Goal: Transaction & Acquisition: Purchase product/service

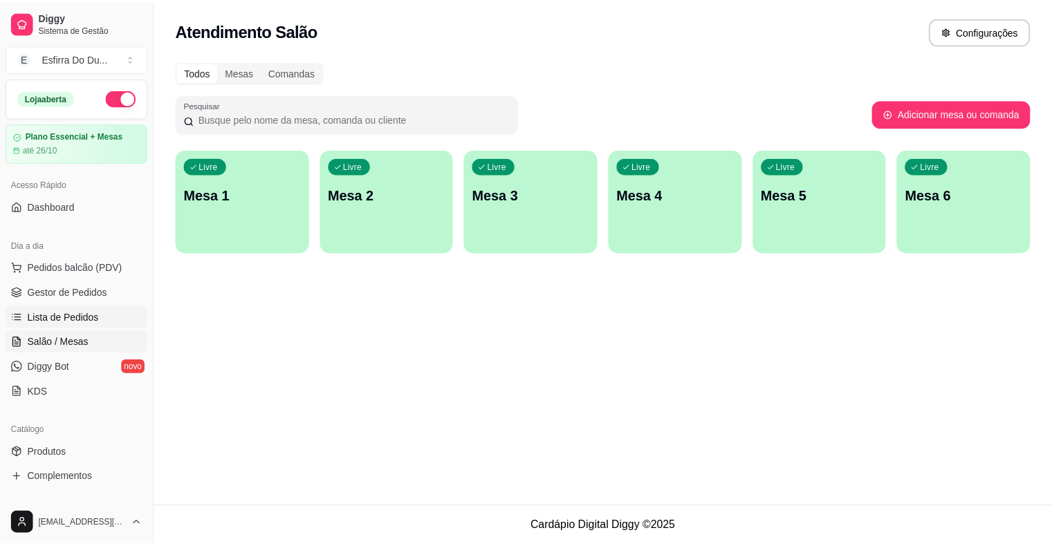
scroll to position [69, 0]
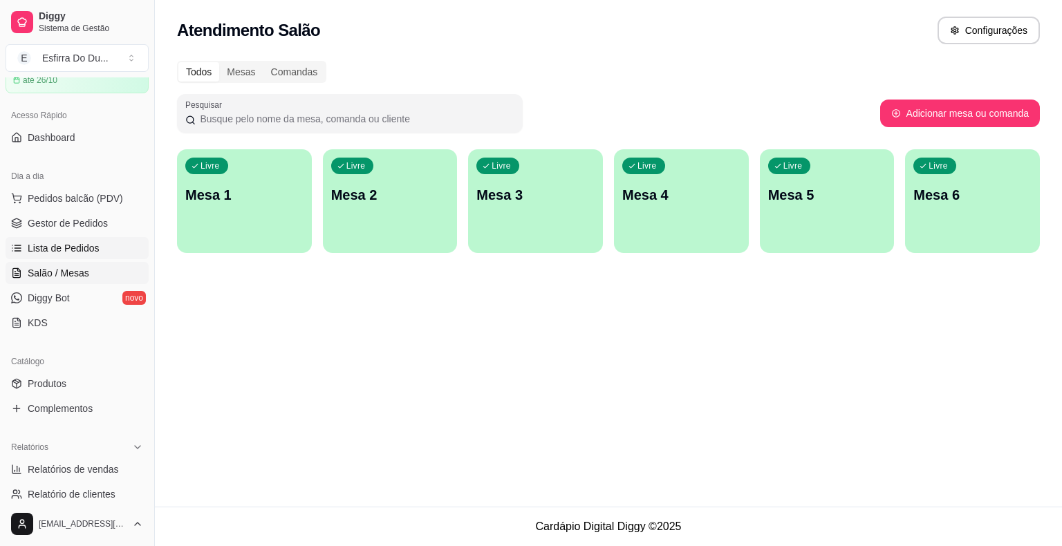
click at [69, 249] on span "Lista de Pedidos" at bounding box center [64, 248] width 72 height 14
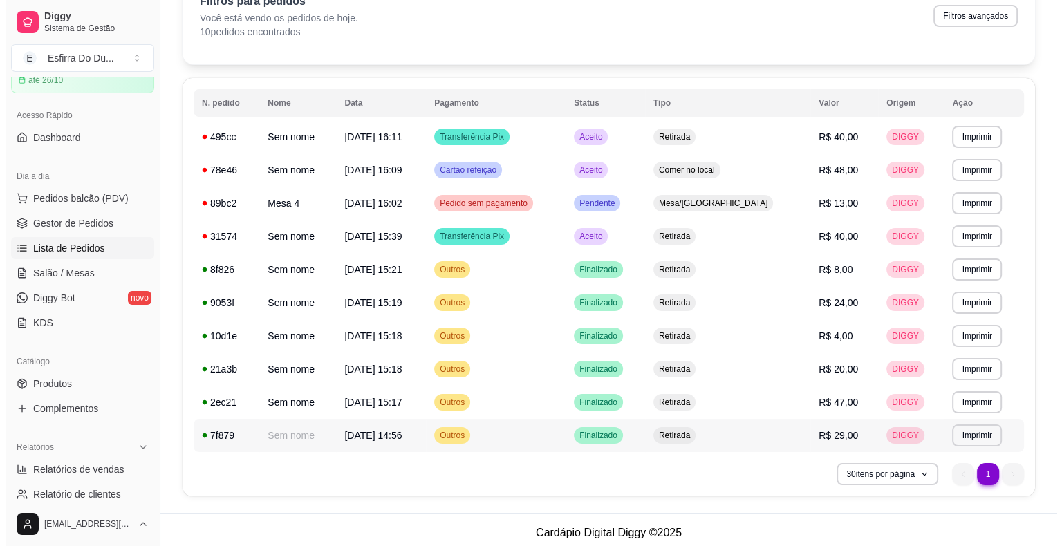
scroll to position [85, 0]
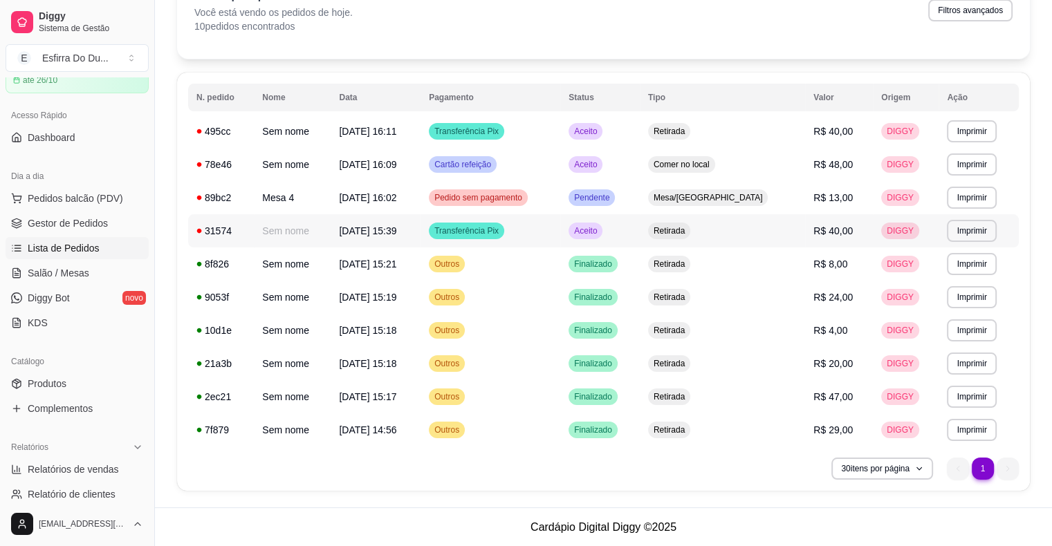
click at [600, 234] on span "Aceito" at bounding box center [585, 231] width 28 height 11
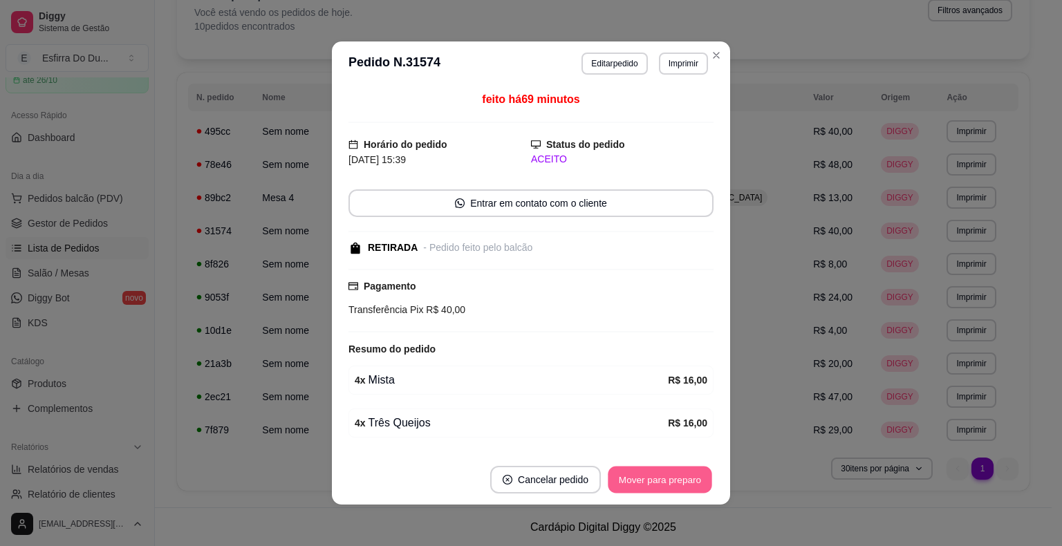
click at [647, 483] on button "Mover para preparo" at bounding box center [660, 480] width 104 height 27
click at [647, 483] on div "Mover para preparo" at bounding box center [650, 480] width 127 height 28
click at [647, 483] on button "Mover para retirada disponível" at bounding box center [637, 480] width 153 height 28
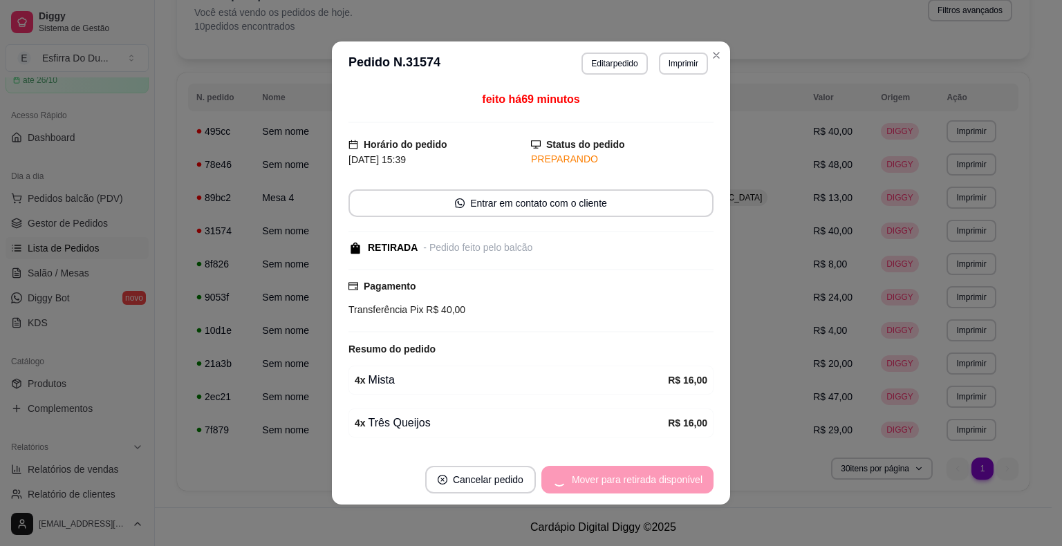
click at [647, 483] on div "Mover para retirada disponível" at bounding box center [628, 480] width 172 height 28
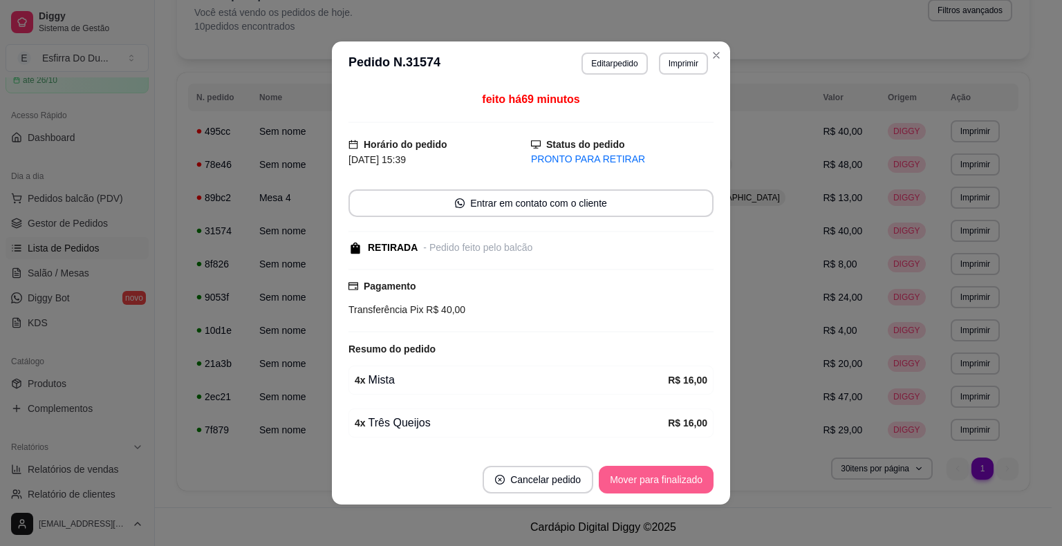
click at [647, 483] on button "Mover para finalizado" at bounding box center [656, 480] width 115 height 28
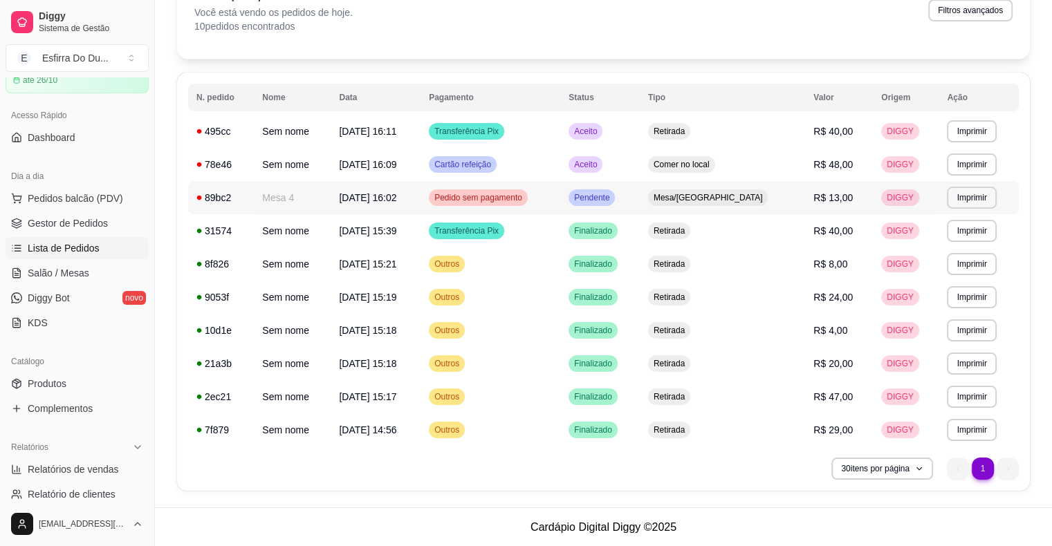
click at [612, 198] on span "Pendente" at bounding box center [591, 197] width 41 height 11
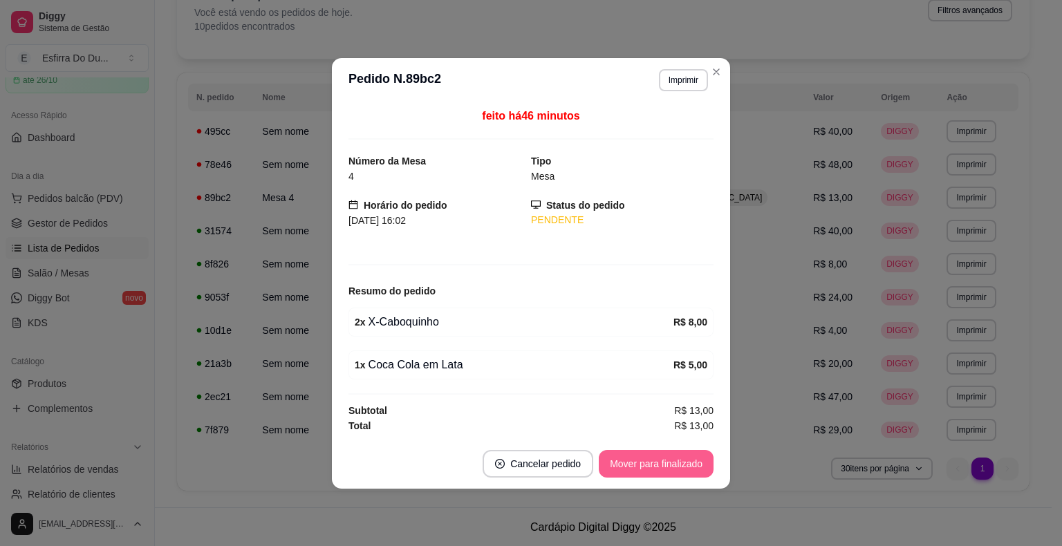
click at [637, 475] on button "Mover para finalizado" at bounding box center [656, 464] width 115 height 28
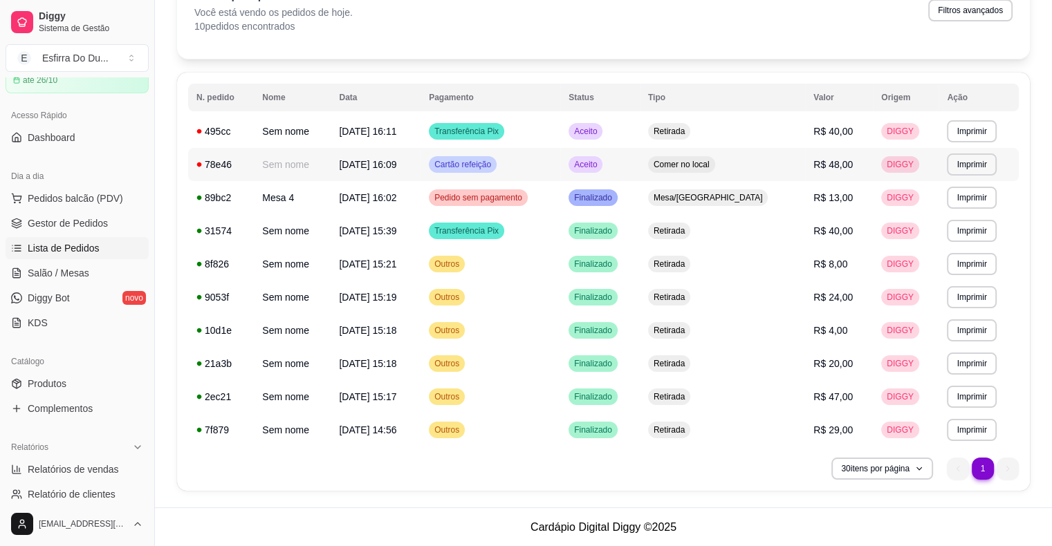
click at [600, 165] on span "Aceito" at bounding box center [585, 164] width 28 height 11
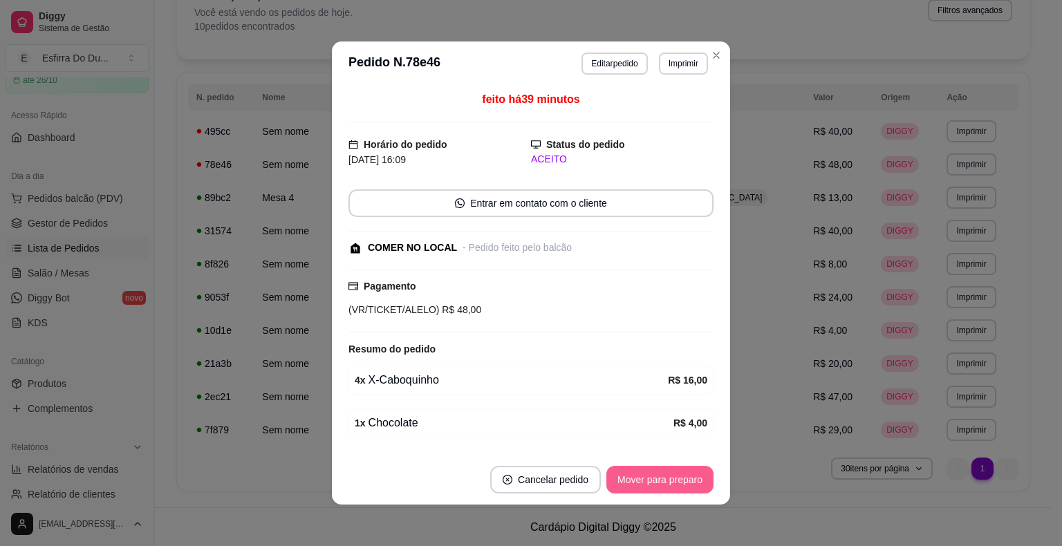
click at [628, 472] on button "Mover para preparo" at bounding box center [660, 480] width 107 height 28
click at [628, 472] on div "Mover para preparo" at bounding box center [650, 480] width 127 height 28
click at [628, 472] on button "Mover para retirada disponível" at bounding box center [637, 480] width 148 height 27
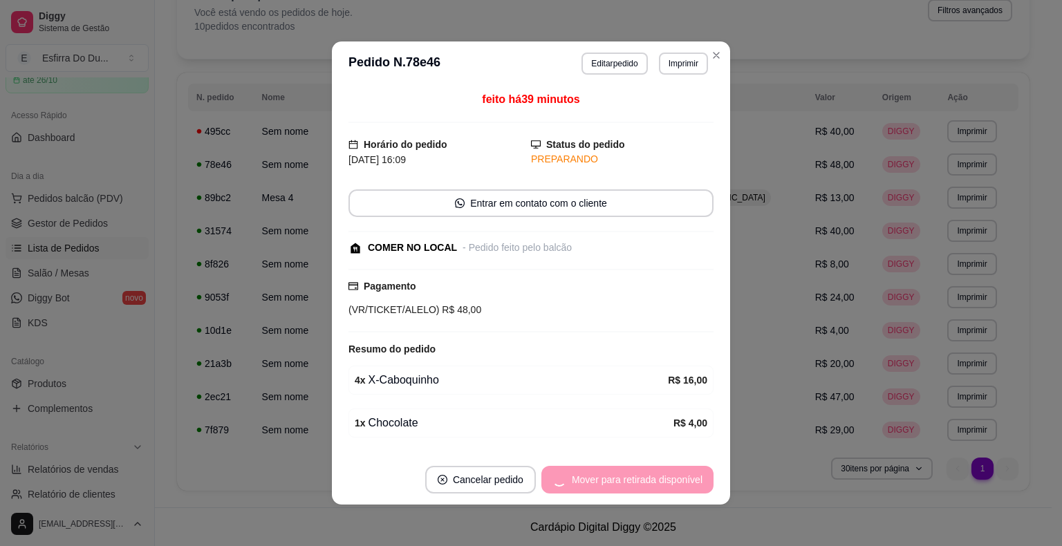
click at [628, 472] on div "Mover para retirada disponível" at bounding box center [628, 480] width 172 height 28
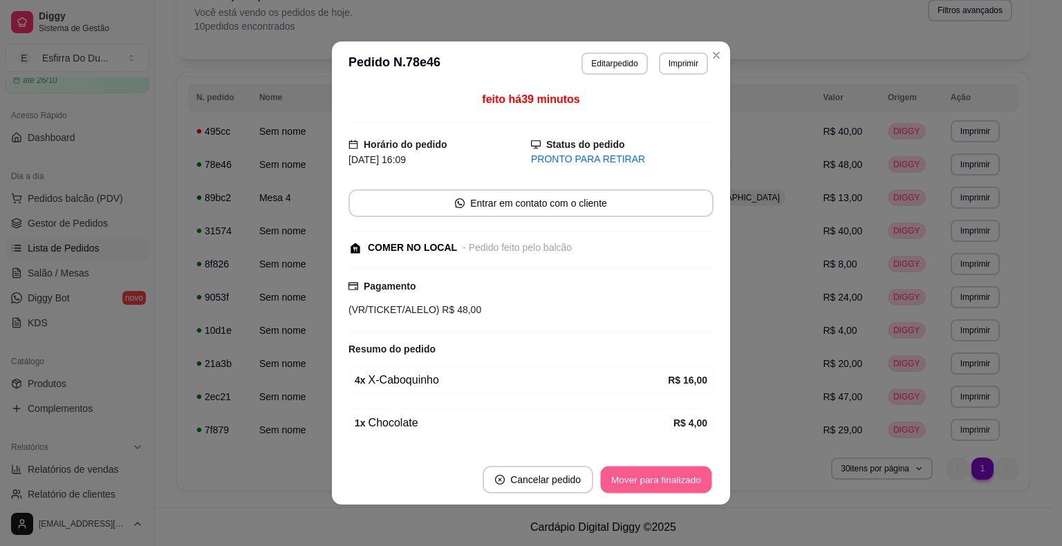
click at [628, 472] on button "Mover para finalizado" at bounding box center [656, 480] width 111 height 27
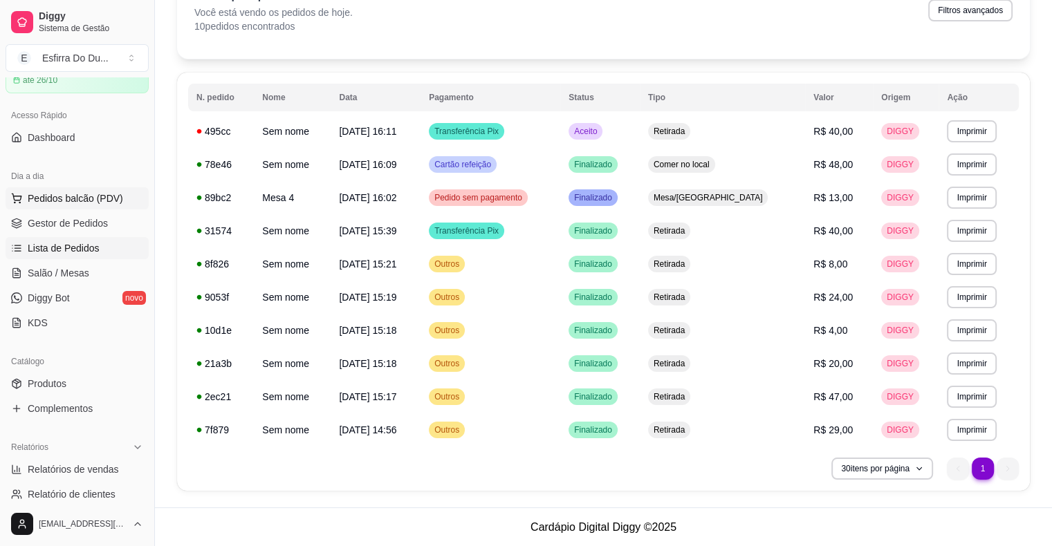
click at [102, 205] on button "Pedidos balcão (PDV)" at bounding box center [77, 198] width 143 height 22
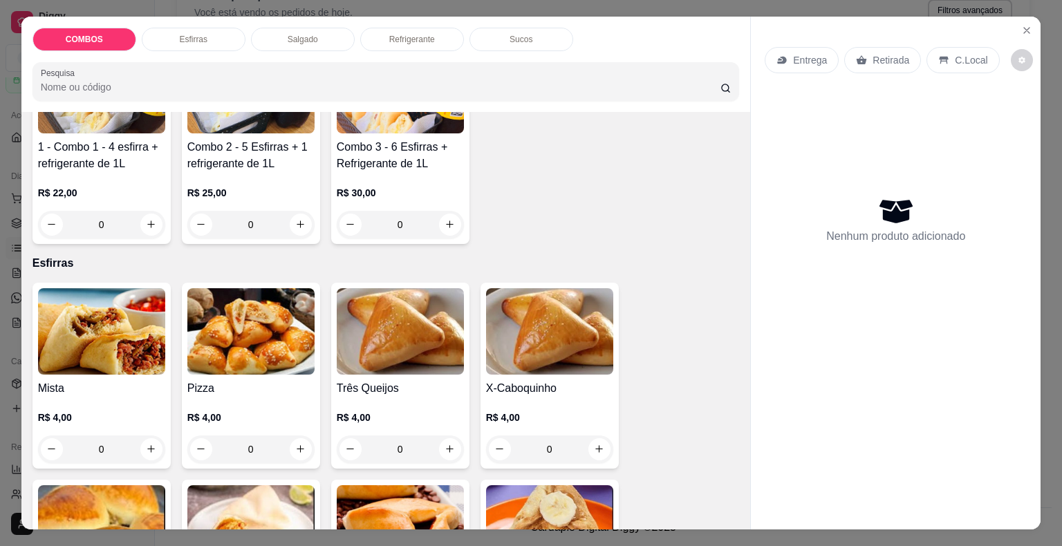
scroll to position [208, 0]
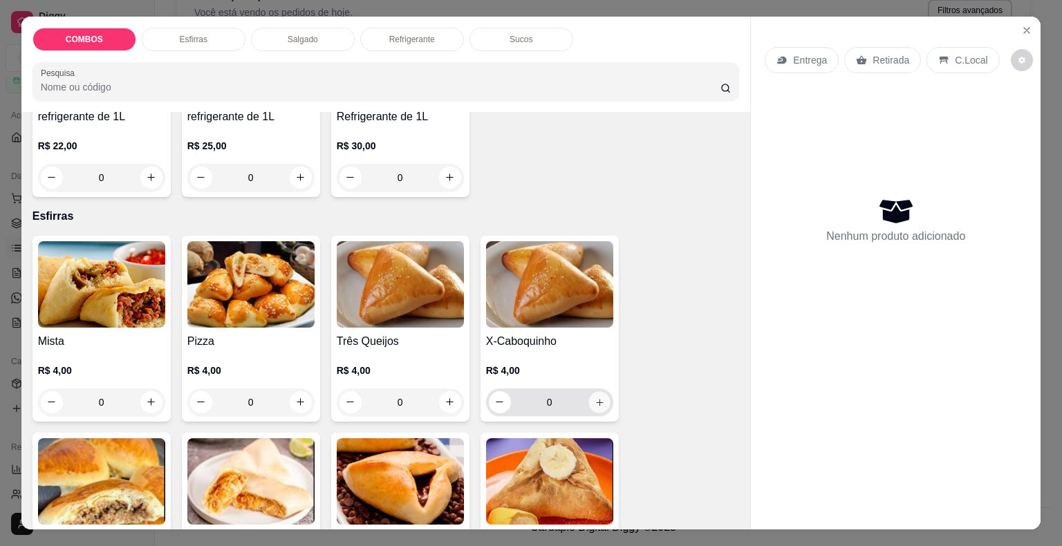
click at [596, 399] on icon "increase-product-quantity" at bounding box center [599, 402] width 7 height 7
type input "1"
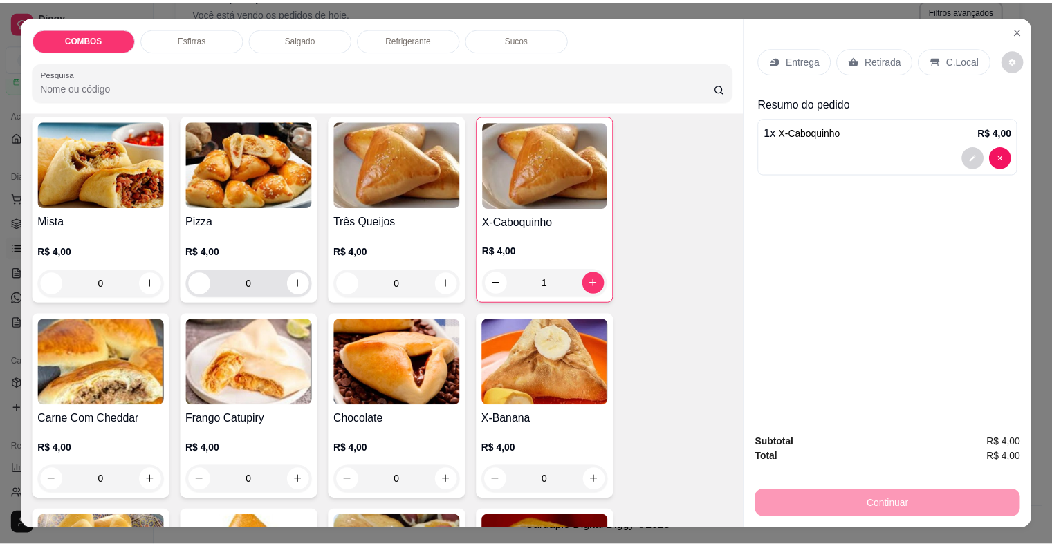
scroll to position [346, 0]
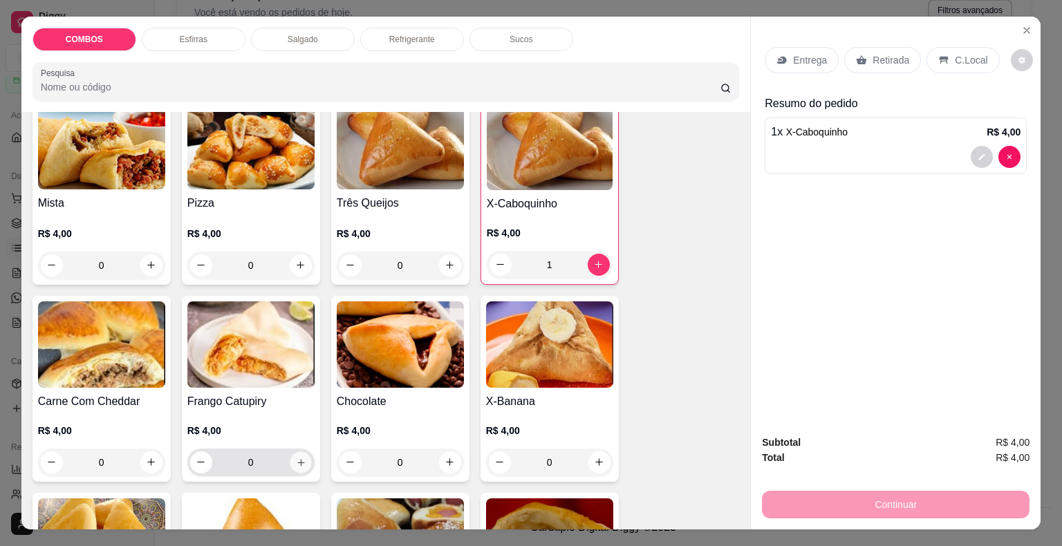
click at [298, 463] on button "increase-product-quantity" at bounding box center [300, 462] width 21 height 21
type input "1"
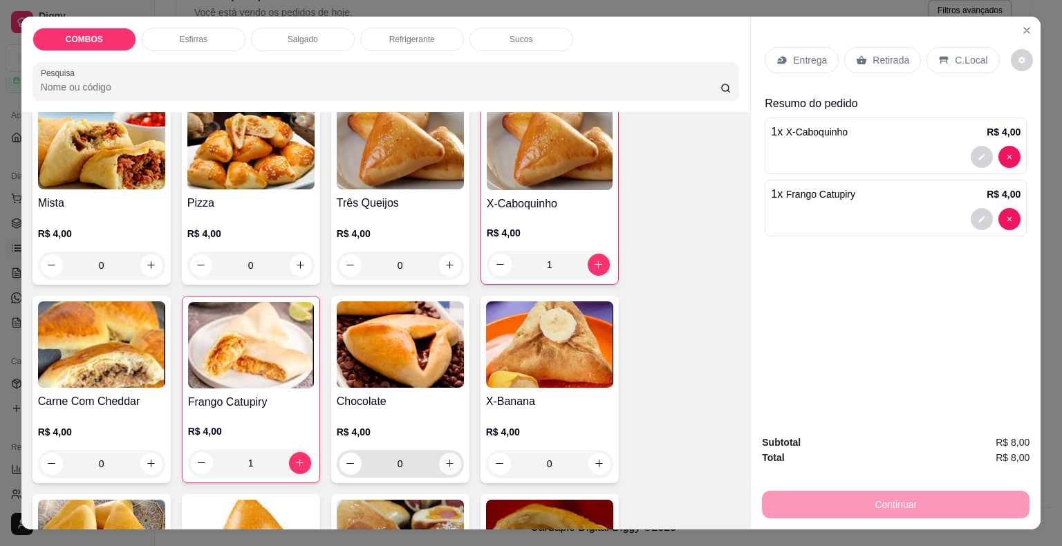
click at [445, 461] on icon "increase-product-quantity" at bounding box center [450, 464] width 10 height 10
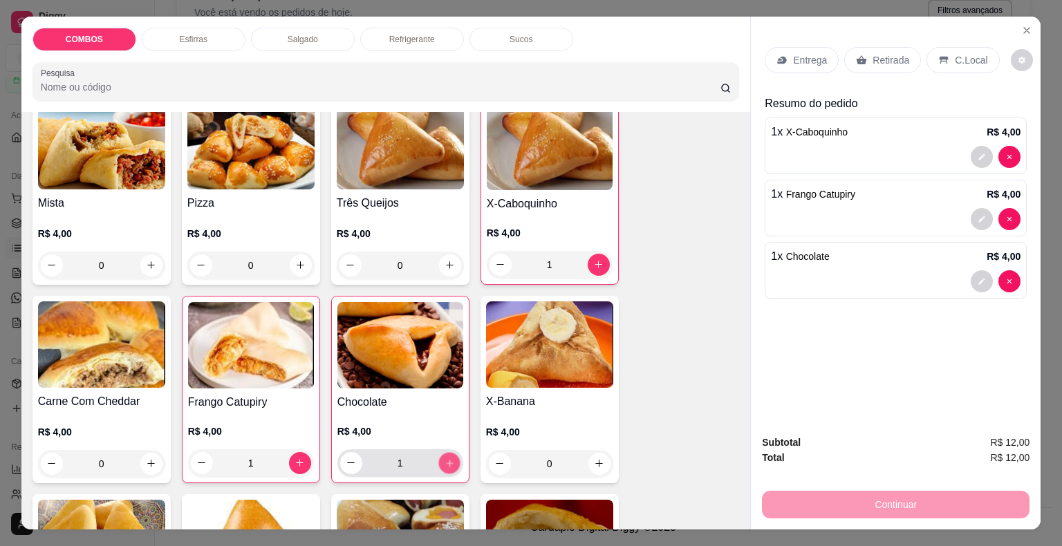
click at [445, 461] on icon "increase-product-quantity" at bounding box center [449, 463] width 10 height 10
type input "2"
click at [888, 53] on p "Retirada" at bounding box center [891, 60] width 37 height 14
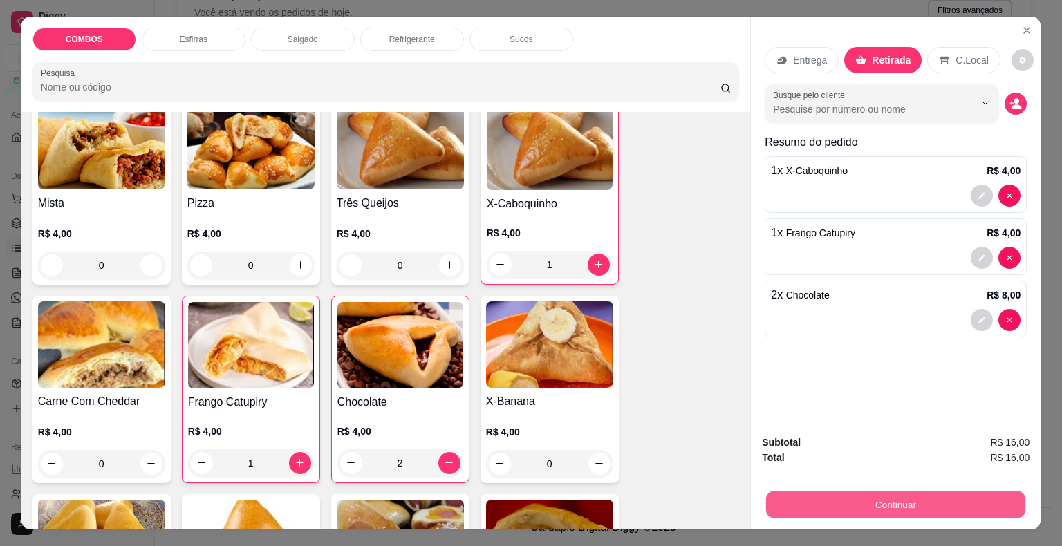
click at [867, 494] on button "Continuar" at bounding box center [895, 505] width 259 height 27
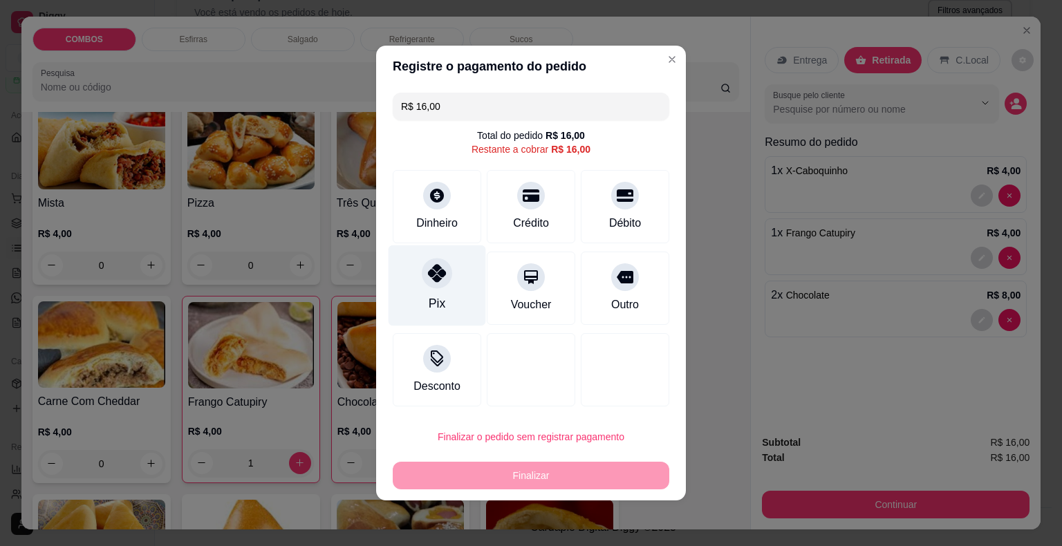
click at [437, 310] on div "Pix" at bounding box center [437, 304] width 17 height 18
type input "R$ 0,00"
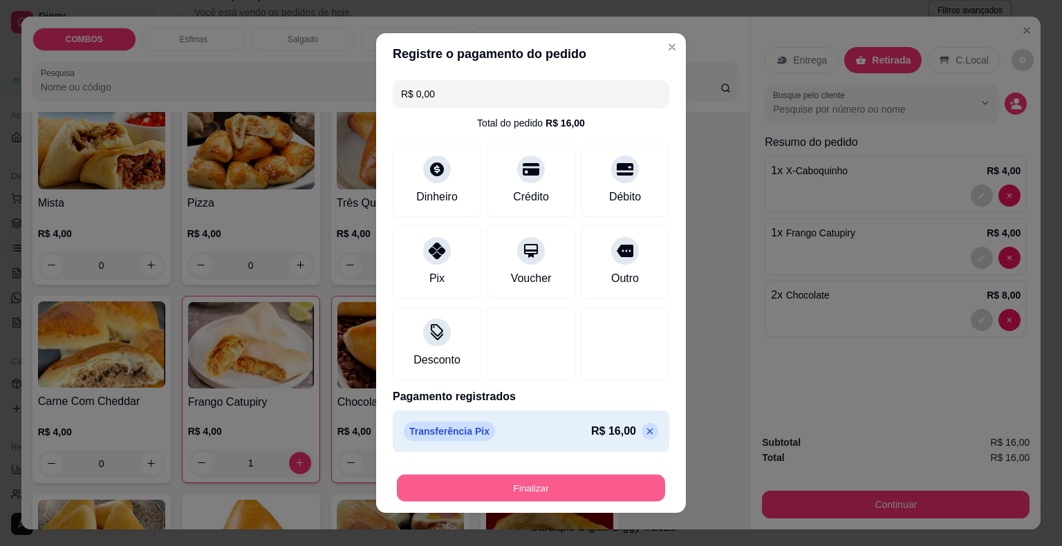
click at [536, 491] on button "Finalizar" at bounding box center [531, 488] width 268 height 27
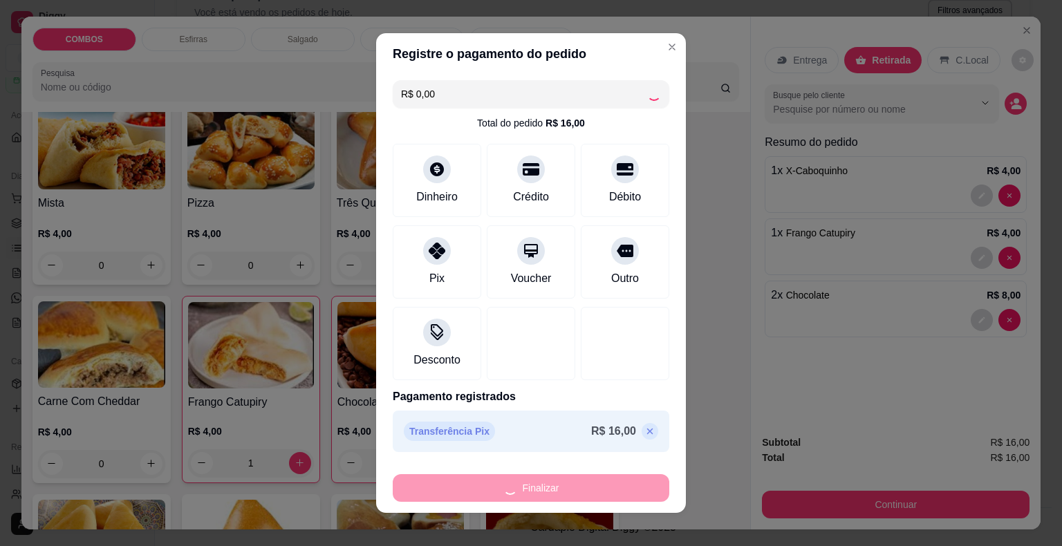
type input "0"
type input "-R$ 16,00"
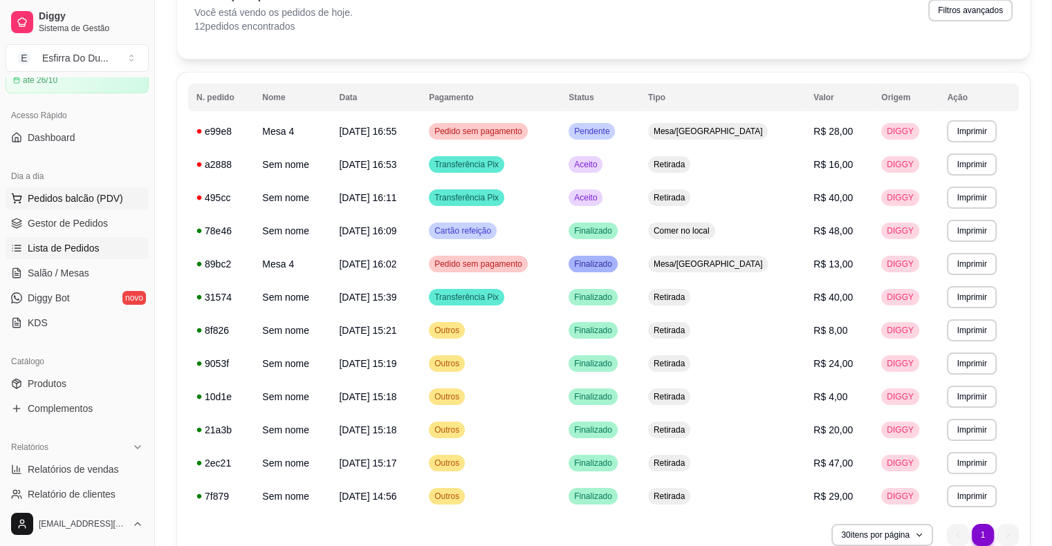
click at [58, 198] on span "Pedidos balcão (PDV)" at bounding box center [75, 199] width 95 height 14
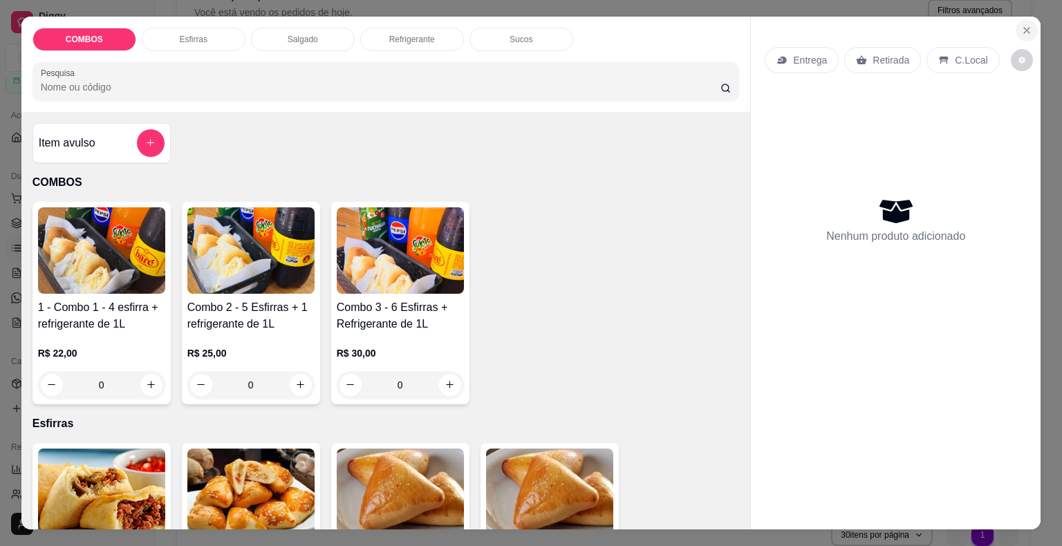
click at [1028, 25] on button "Close" at bounding box center [1027, 30] width 22 height 22
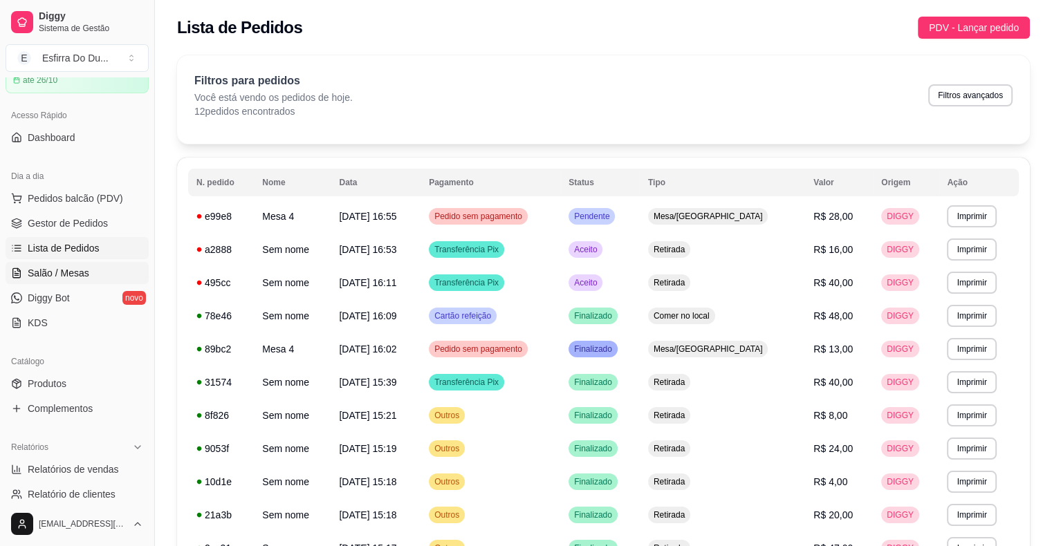
click at [35, 279] on span "Salão / Mesas" at bounding box center [59, 273] width 62 height 14
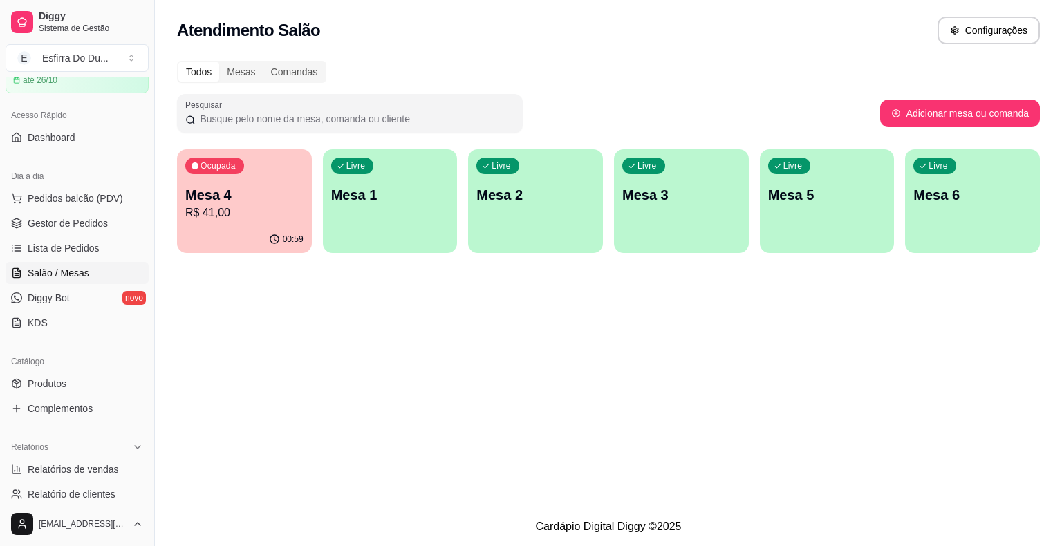
click at [221, 220] on p "R$ 41,00" at bounding box center [244, 213] width 118 height 17
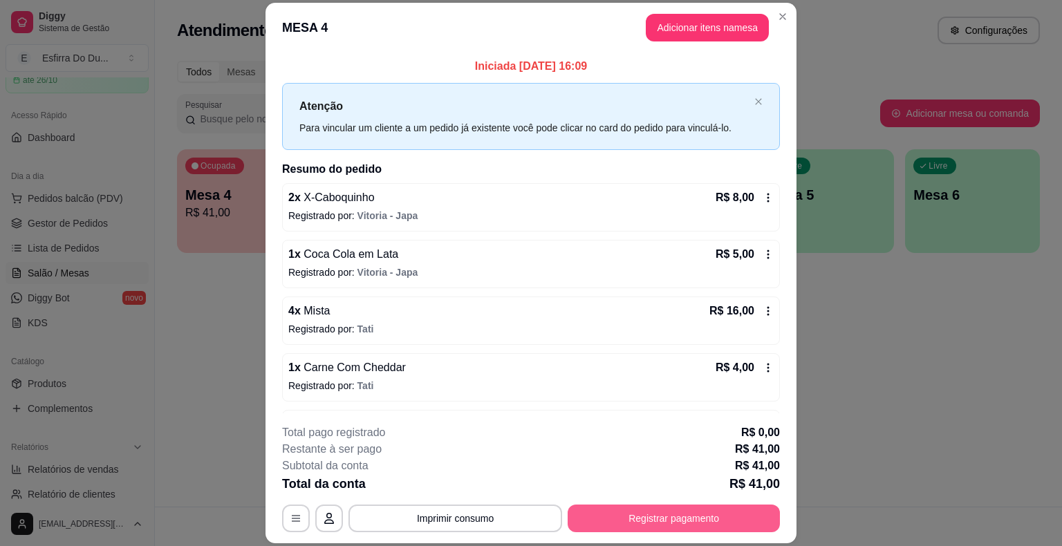
click at [637, 522] on button "Registrar pagamento" at bounding box center [674, 519] width 212 height 28
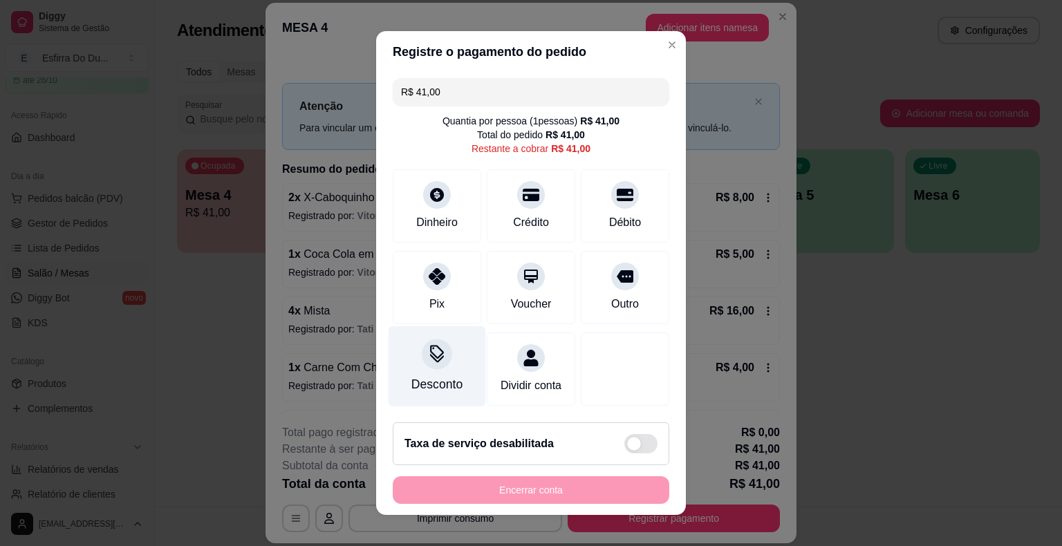
drag, startPoint x: 421, startPoint y: 286, endPoint x: 451, endPoint y: 349, distance: 69.9
click at [423, 286] on div at bounding box center [437, 277] width 28 height 28
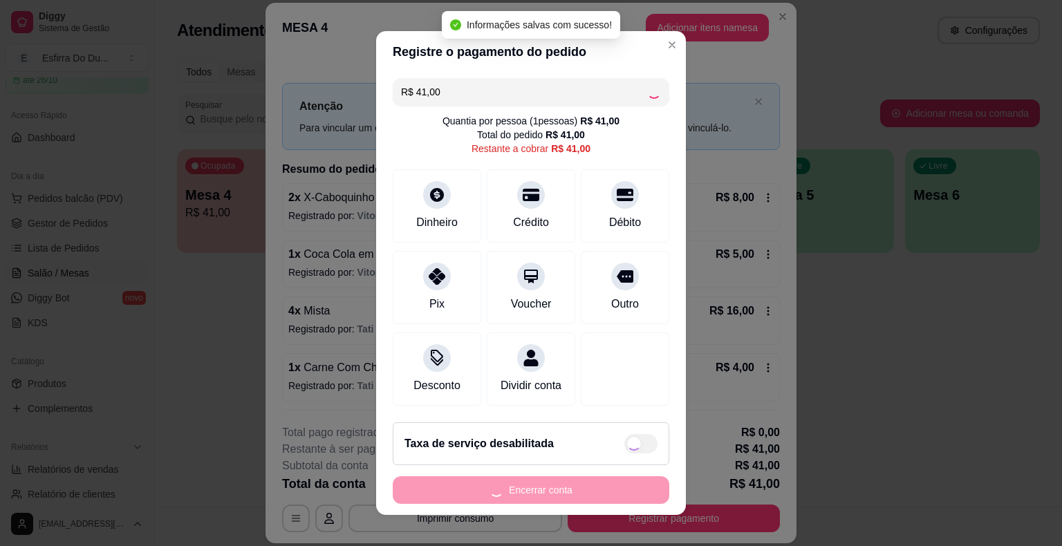
type input "R$ 0,00"
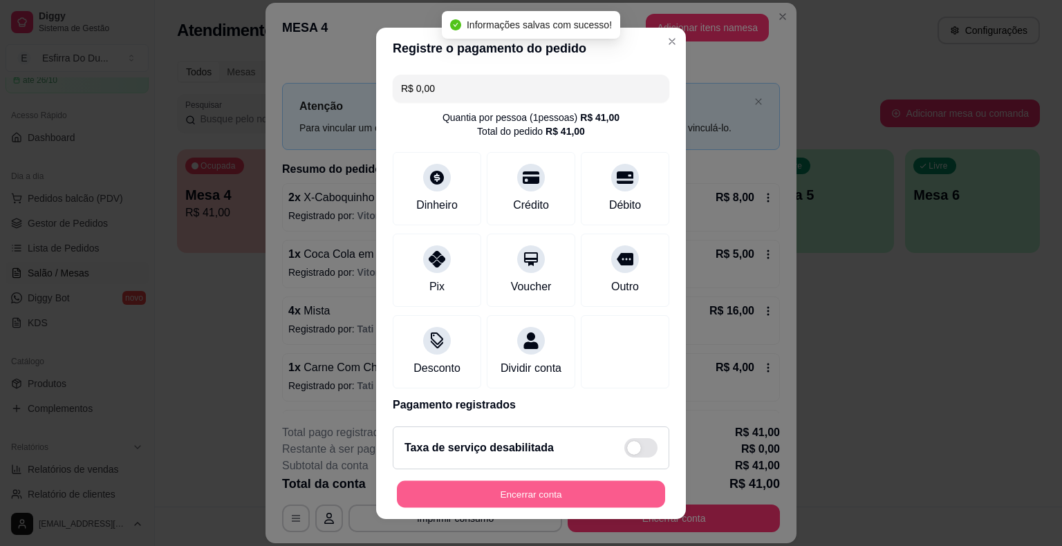
click at [449, 484] on button "Encerrar conta" at bounding box center [531, 494] width 268 height 27
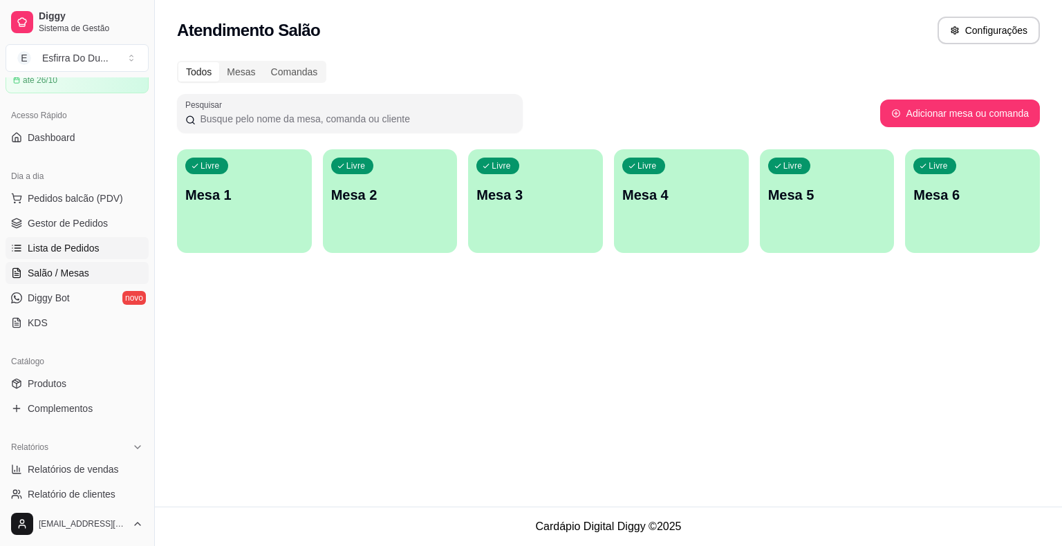
click at [66, 247] on span "Lista de Pedidos" at bounding box center [64, 248] width 72 height 14
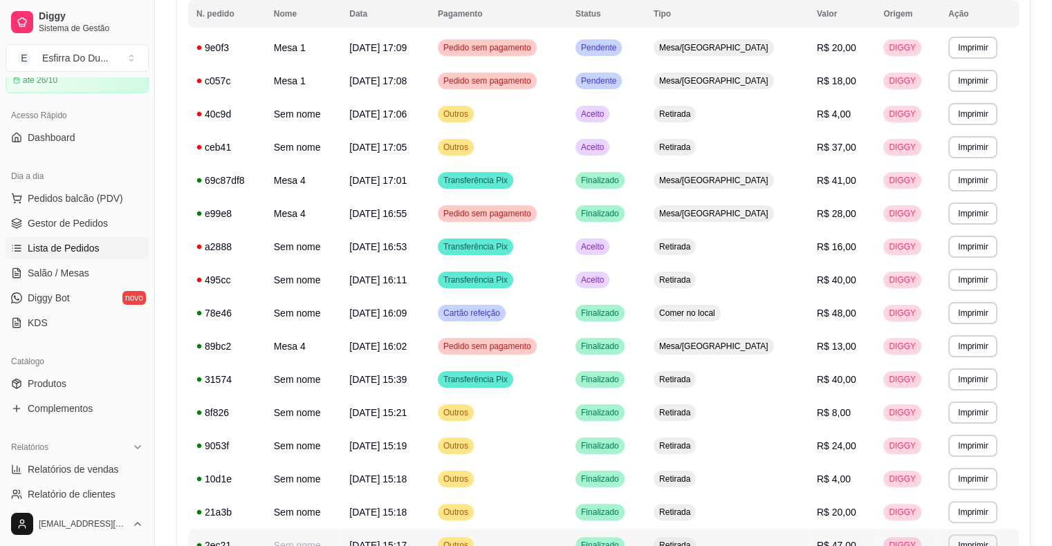
scroll to position [69, 0]
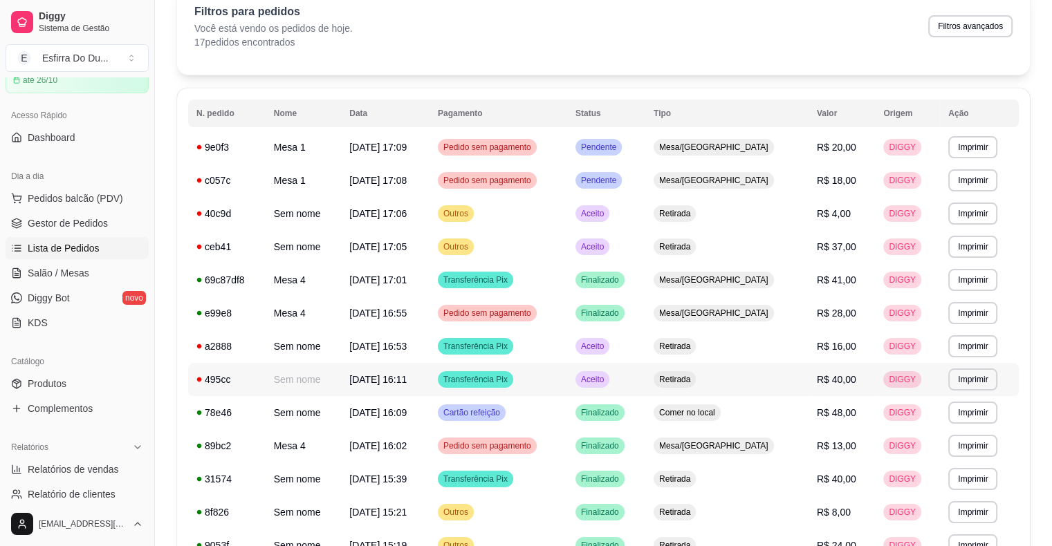
click at [607, 378] on span "Aceito" at bounding box center [592, 379] width 28 height 11
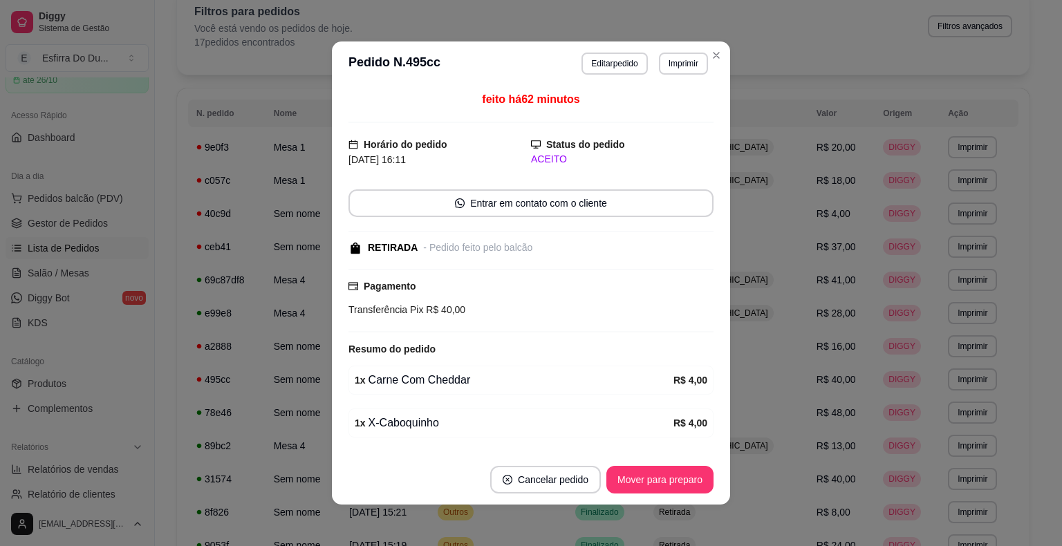
drag, startPoint x: 660, startPoint y: 456, endPoint x: 661, endPoint y: 490, distance: 34.6
click at [661, 470] on footer "Cancelar pedido Mover para preparo" at bounding box center [531, 480] width 398 height 50
click at [660, 494] on div "Mover para preparo" at bounding box center [660, 480] width 107 height 28
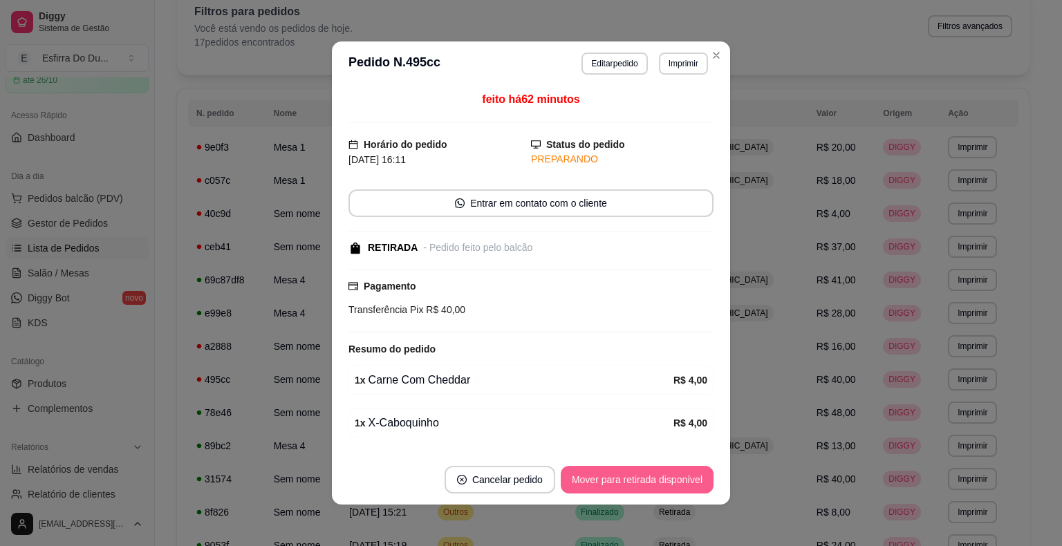
click at [655, 485] on button "Mover para retirada disponível" at bounding box center [637, 480] width 153 height 28
click at [655, 485] on div "Mover para retirada disponível" at bounding box center [628, 480] width 172 height 28
click at [655, 485] on button "Mover para finalizado" at bounding box center [656, 480] width 115 height 28
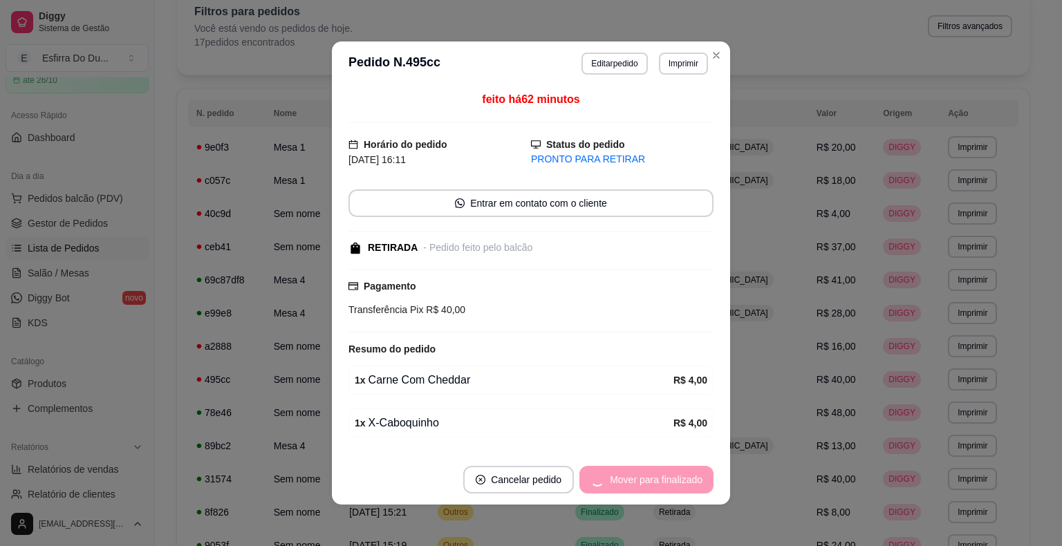
click at [655, 485] on div "Mover para finalizado" at bounding box center [647, 480] width 134 height 28
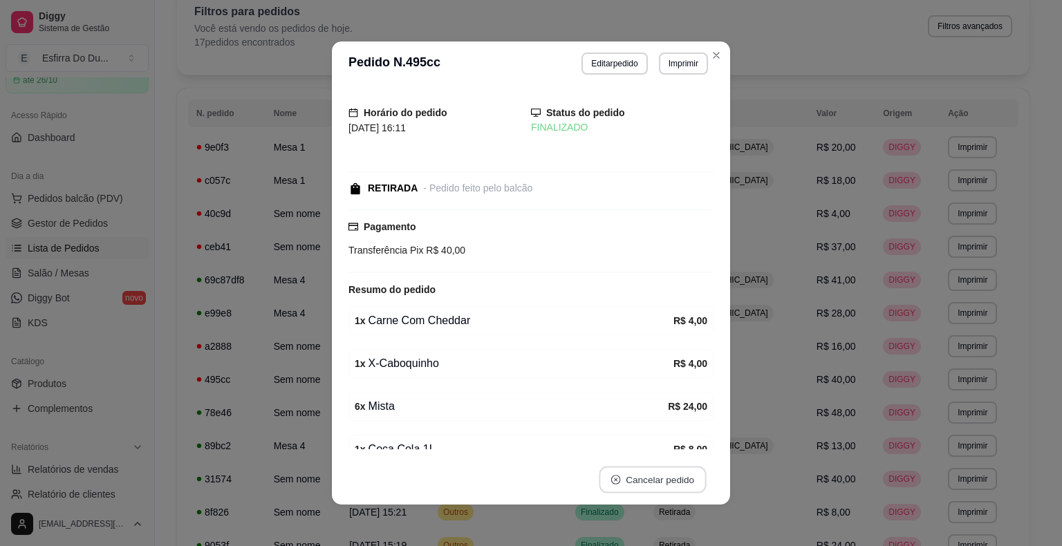
click at [655, 485] on button "Cancelar pedido" at bounding box center [652, 480] width 107 height 27
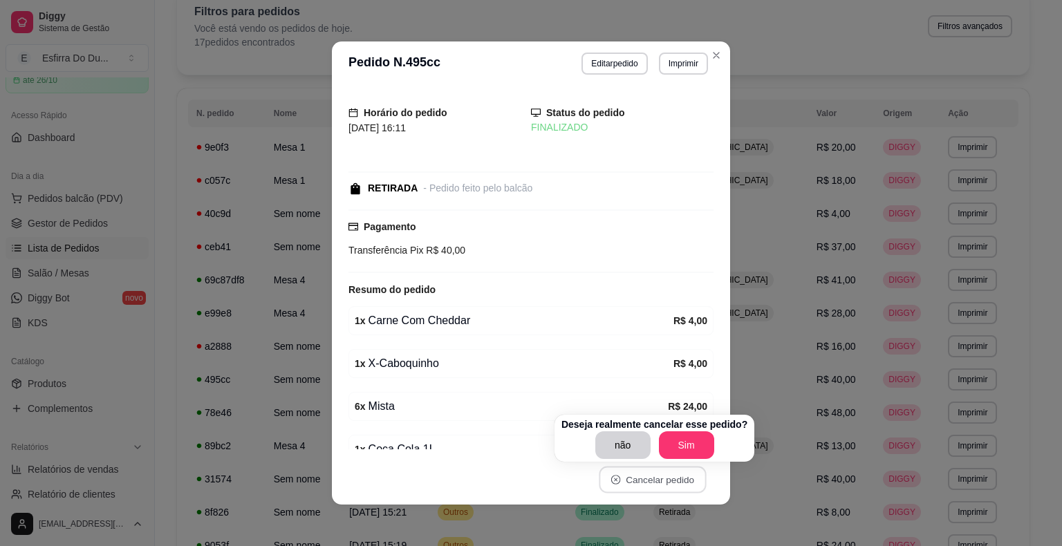
click at [719, 385] on div "Horário do pedido [DATE] 16:11 Status do pedido FINALIZADO RETIRADA - Pedido fe…" at bounding box center [531, 270] width 398 height 369
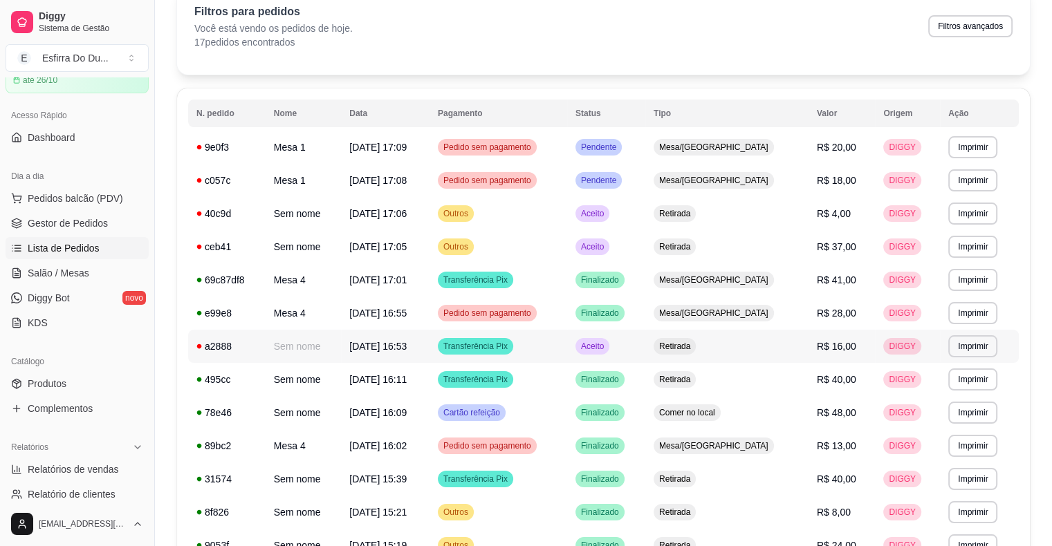
click at [607, 351] on span "Aceito" at bounding box center [592, 346] width 28 height 11
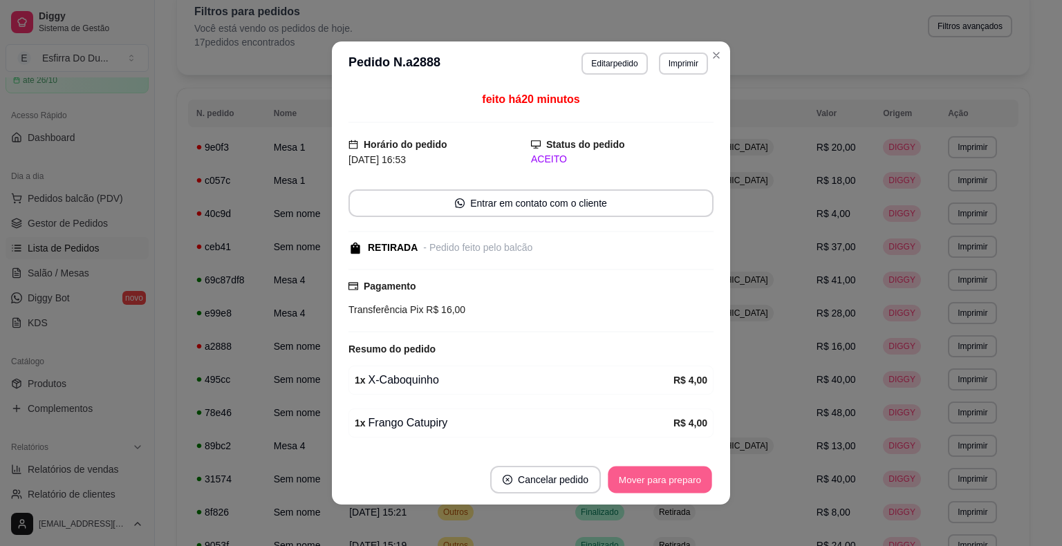
click at [677, 486] on button "Mover para preparo" at bounding box center [660, 480] width 104 height 27
click at [677, 486] on div "Mover para preparo" at bounding box center [650, 480] width 127 height 28
click at [677, 486] on button "Mover para retirada disponível" at bounding box center [637, 480] width 153 height 28
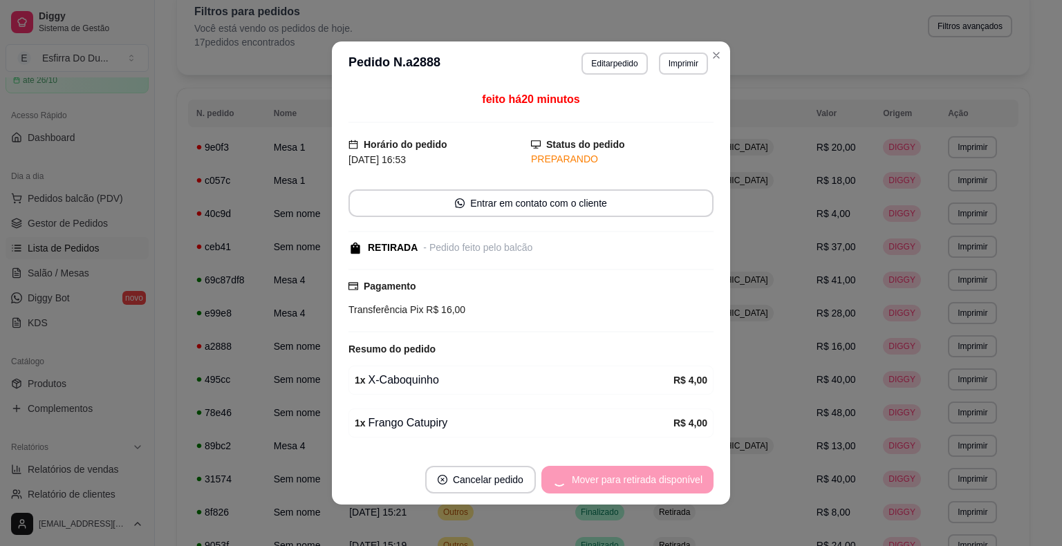
click at [677, 486] on div "Mover para retirada disponível" at bounding box center [628, 480] width 172 height 28
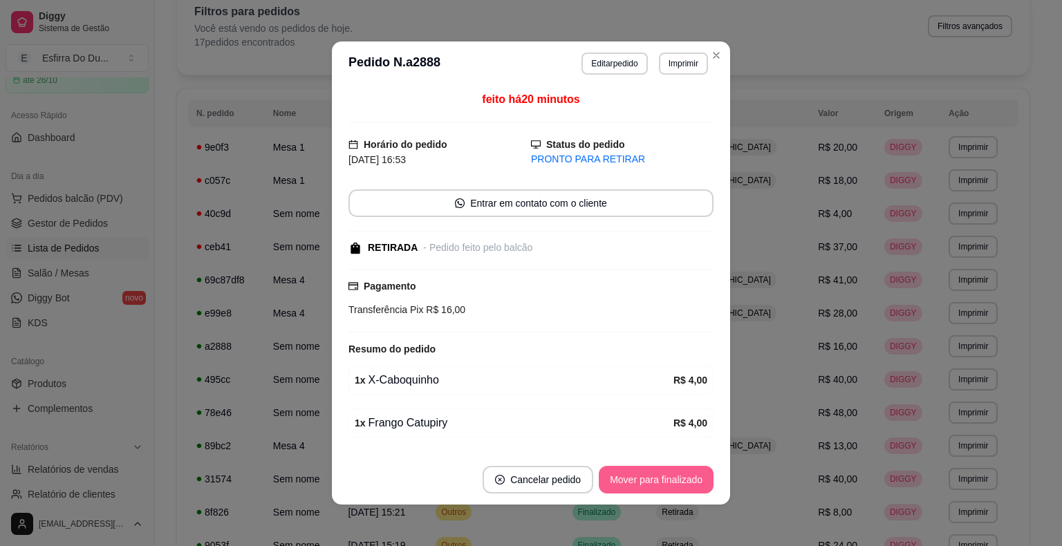
click at [677, 486] on button "Mover para finalizado" at bounding box center [656, 480] width 115 height 28
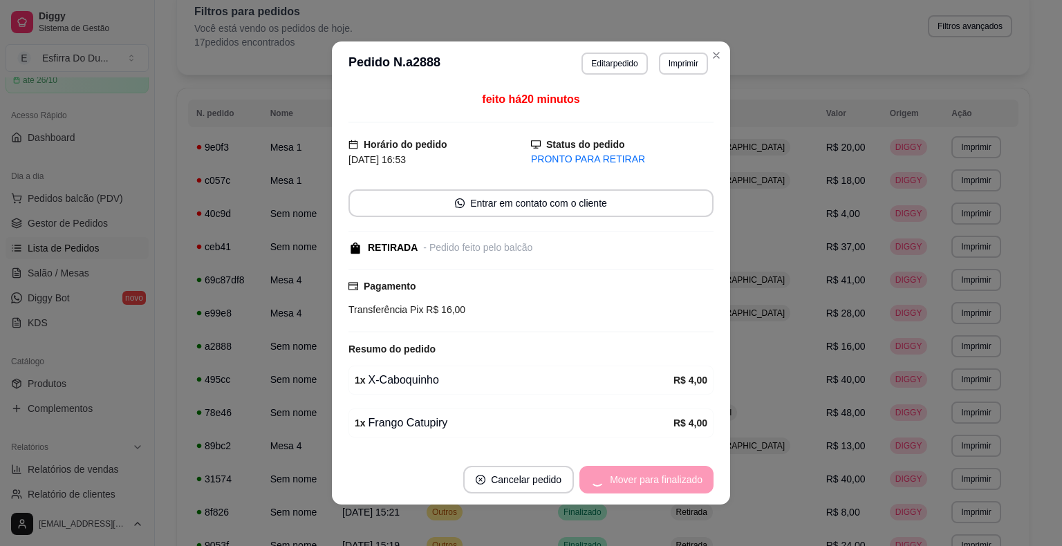
click at [677, 486] on div "Mover para finalizado" at bounding box center [647, 480] width 134 height 28
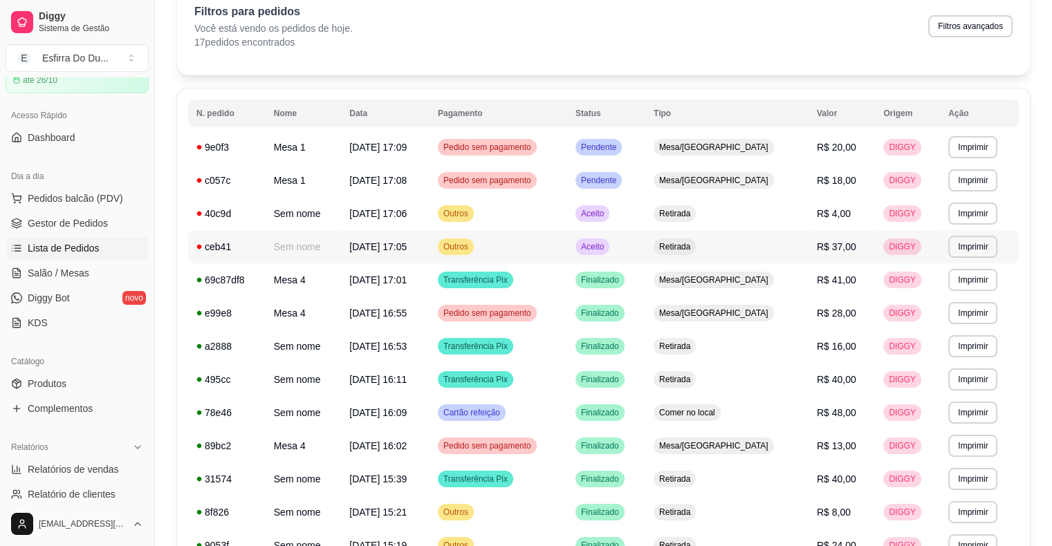
click at [607, 250] on span "Aceito" at bounding box center [592, 246] width 28 height 11
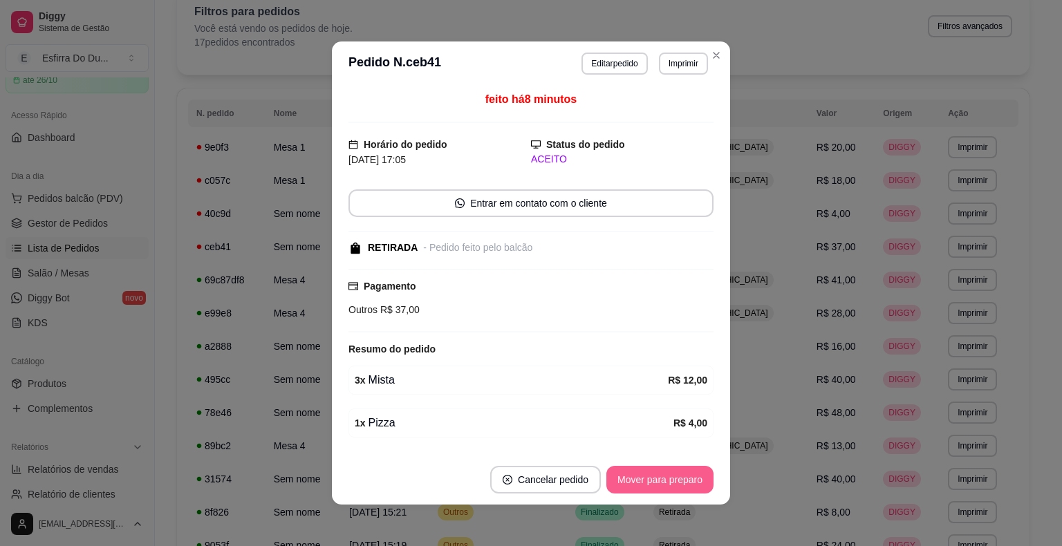
click at [659, 493] on button "Mover para preparo" at bounding box center [660, 480] width 107 height 28
click at [659, 490] on button "Mover para retirada disponível" at bounding box center [637, 480] width 148 height 27
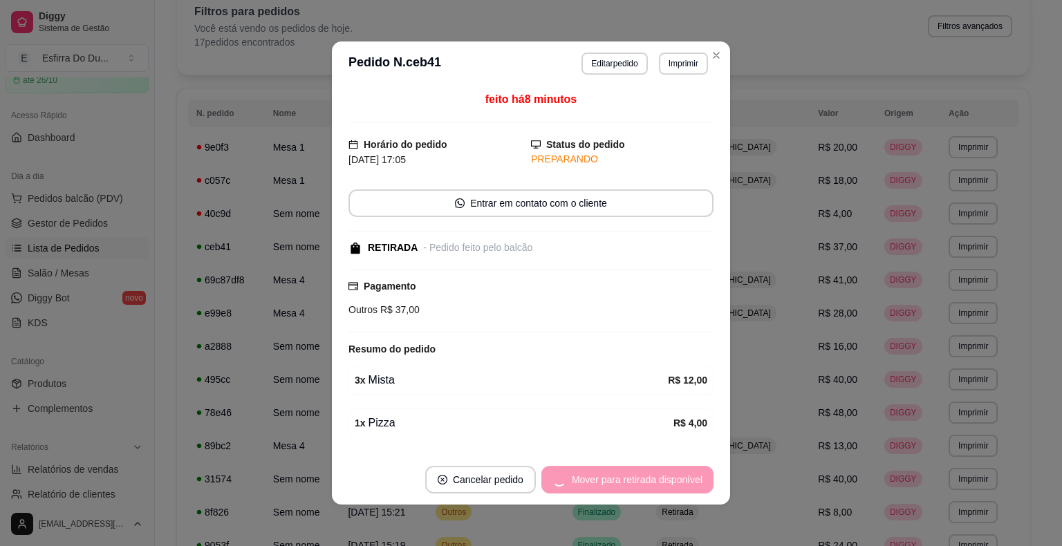
click at [659, 490] on div "Mover para retirada disponível" at bounding box center [628, 480] width 172 height 28
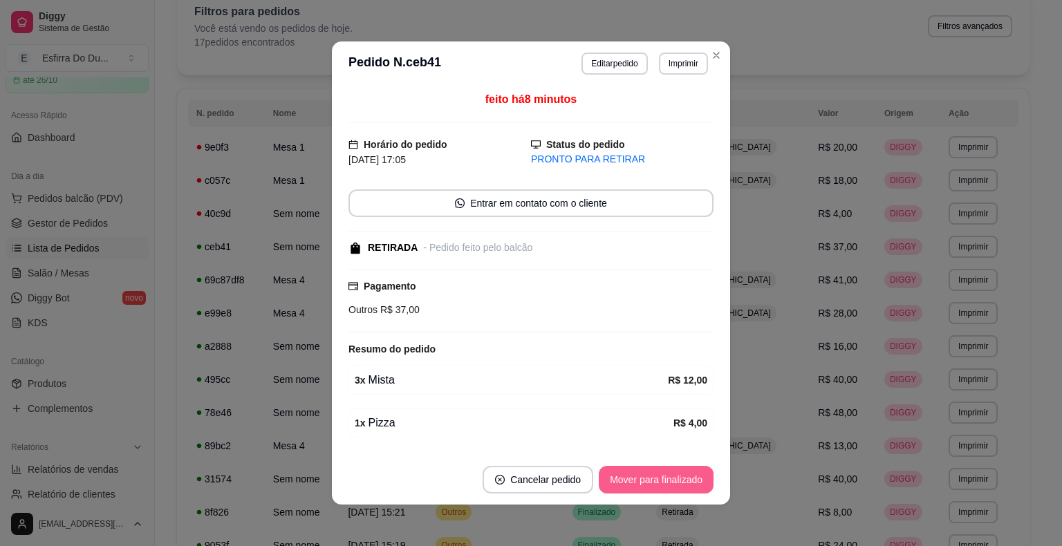
click at [659, 490] on button "Mover para finalizado" at bounding box center [656, 480] width 115 height 28
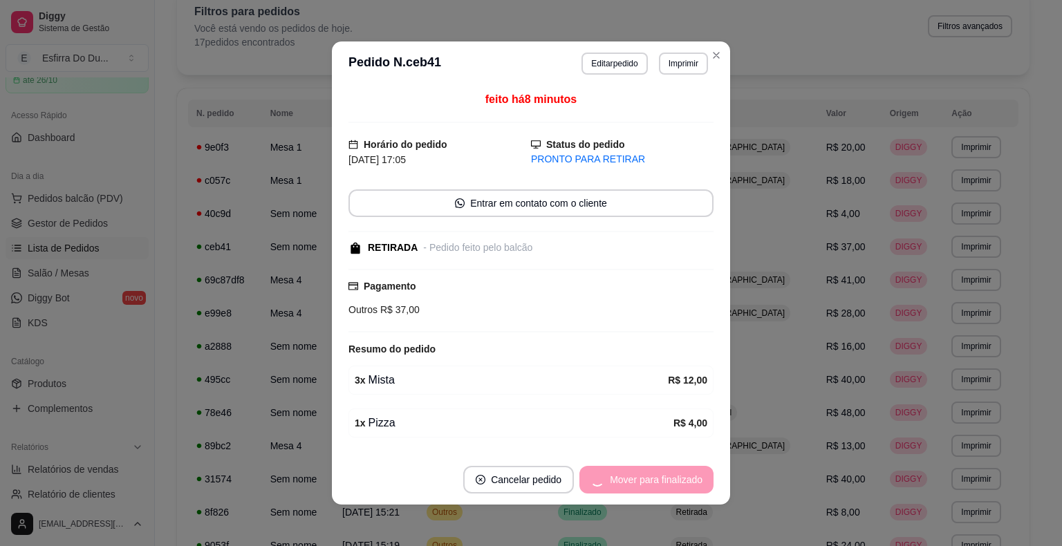
click at [659, 490] on div "Mover para finalizado" at bounding box center [647, 480] width 134 height 28
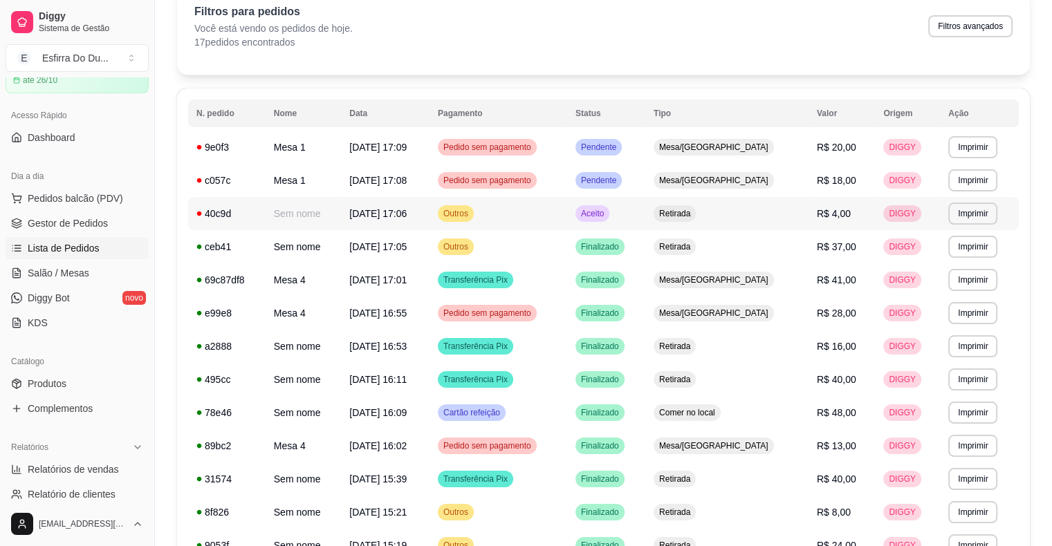
click at [609, 219] on div "Aceito" at bounding box center [593, 213] width 34 height 17
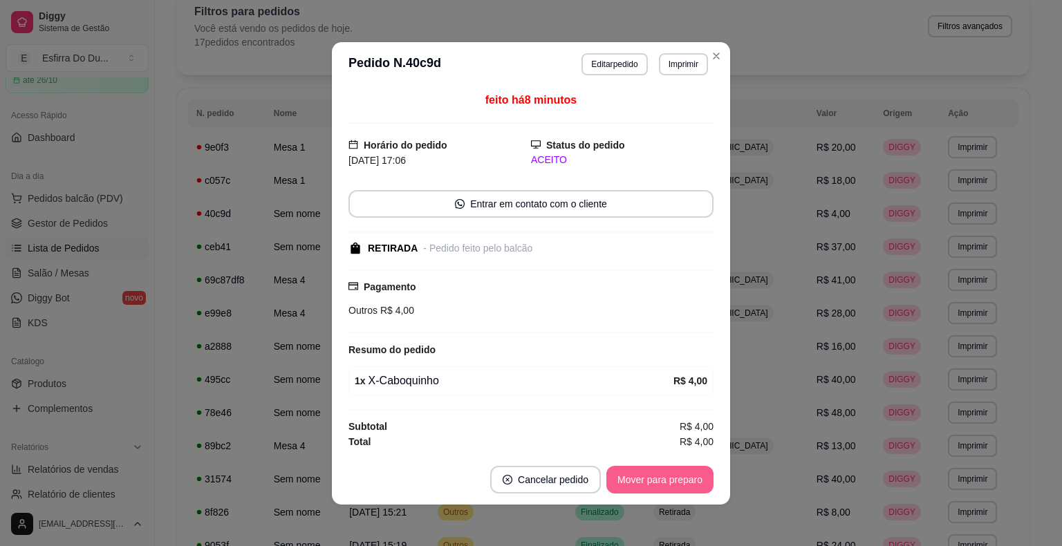
click at [674, 484] on button "Mover para preparo" at bounding box center [660, 480] width 107 height 28
click at [674, 484] on div "Mover para preparo" at bounding box center [650, 480] width 127 height 28
click at [674, 484] on button "Mover para retirada disponível" at bounding box center [637, 480] width 153 height 28
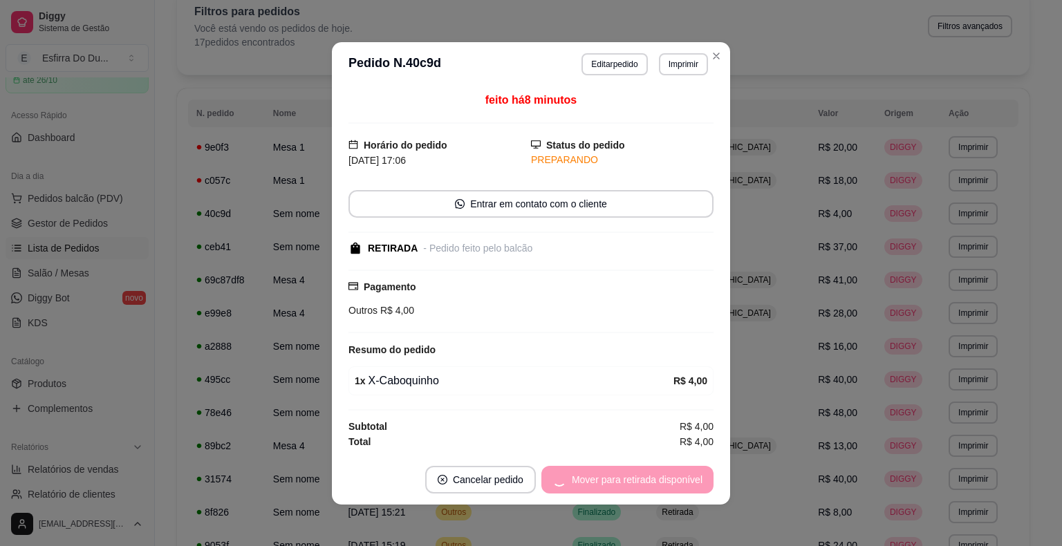
click at [674, 484] on div "Mover para retirada disponível" at bounding box center [628, 480] width 172 height 28
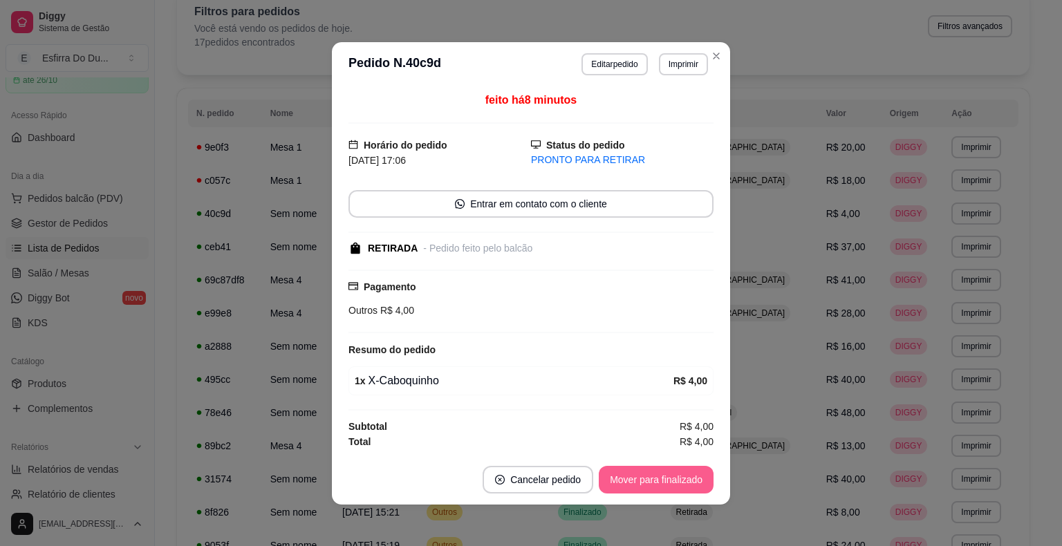
click at [681, 483] on button "Mover para finalizado" at bounding box center [656, 480] width 115 height 28
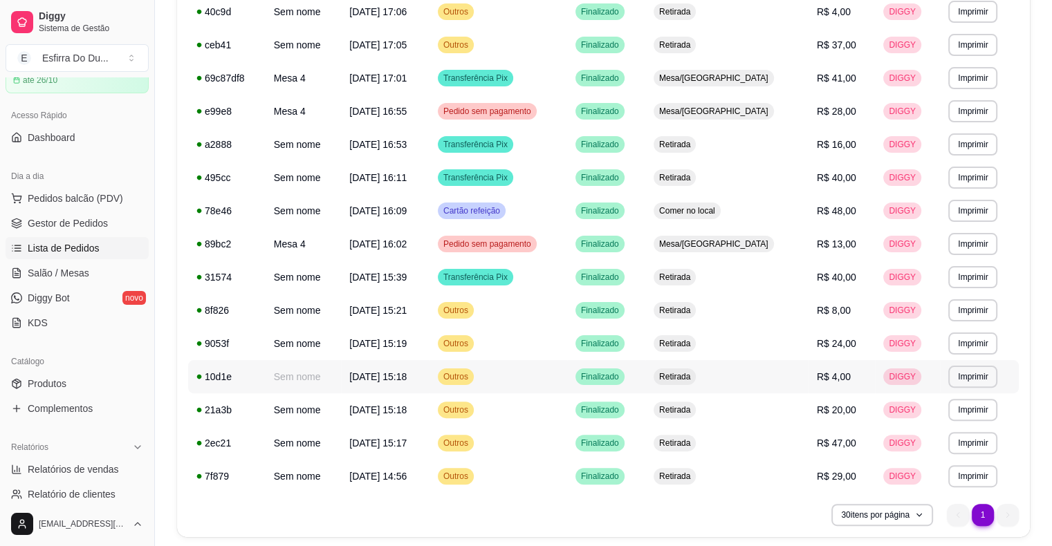
scroll to position [318, 0]
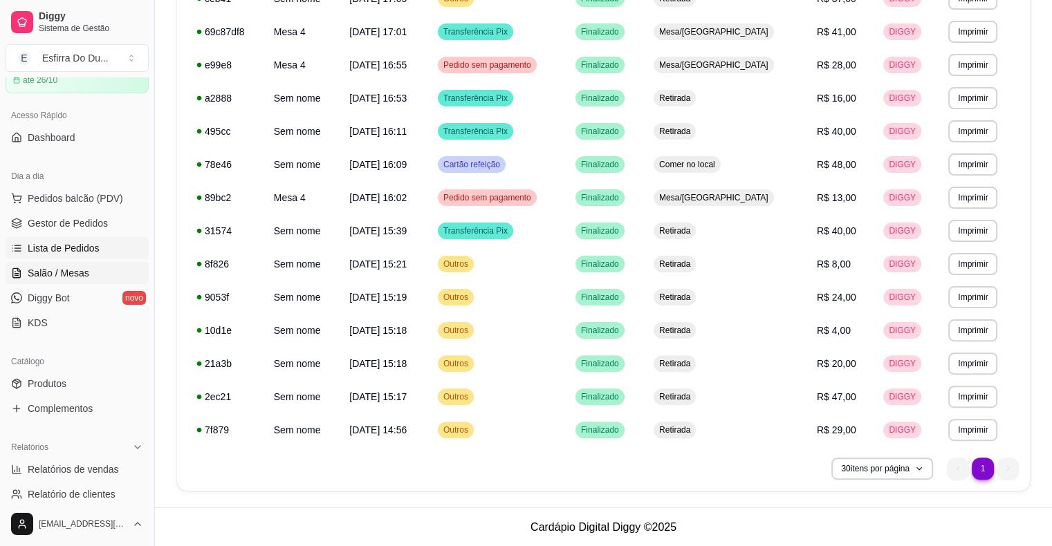
click at [57, 277] on span "Salão / Mesas" at bounding box center [59, 273] width 62 height 14
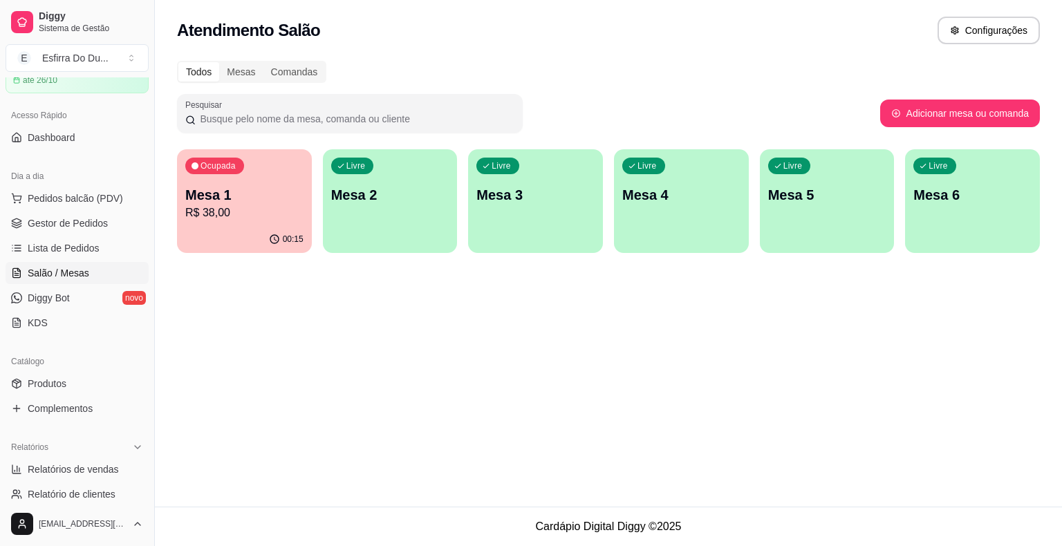
click at [265, 227] on div "00:15" at bounding box center [244, 239] width 135 height 27
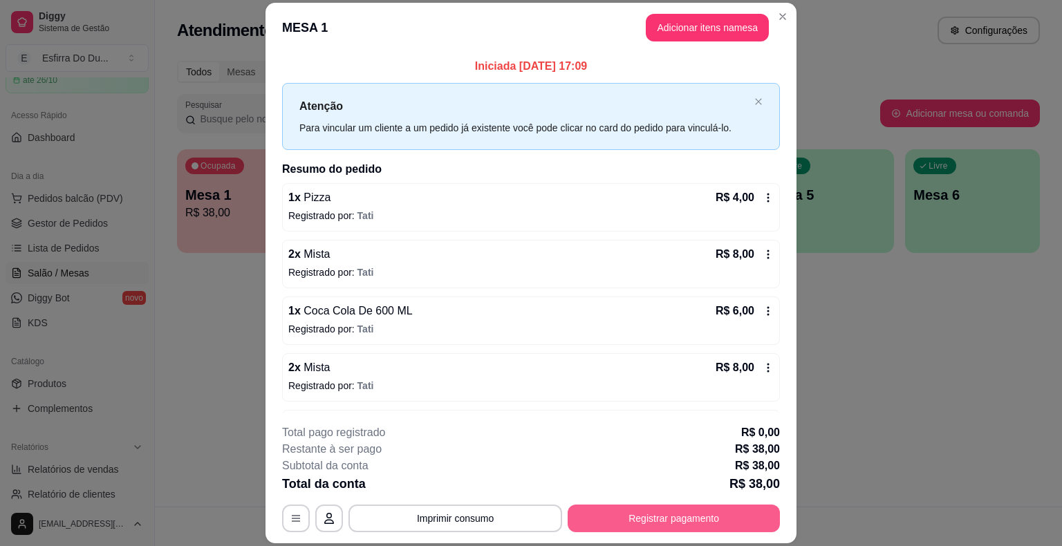
click at [689, 524] on button "Registrar pagamento" at bounding box center [674, 519] width 212 height 28
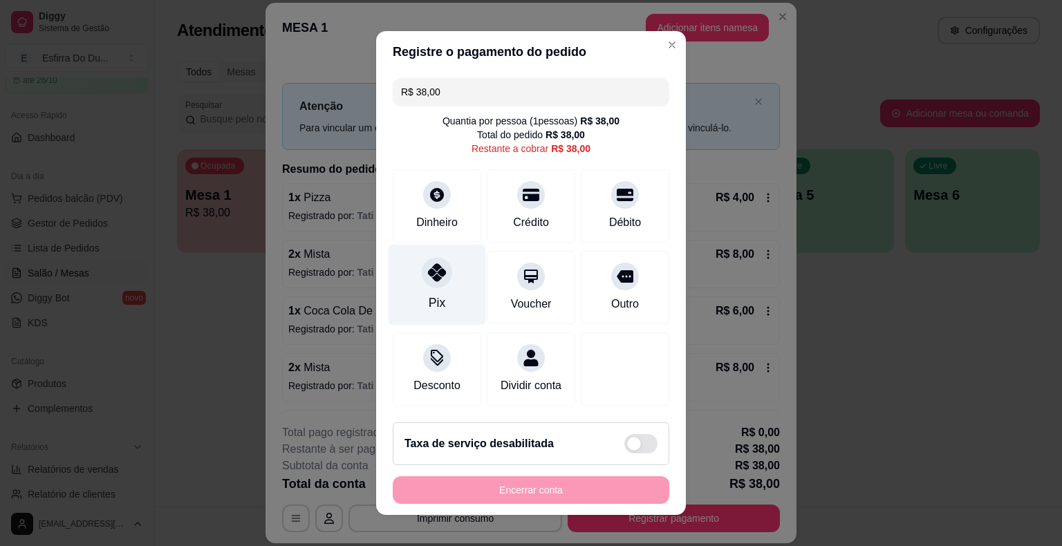
click at [422, 281] on div at bounding box center [437, 272] width 30 height 30
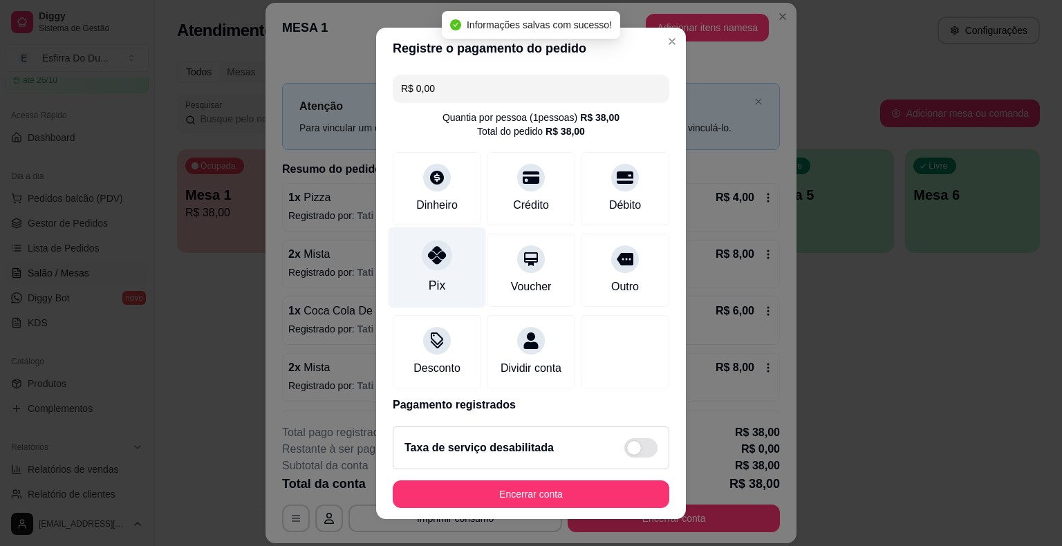
type input "R$ 0,00"
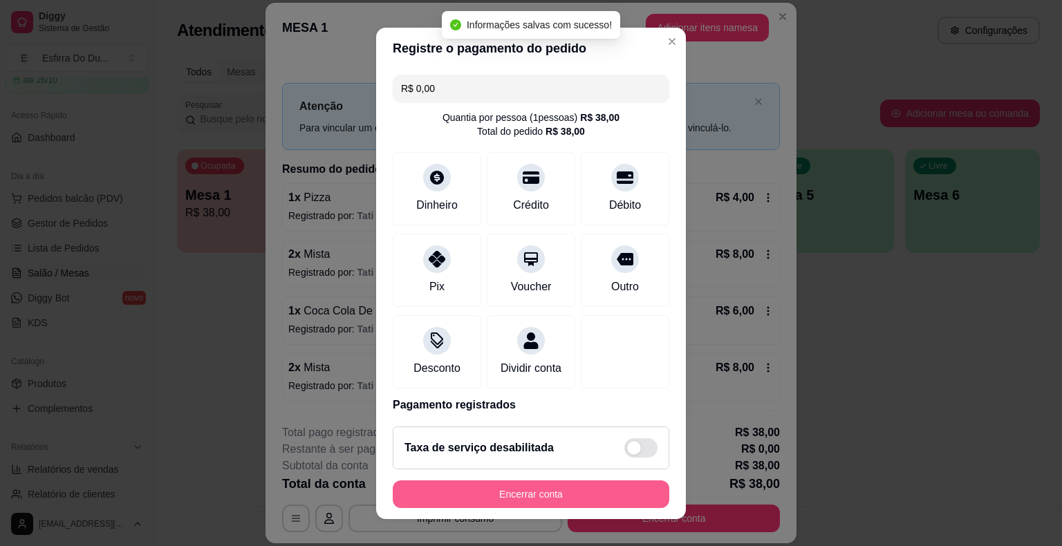
click at [457, 502] on button "Encerrar conta" at bounding box center [531, 495] width 277 height 28
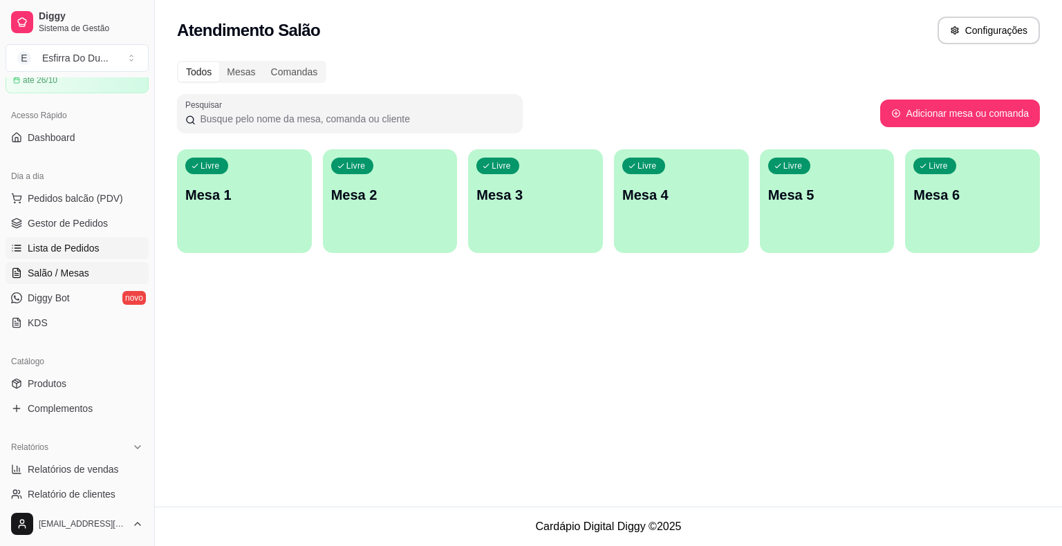
click at [55, 251] on span "Lista de Pedidos" at bounding box center [64, 248] width 72 height 14
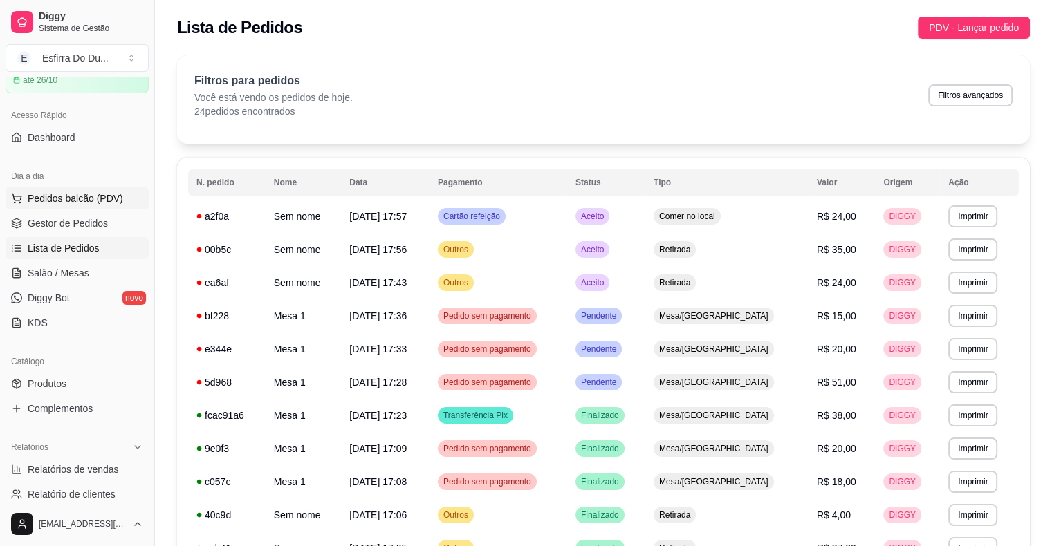
click at [58, 192] on span "Pedidos balcão (PDV)" at bounding box center [75, 199] width 95 height 14
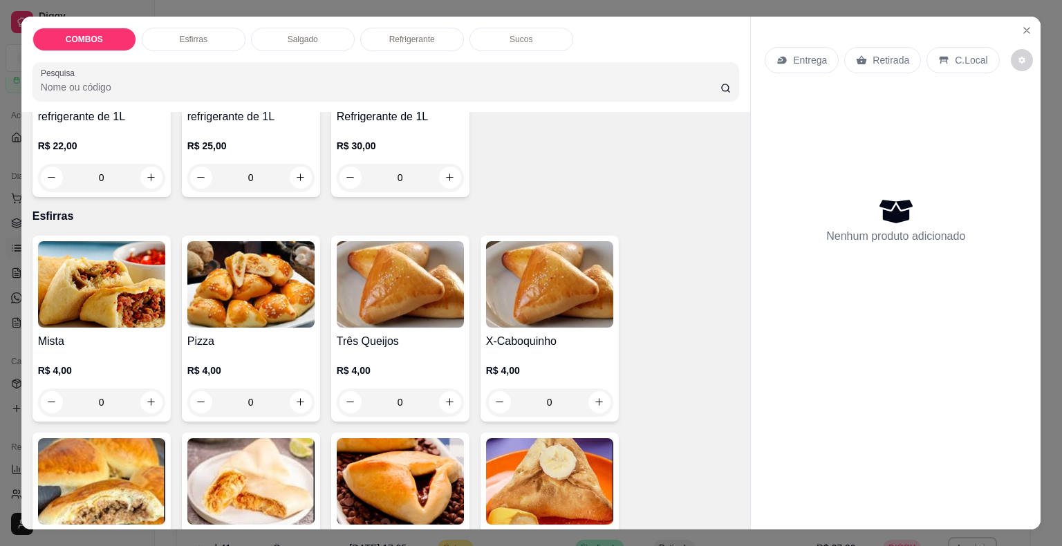
scroll to position [277, 0]
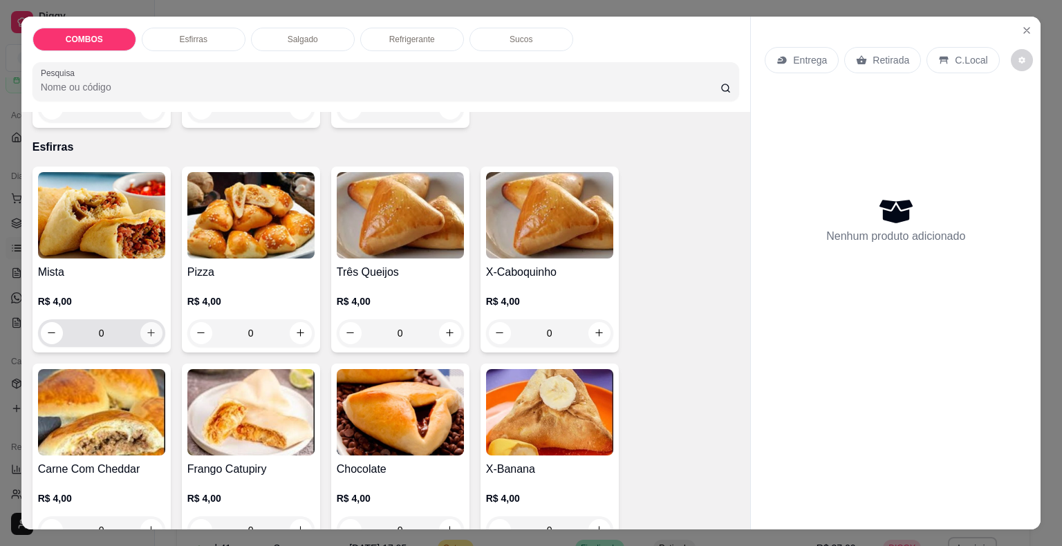
click at [146, 332] on icon "increase-product-quantity" at bounding box center [151, 333] width 10 height 10
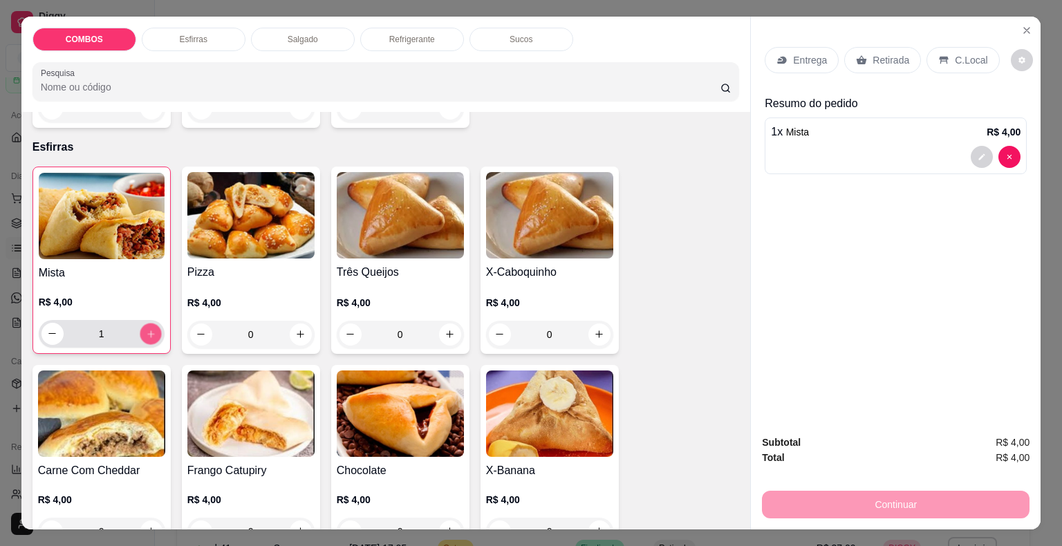
click at [145, 332] on icon "increase-product-quantity" at bounding box center [150, 334] width 10 height 10
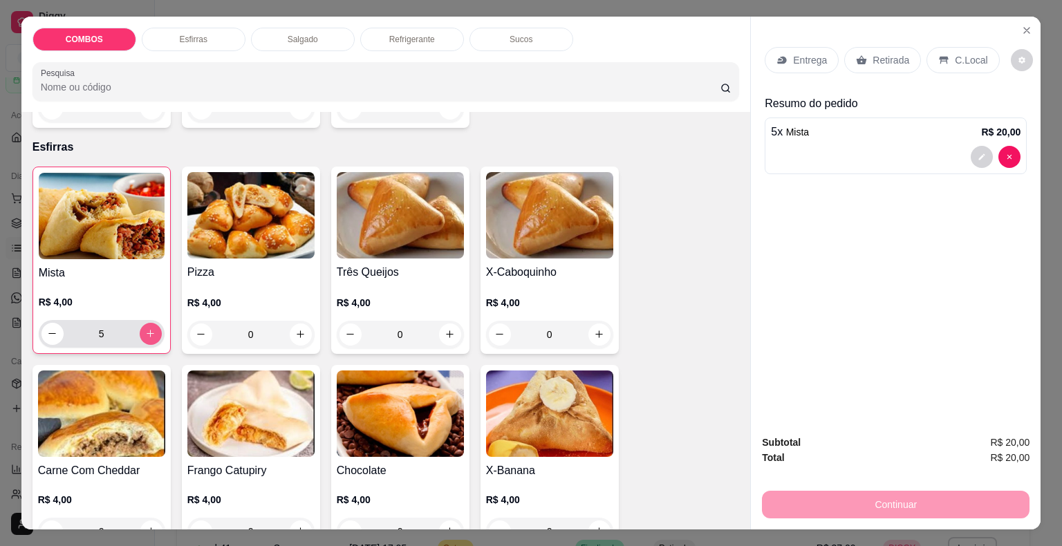
type input "6"
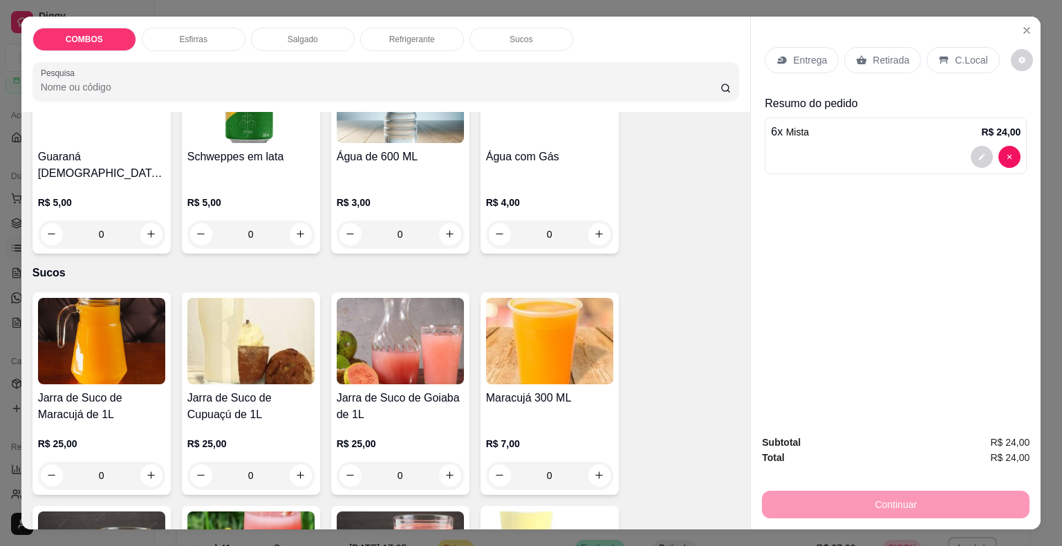
scroll to position [3297, 0]
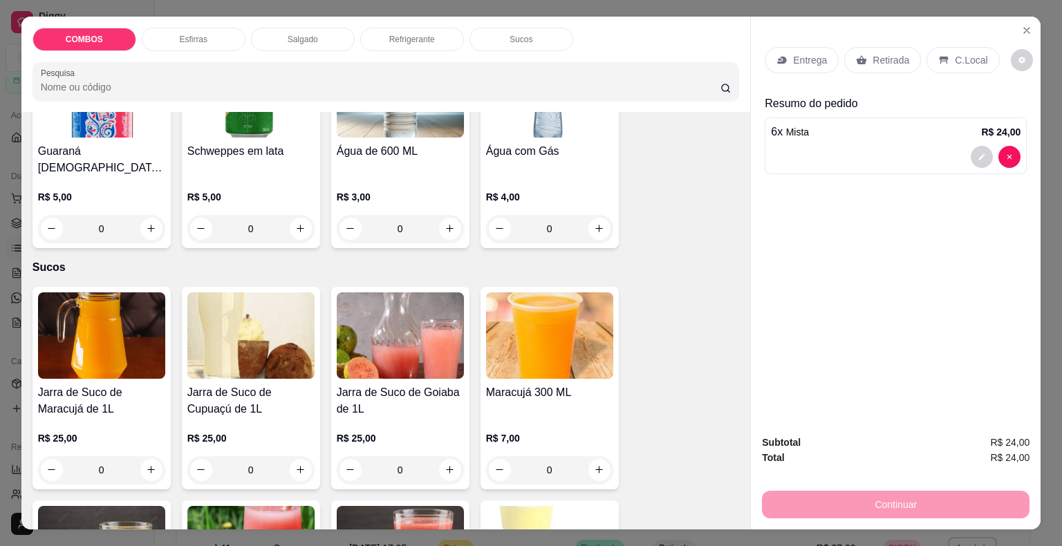
click at [564, 311] on img at bounding box center [549, 336] width 127 height 86
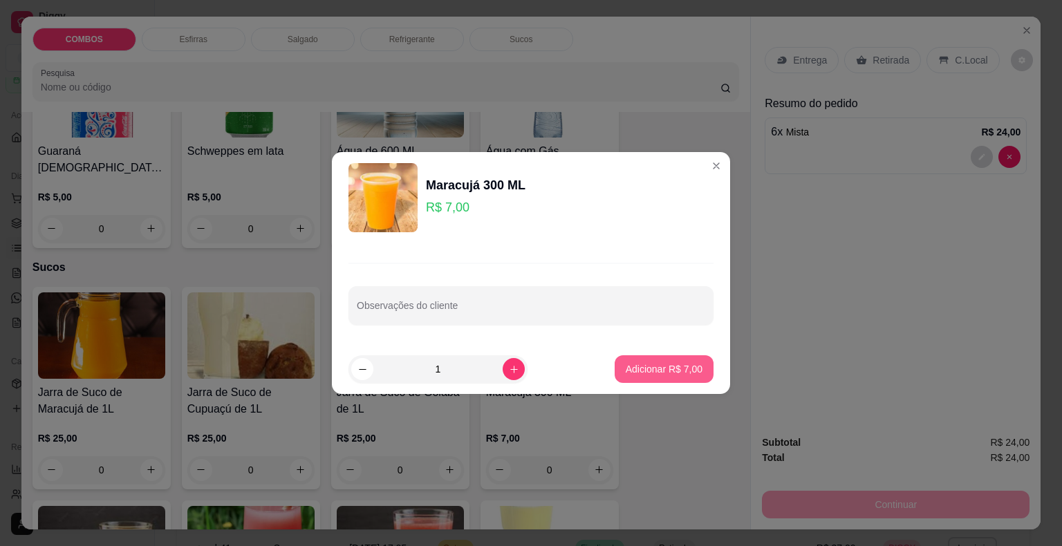
click at [665, 372] on p "Adicionar R$ 7,00" at bounding box center [664, 369] width 77 height 14
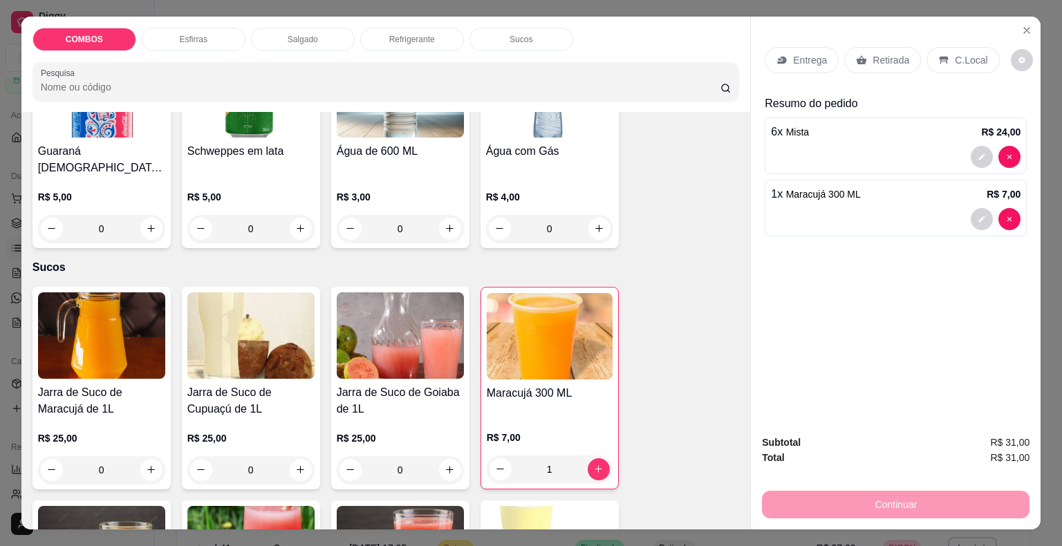
type input "1"
click at [874, 53] on p "Retirada" at bounding box center [891, 60] width 37 height 14
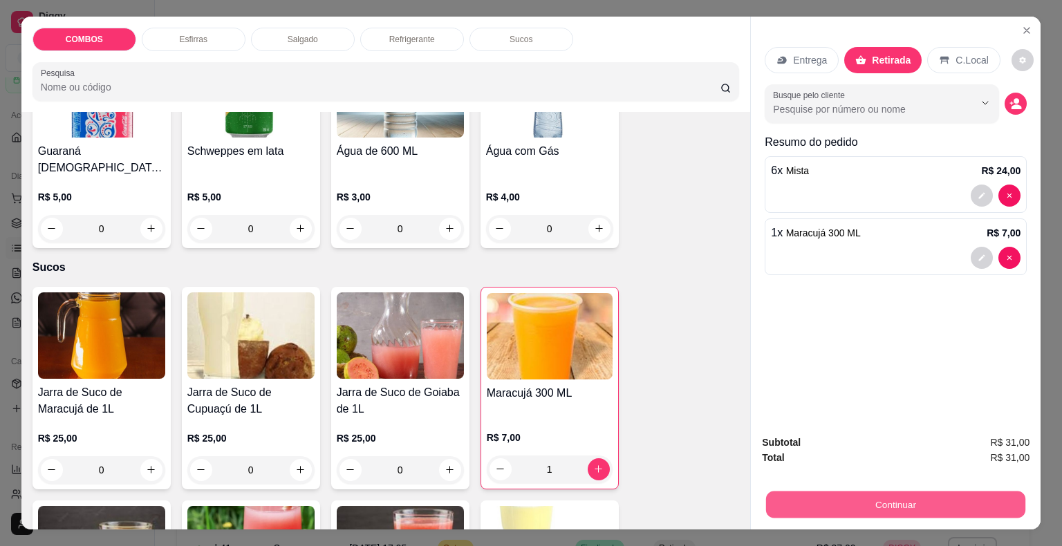
click at [797, 503] on button "Continuar" at bounding box center [895, 505] width 259 height 27
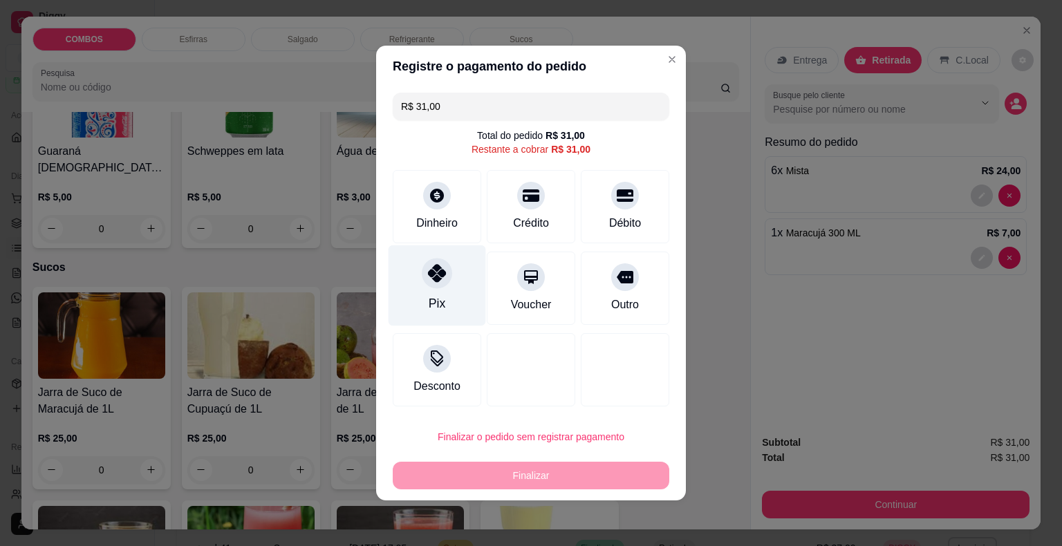
click at [418, 288] on div "Pix" at bounding box center [438, 286] width 98 height 81
type input "R$ 0,00"
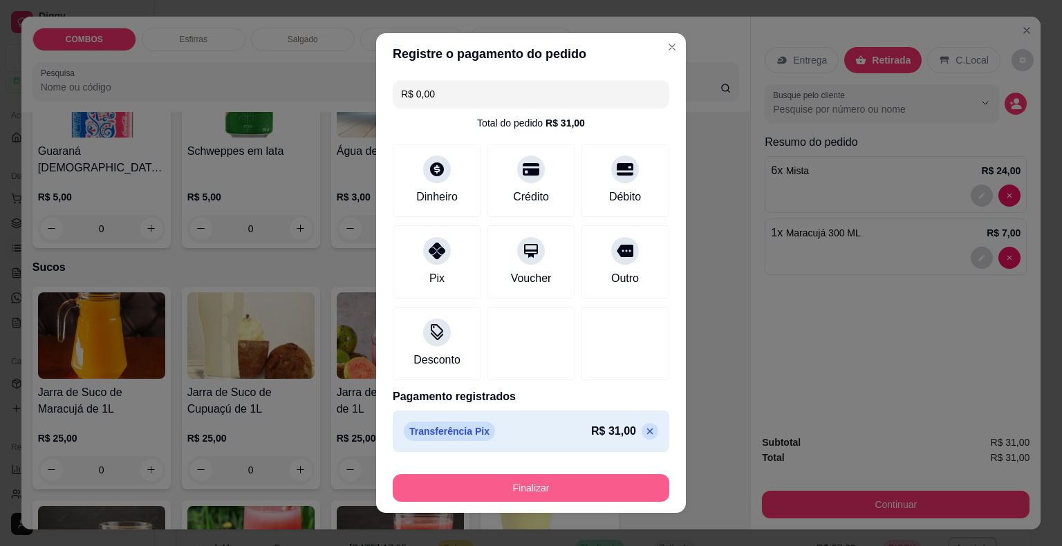
click at [457, 492] on button "Finalizar" at bounding box center [531, 489] width 277 height 28
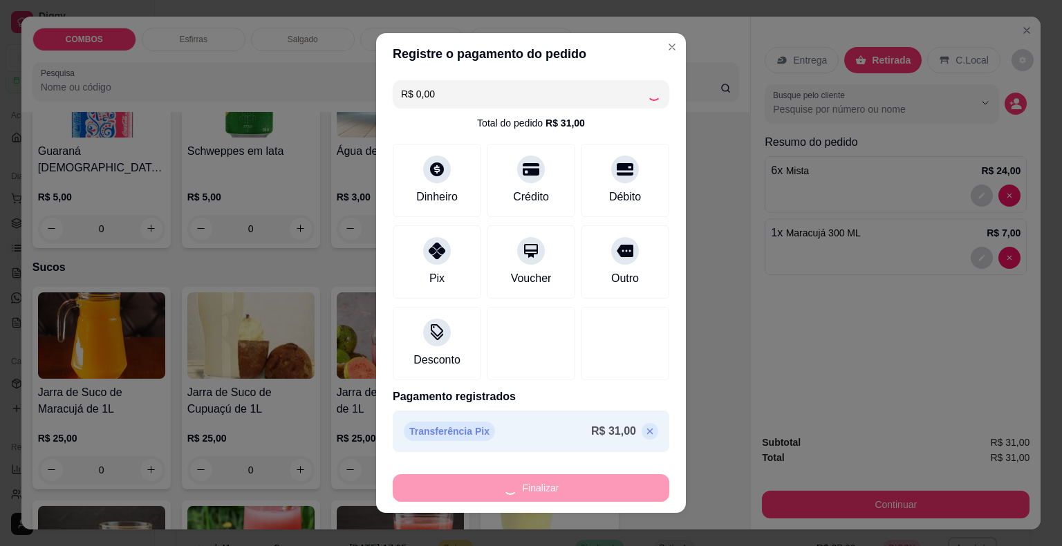
type input "0"
type input "-R$ 31,00"
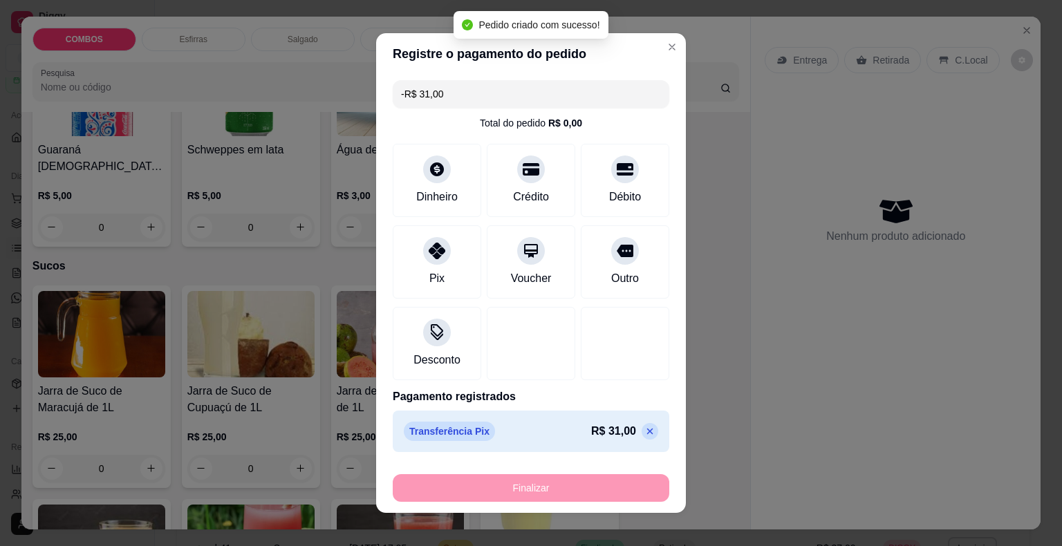
scroll to position [3296, 0]
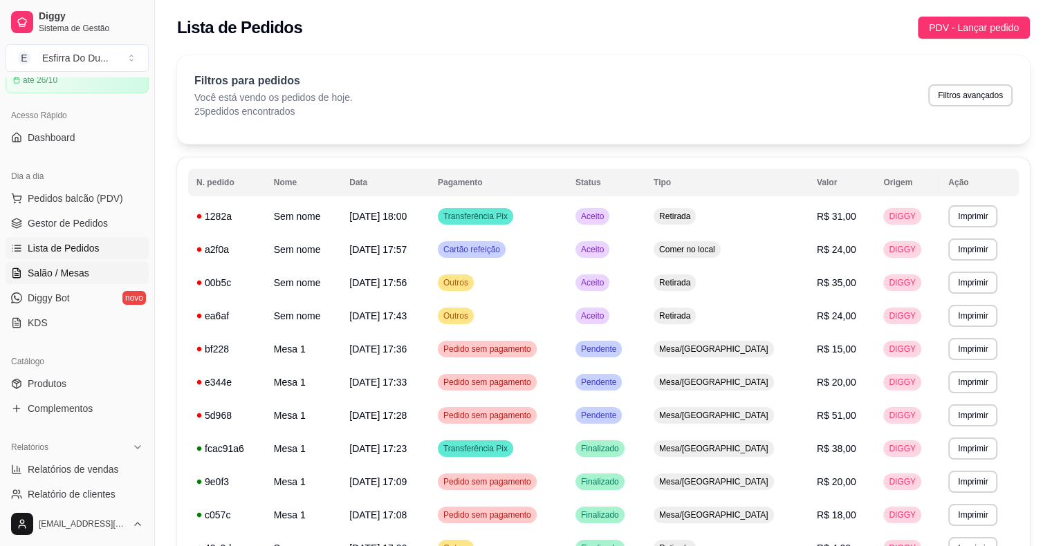
click at [59, 282] on link "Salão / Mesas" at bounding box center [77, 273] width 143 height 22
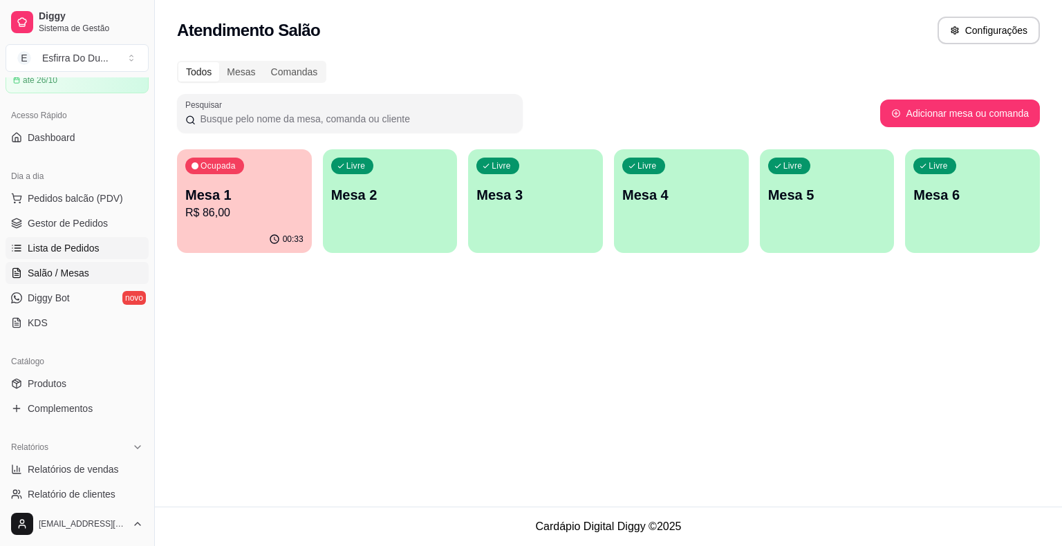
click at [83, 250] on span "Lista de Pedidos" at bounding box center [64, 248] width 72 height 14
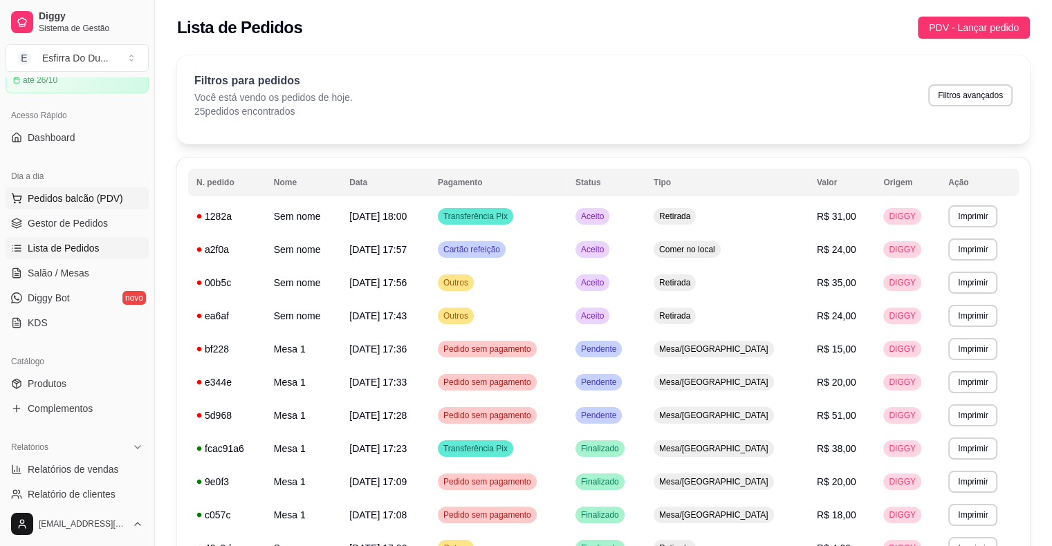
click at [93, 203] on span "Pedidos balcão (PDV)" at bounding box center [75, 199] width 95 height 14
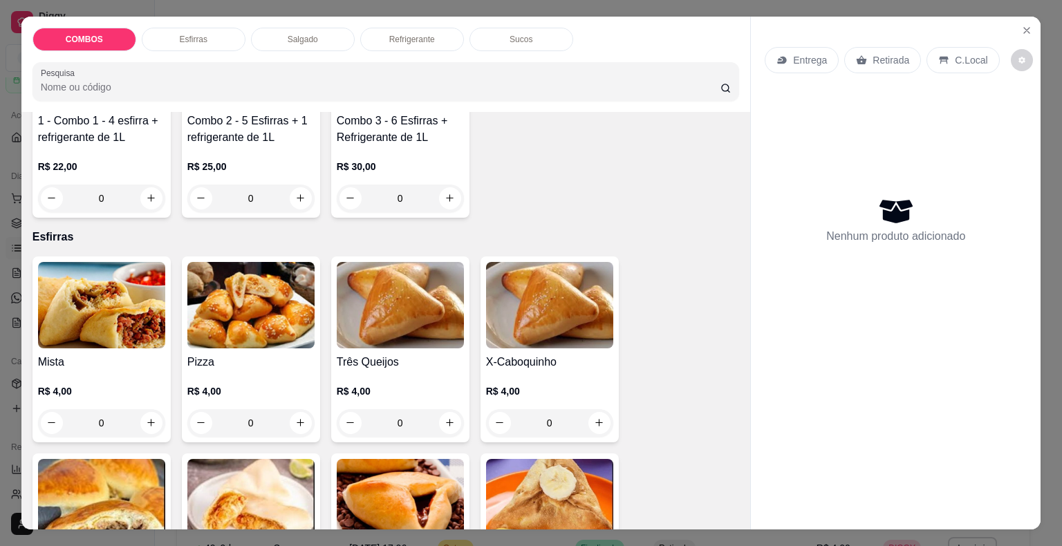
scroll to position [138, 0]
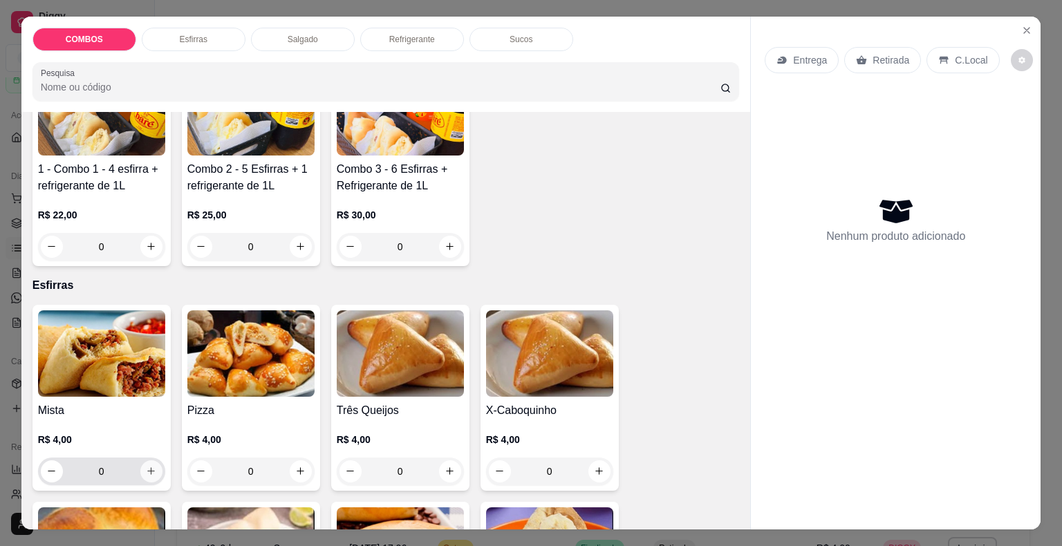
click at [148, 469] on icon "increase-product-quantity" at bounding box center [151, 471] width 10 height 10
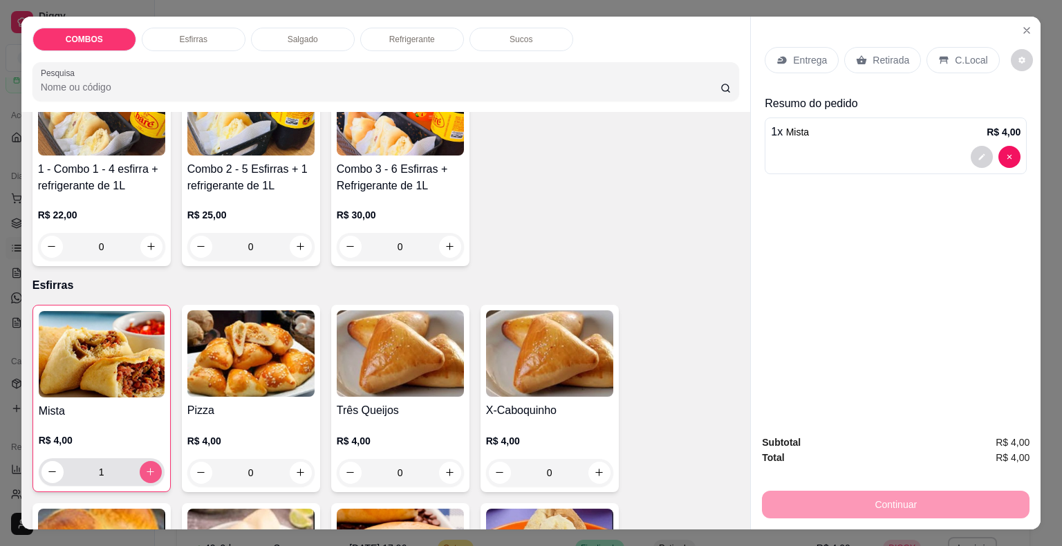
click at [148, 469] on icon "increase-product-quantity" at bounding box center [150, 472] width 10 height 10
click at [145, 468] on icon "increase-product-quantity" at bounding box center [150, 472] width 10 height 10
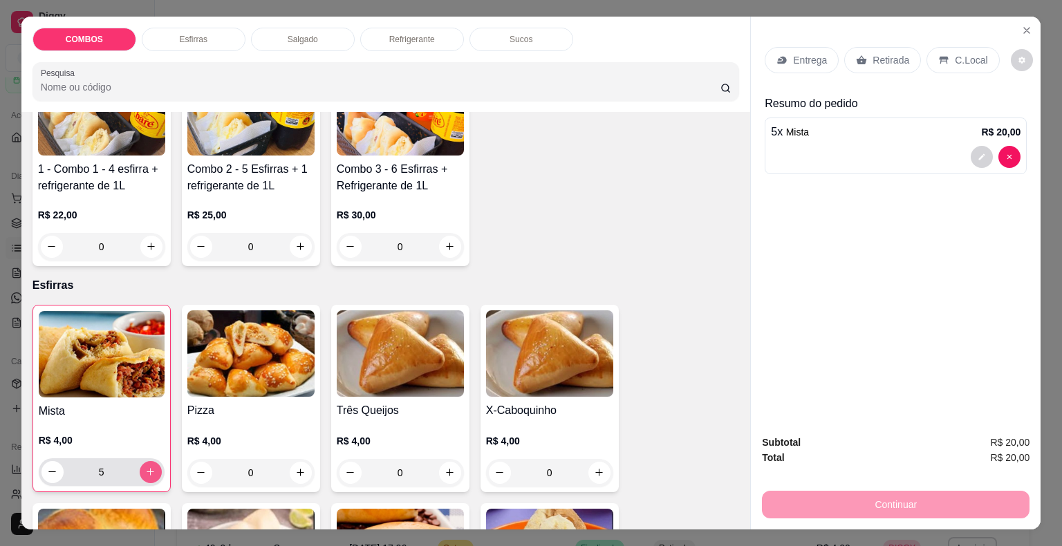
type input "6"
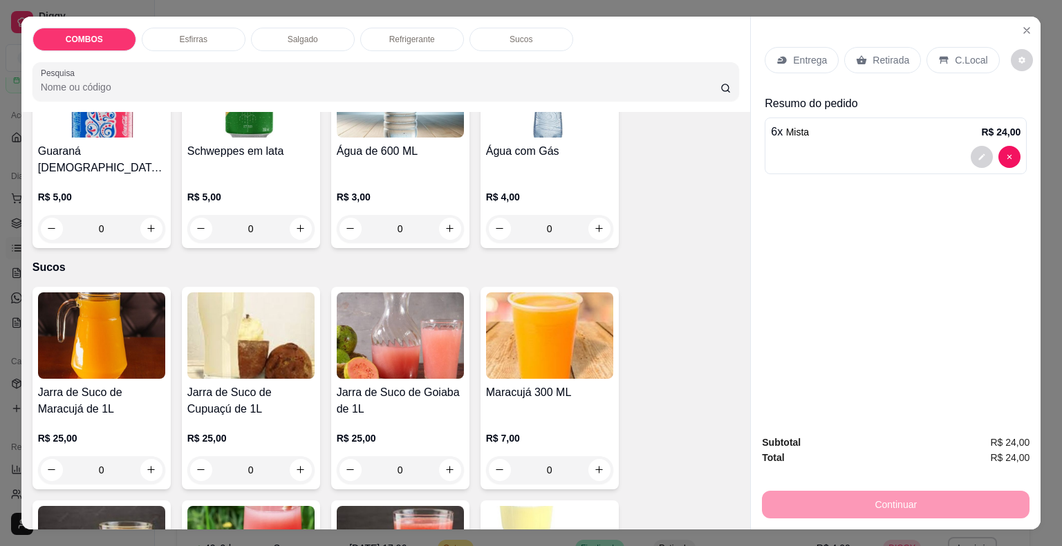
scroll to position [3406, 0]
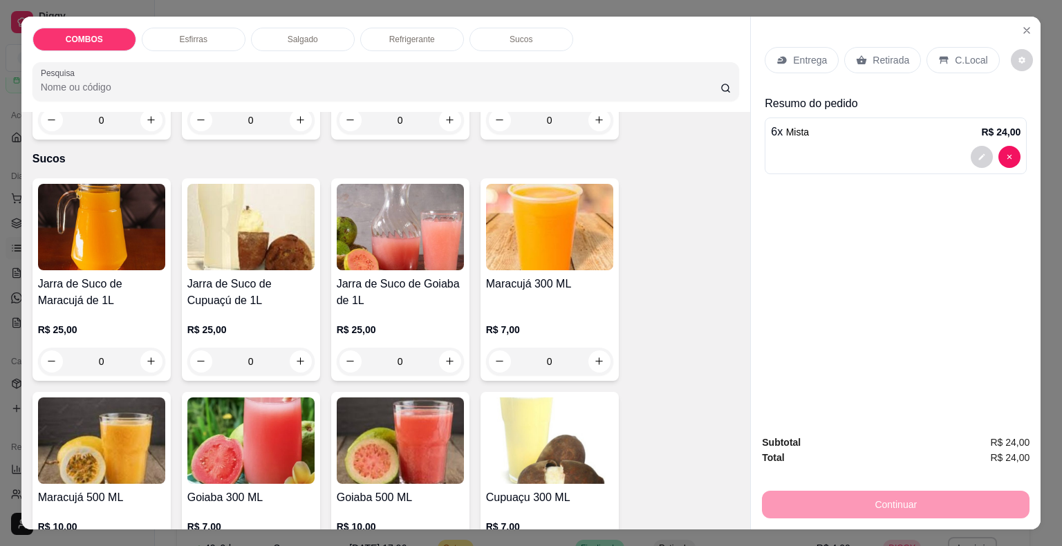
click at [92, 398] on img at bounding box center [101, 441] width 127 height 86
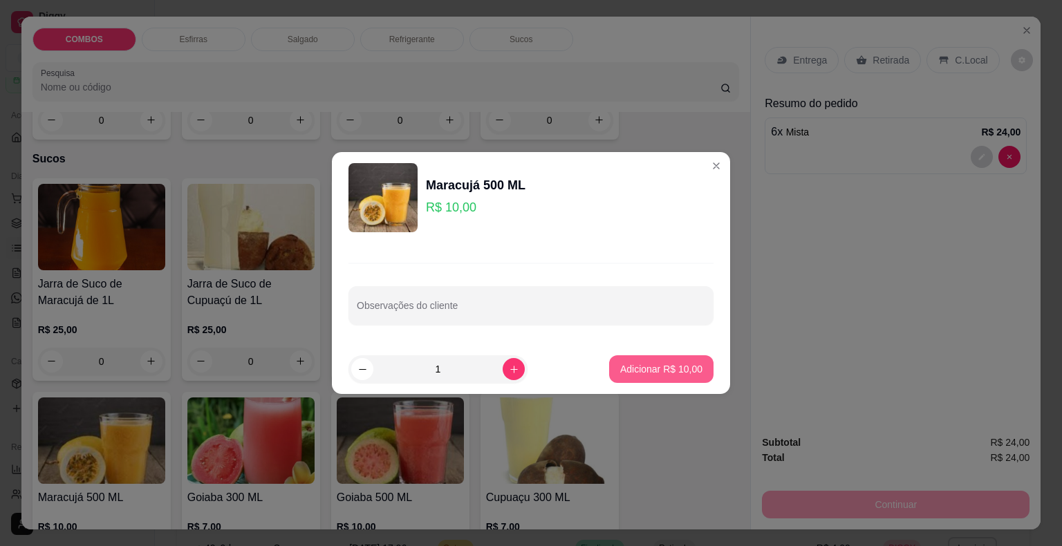
click at [650, 379] on button "Adicionar R$ 10,00" at bounding box center [661, 370] width 104 height 28
type input "1"
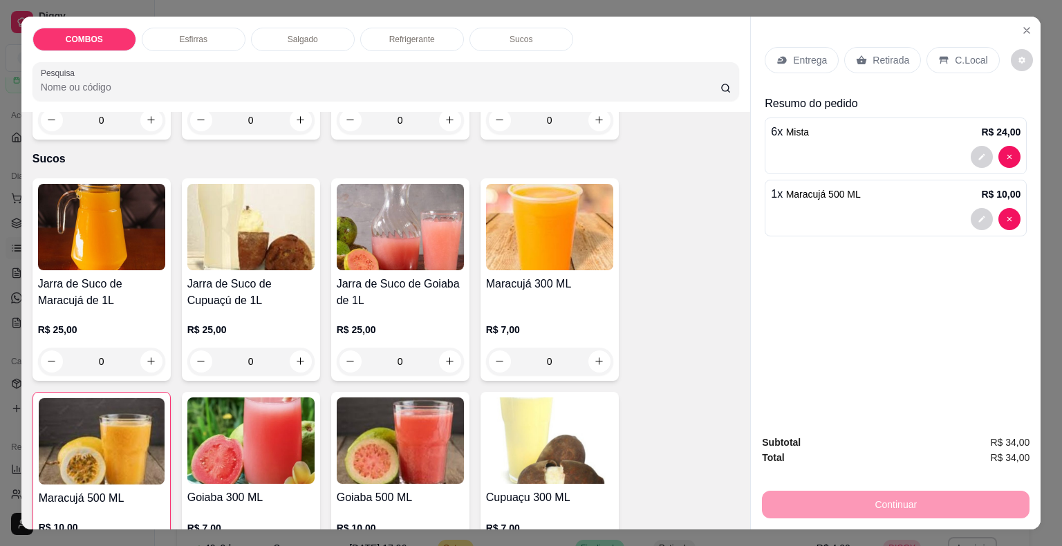
click at [873, 60] on p "Retirada" at bounding box center [891, 60] width 37 height 14
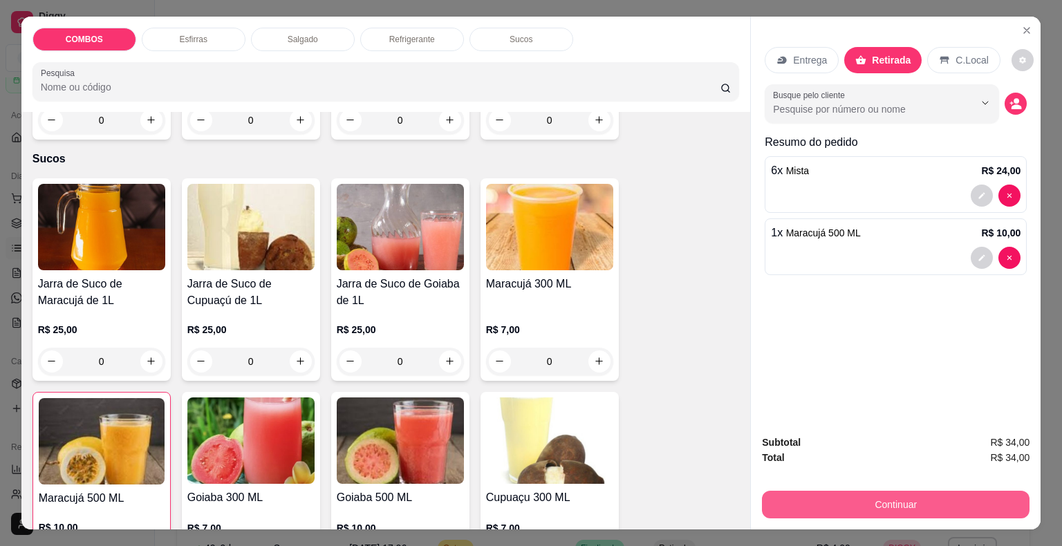
click at [822, 499] on button "Continuar" at bounding box center [896, 505] width 268 height 28
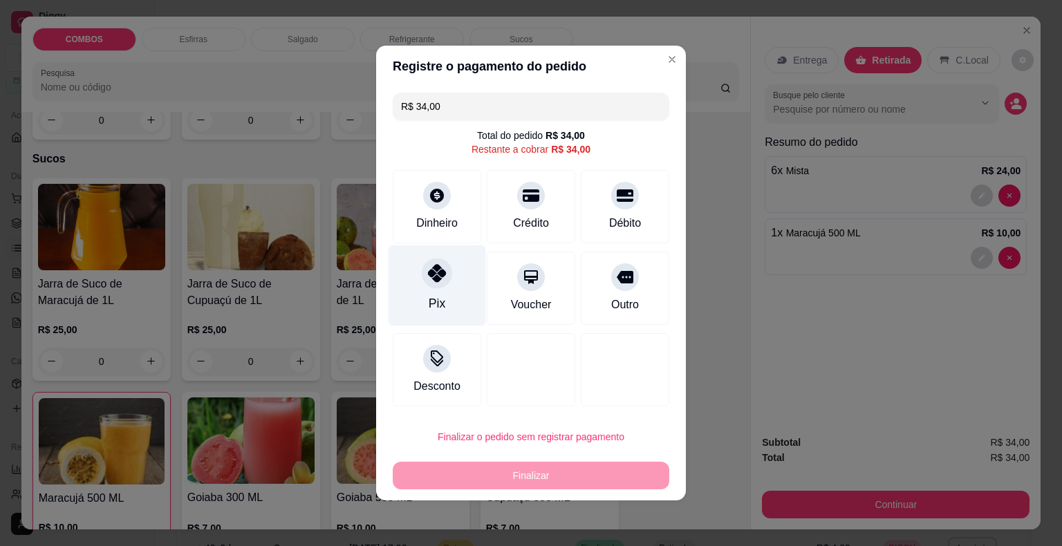
click at [425, 278] on div at bounding box center [437, 273] width 30 height 30
type input "R$ 0,00"
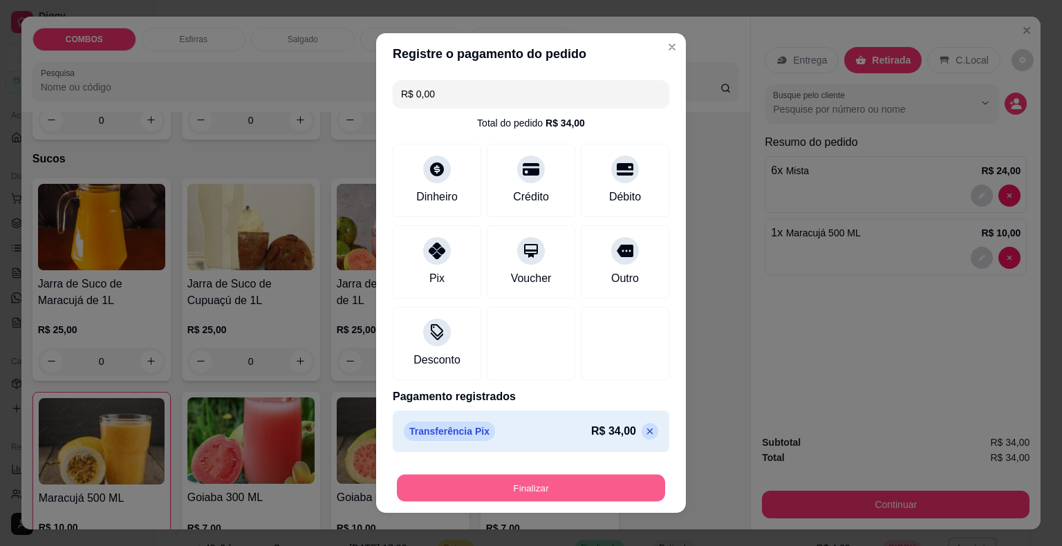
click at [442, 486] on button "Finalizar" at bounding box center [531, 488] width 268 height 27
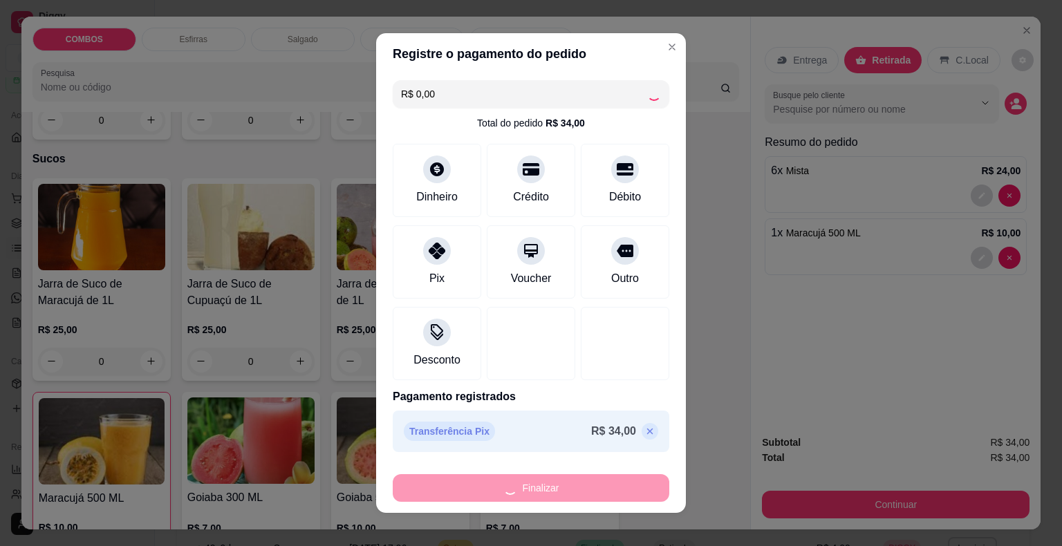
type input "0"
type input "-R$ 34,00"
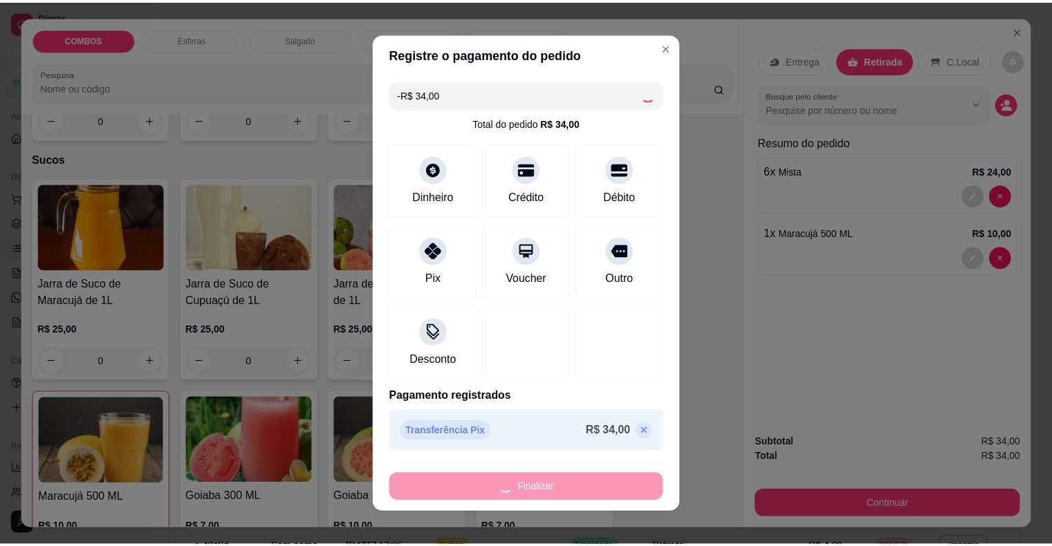
scroll to position [3405, 0]
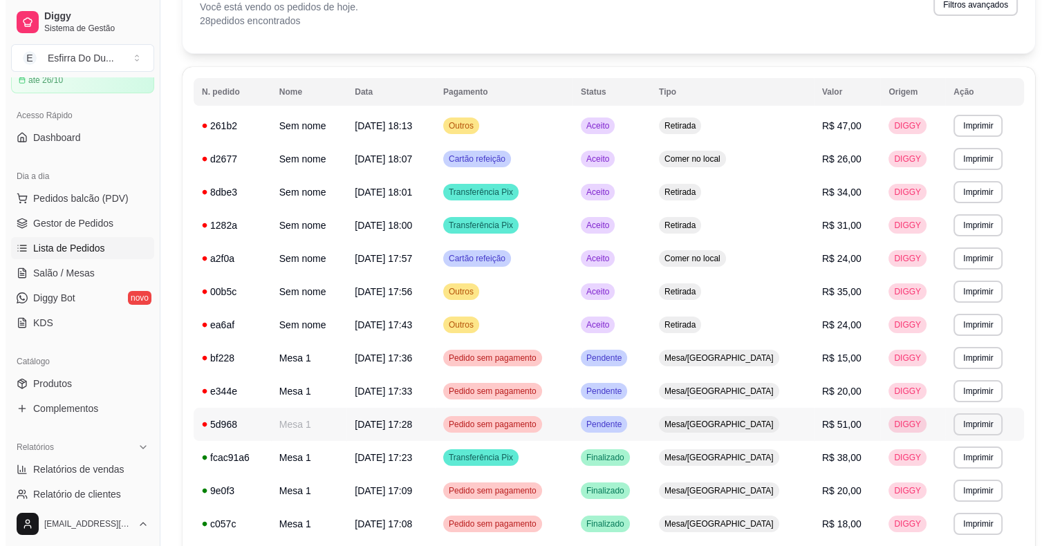
scroll to position [138, 0]
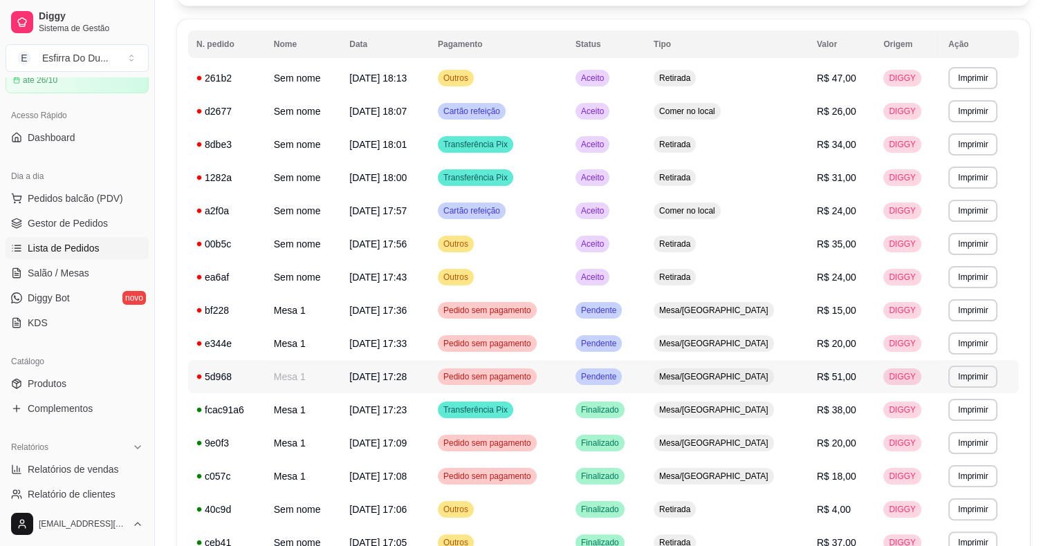
click at [619, 376] on span "Pendente" at bounding box center [598, 376] width 41 height 11
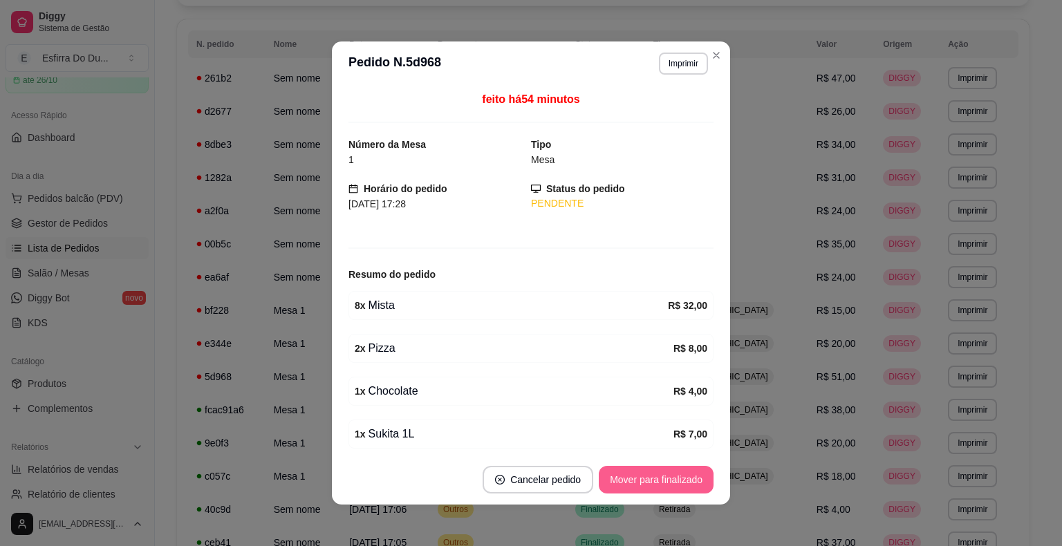
click at [627, 487] on button "Mover para finalizado" at bounding box center [656, 480] width 115 height 28
click at [627, 487] on div "Mover para finalizado" at bounding box center [647, 480] width 134 height 28
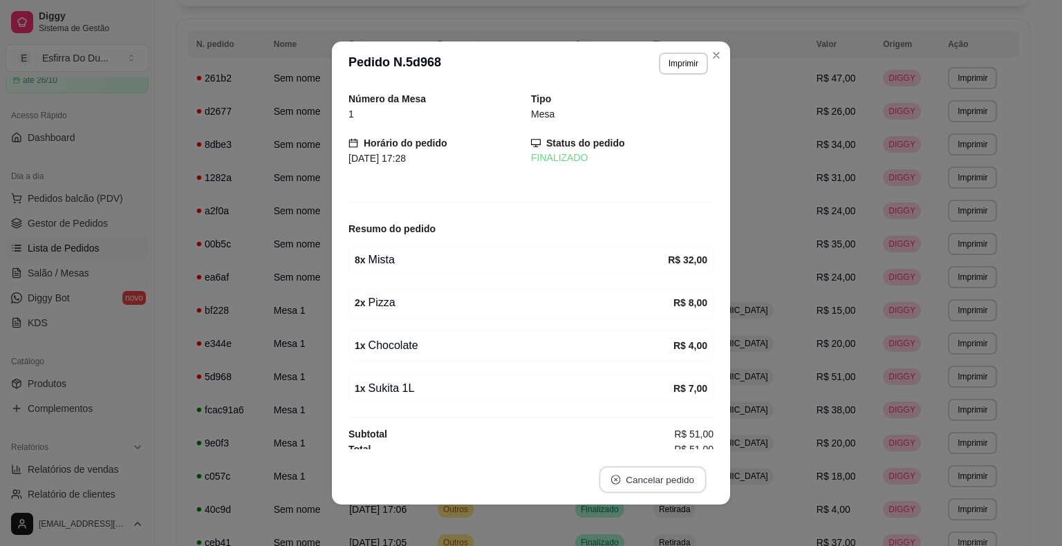
click at [628, 487] on button "Cancelar pedido" at bounding box center [652, 480] width 107 height 27
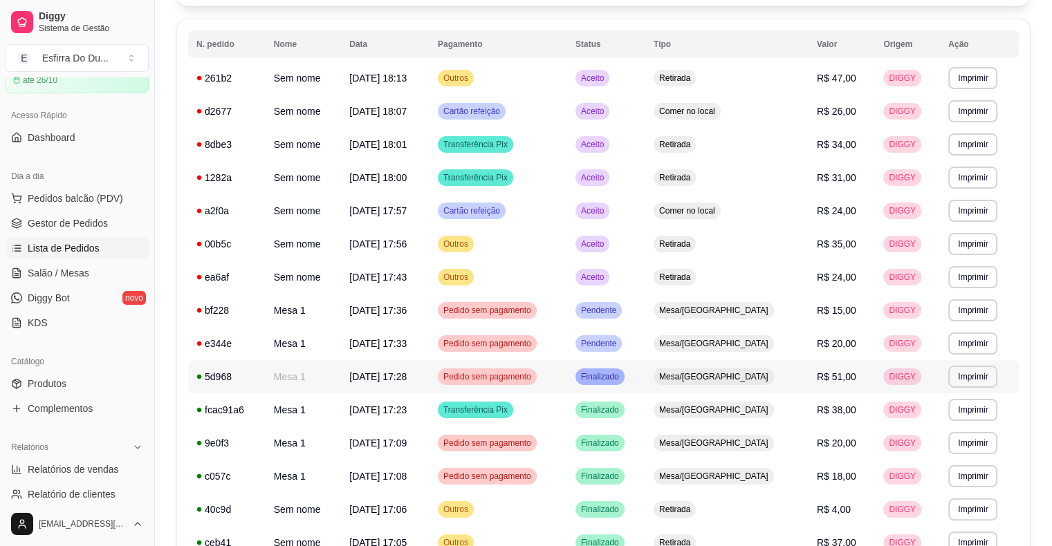
click at [645, 386] on td "Finalizado" at bounding box center [606, 376] width 78 height 33
click at [622, 336] on div "Pendente" at bounding box center [599, 343] width 46 height 17
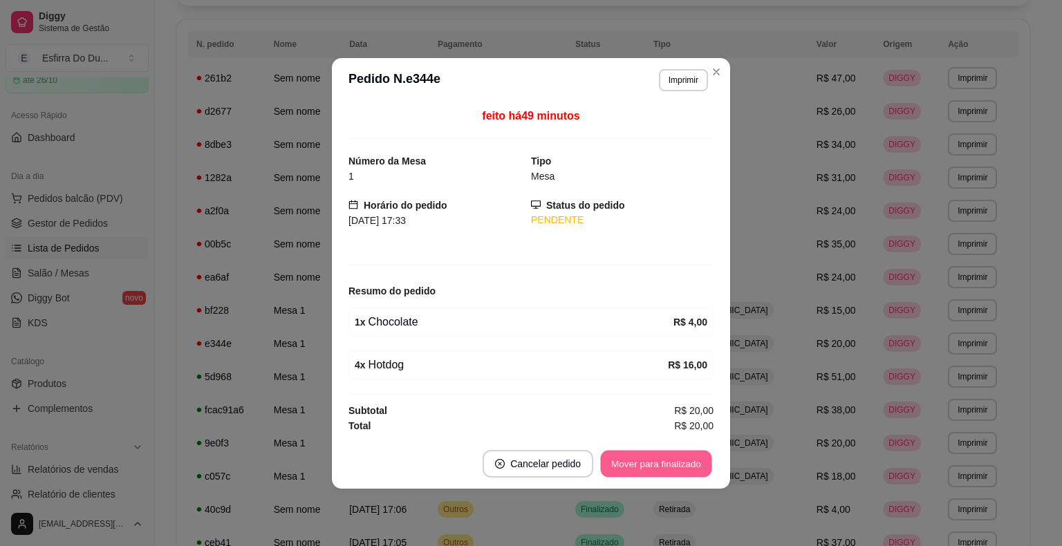
click at [634, 463] on button "Mover para finalizado" at bounding box center [656, 463] width 111 height 27
click at [634, 463] on div "Mover para finalizado" at bounding box center [647, 464] width 134 height 28
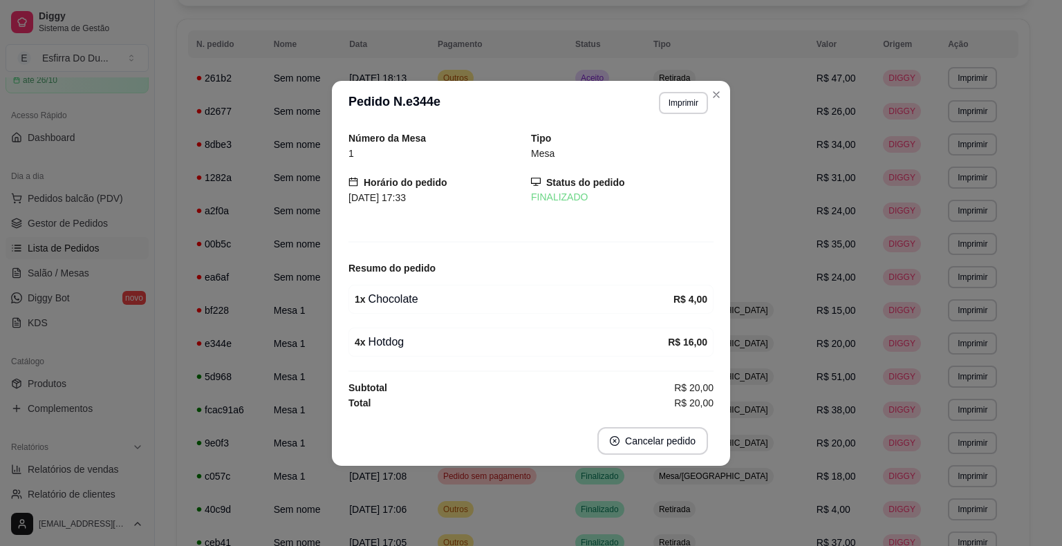
click at [634, 463] on footer "Cancelar pedido" at bounding box center [531, 441] width 398 height 50
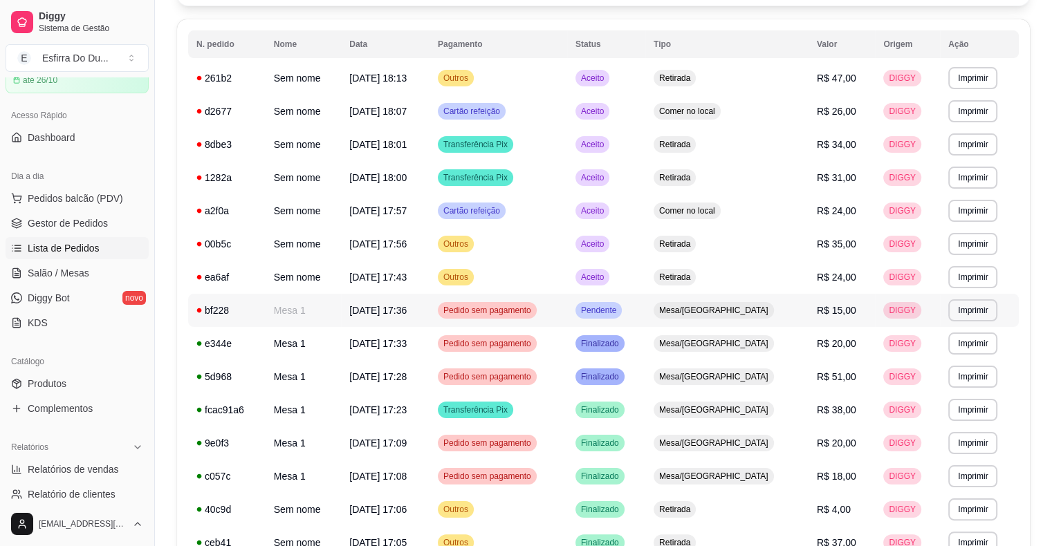
click at [619, 314] on span "Pendente" at bounding box center [598, 310] width 41 height 11
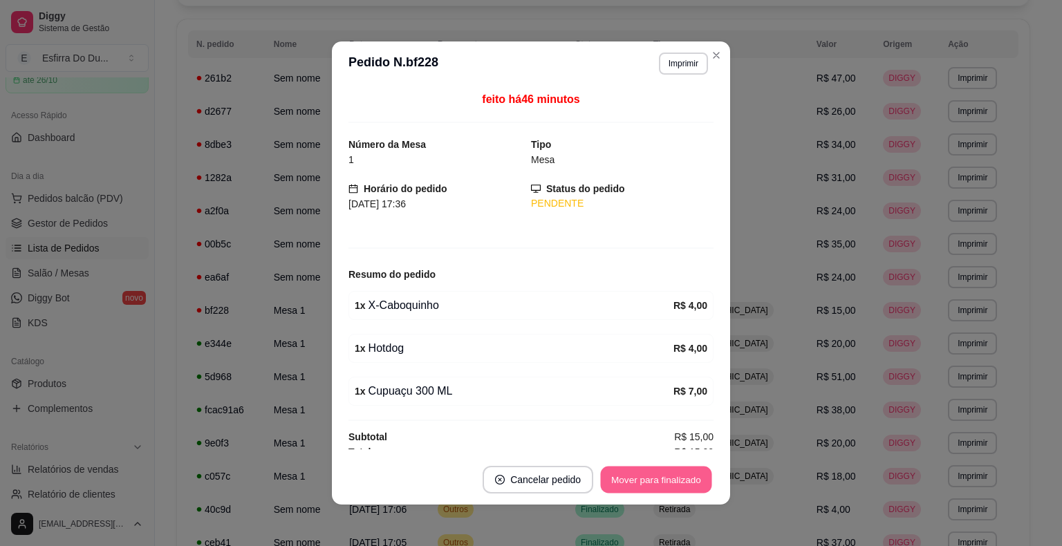
click at [657, 480] on button "Mover para finalizado" at bounding box center [656, 480] width 111 height 27
click at [657, 480] on div "Mover para finalizado" at bounding box center [647, 480] width 134 height 28
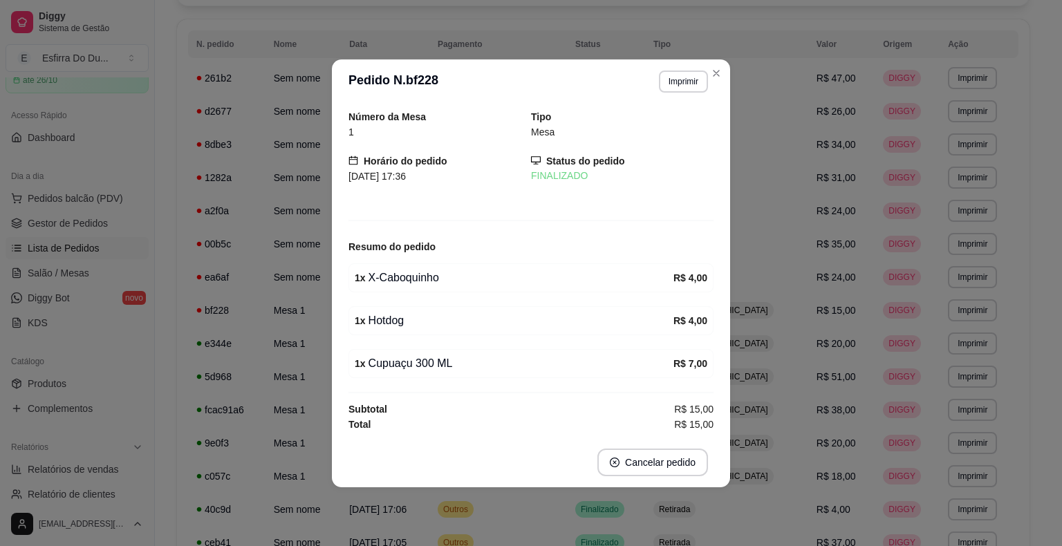
click at [657, 480] on footer "Cancelar pedido" at bounding box center [531, 463] width 398 height 50
click at [725, 391] on div "Número da Mesa 1 Tipo Mesa Horário do pedido [DATE] 17:36 Status do pedido FINA…" at bounding box center [531, 271] width 398 height 334
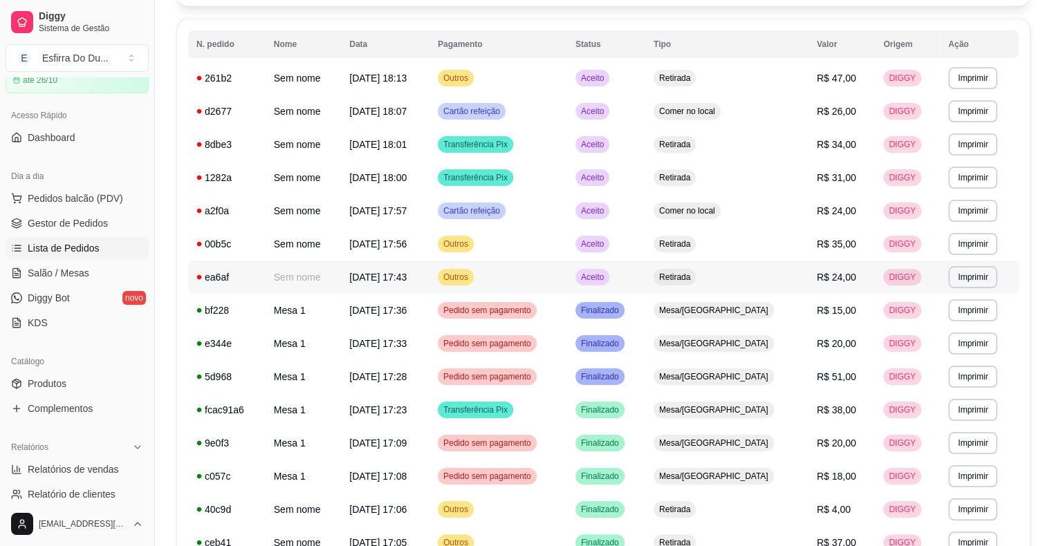
click at [607, 277] on span "Aceito" at bounding box center [592, 277] width 28 height 11
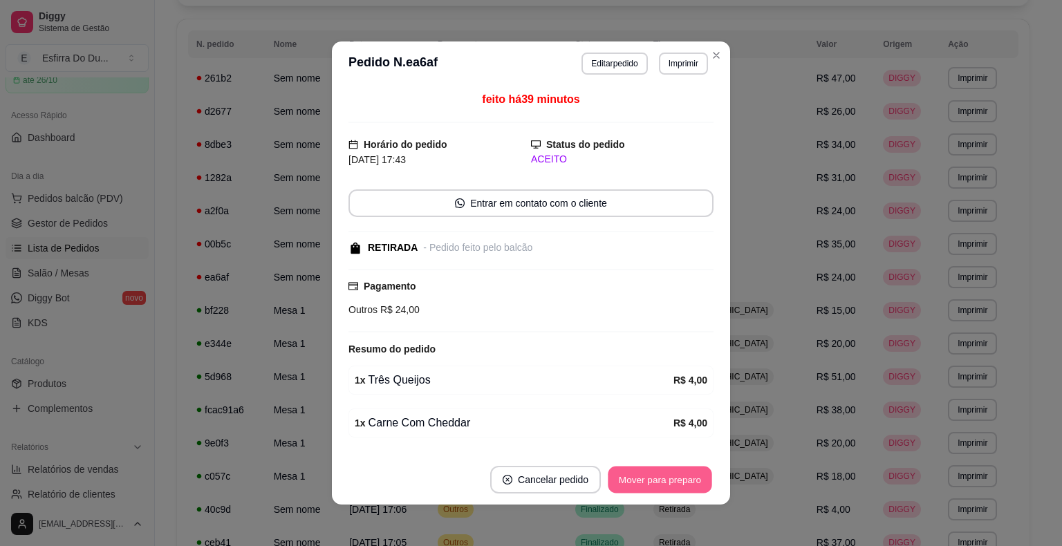
click at [662, 472] on button "Mover para preparo" at bounding box center [660, 480] width 104 height 27
click at [662, 472] on div "Mover para preparo" at bounding box center [650, 480] width 127 height 28
click at [662, 472] on button "Mover para retirada disponível" at bounding box center [637, 480] width 148 height 27
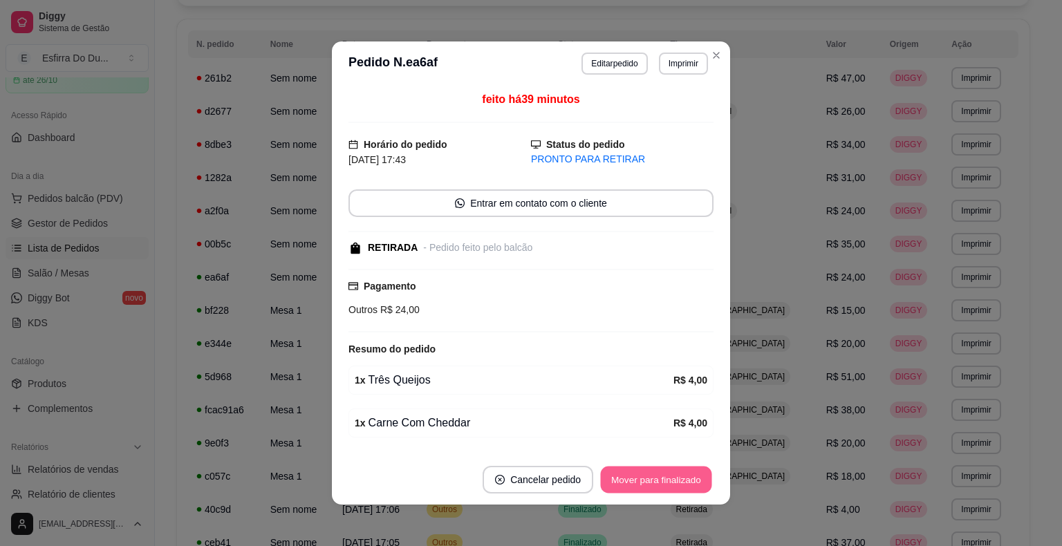
click at [662, 472] on button "Mover para finalizado" at bounding box center [656, 480] width 111 height 27
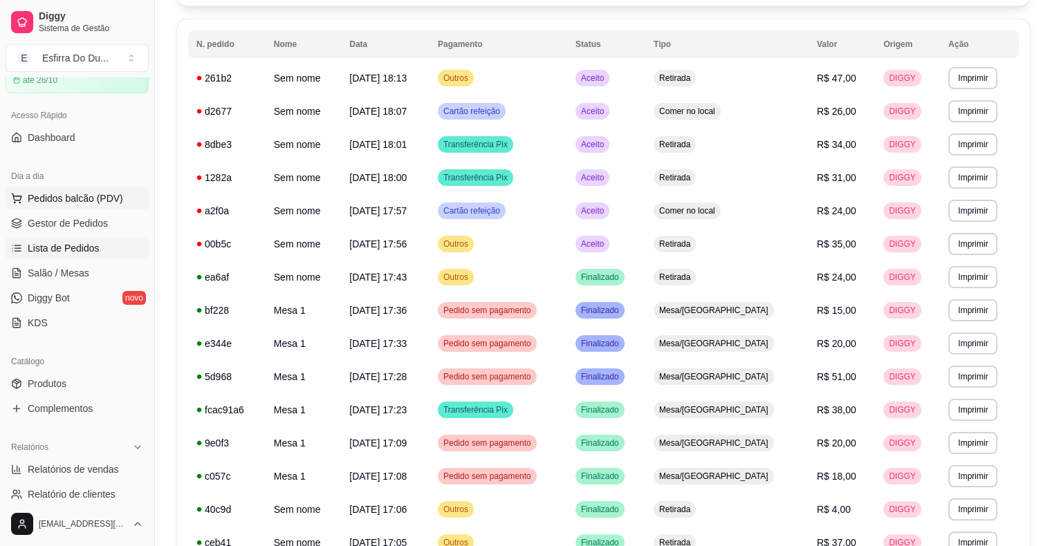
click at [92, 203] on span "Pedidos balcão (PDV)" at bounding box center [75, 199] width 95 height 14
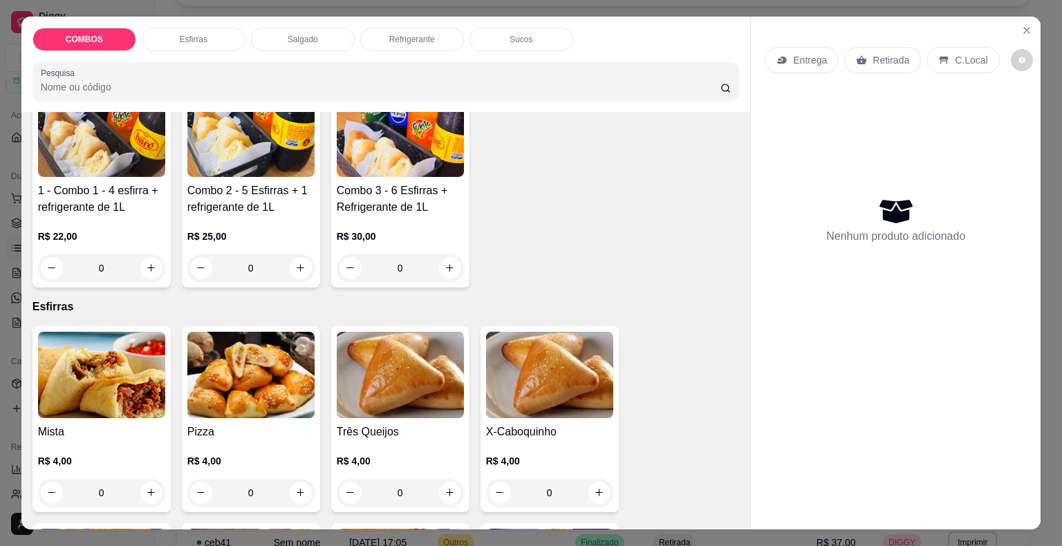
scroll to position [138, 0]
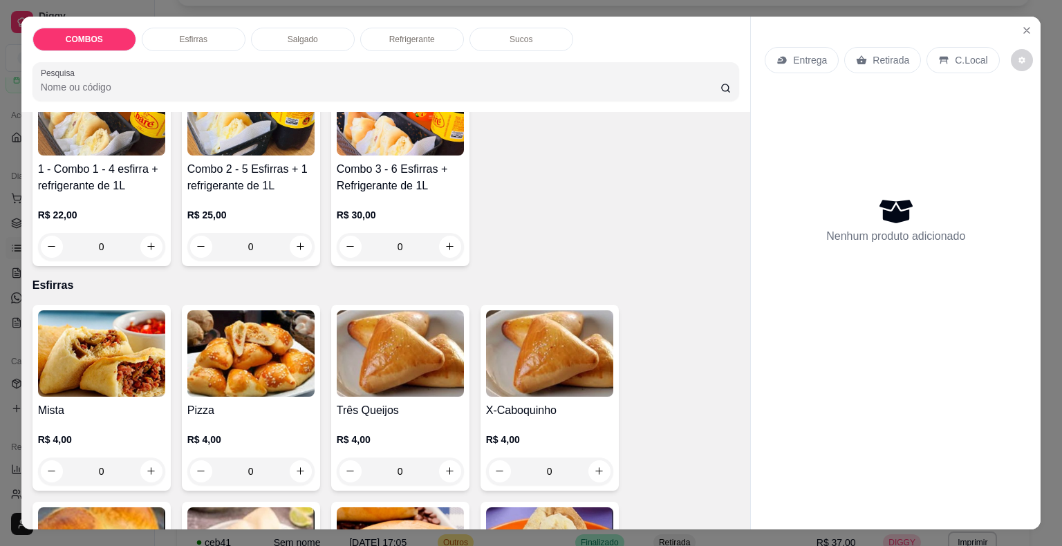
click at [577, 358] on img at bounding box center [549, 354] width 127 height 86
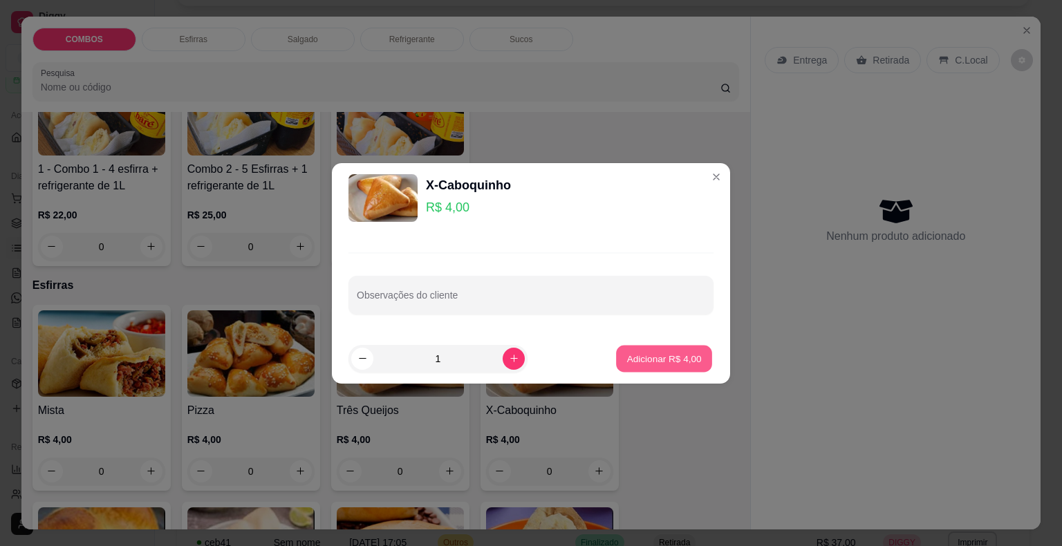
click at [675, 364] on p "Adicionar R$ 4,00" at bounding box center [664, 358] width 75 height 13
type input "1"
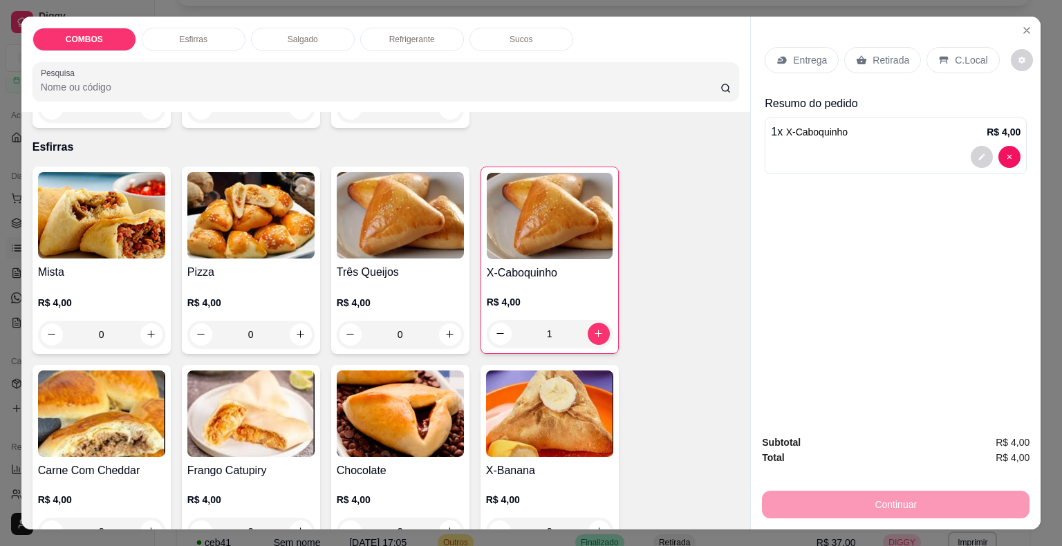
scroll to position [415, 0]
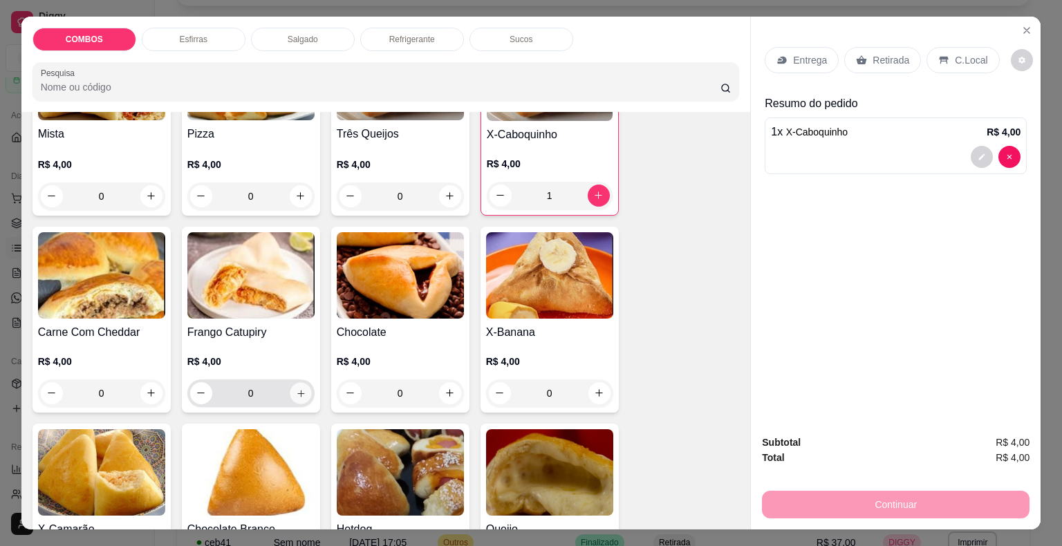
click at [296, 392] on icon "increase-product-quantity" at bounding box center [300, 393] width 10 height 10
type input "1"
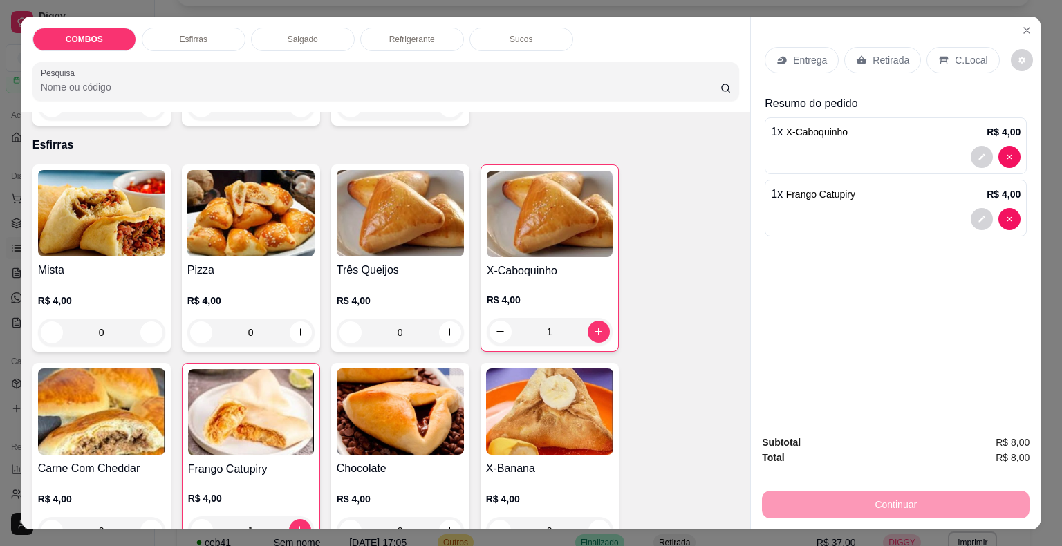
scroll to position [277, 0]
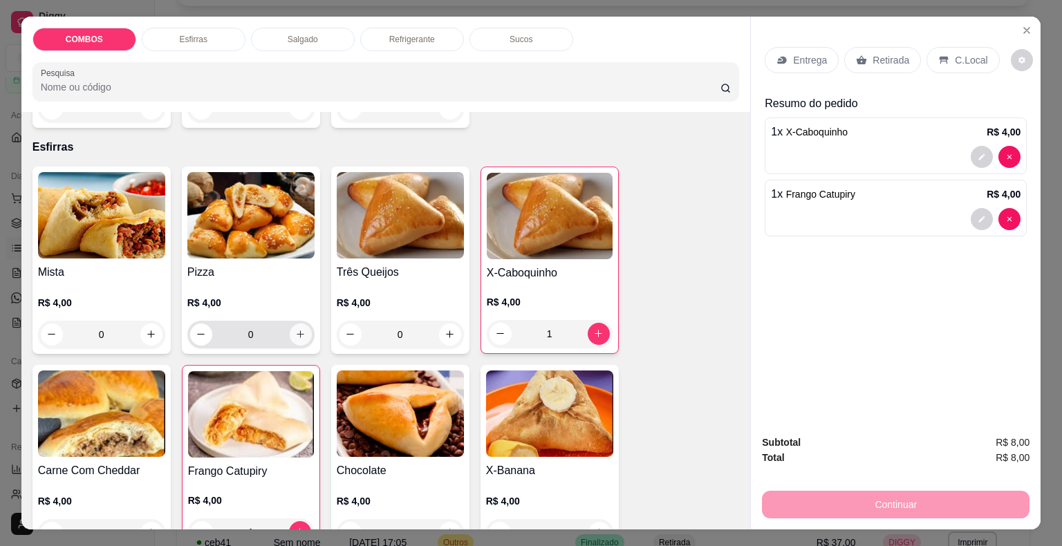
click at [295, 330] on icon "increase-product-quantity" at bounding box center [300, 334] width 10 height 10
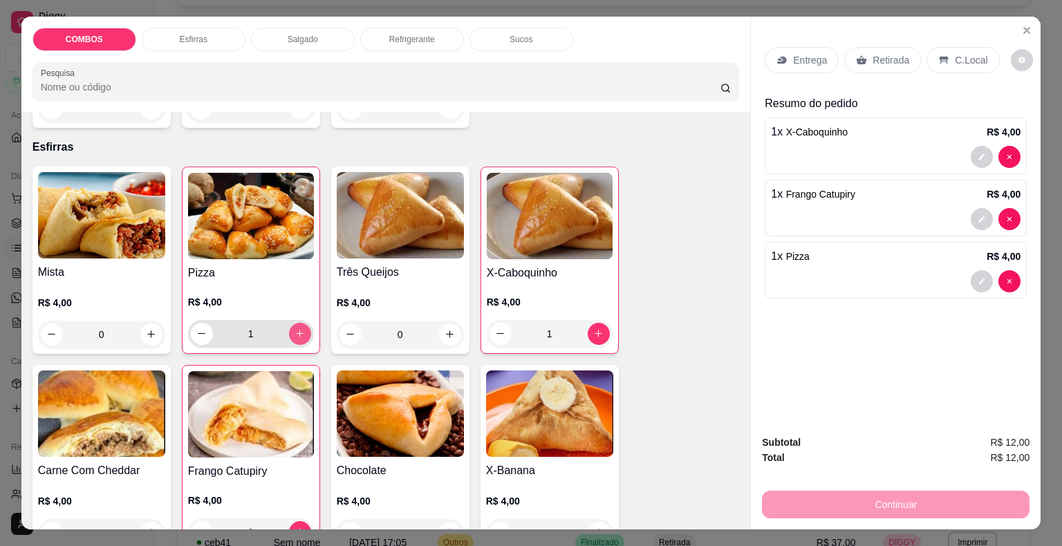
type input "1"
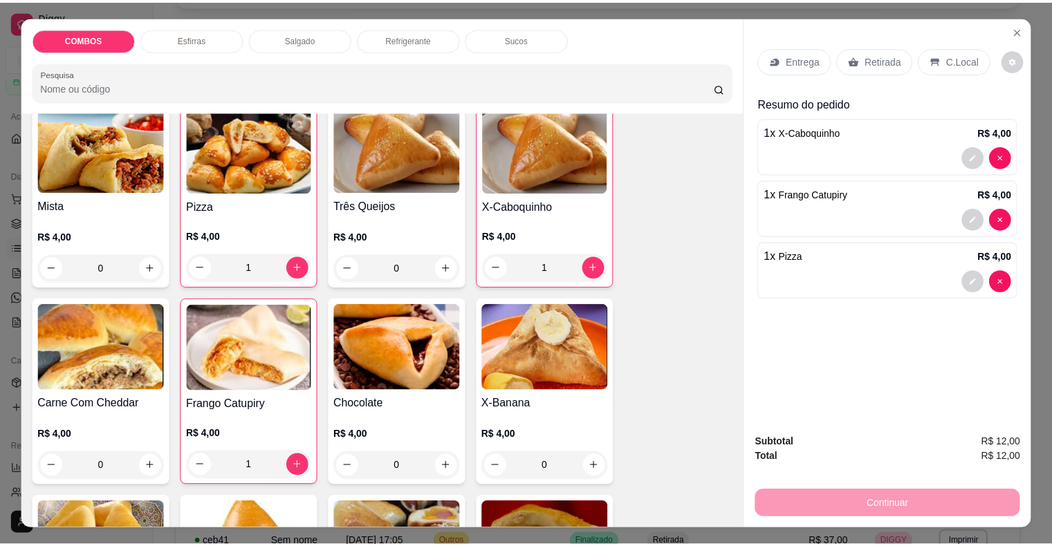
scroll to position [415, 0]
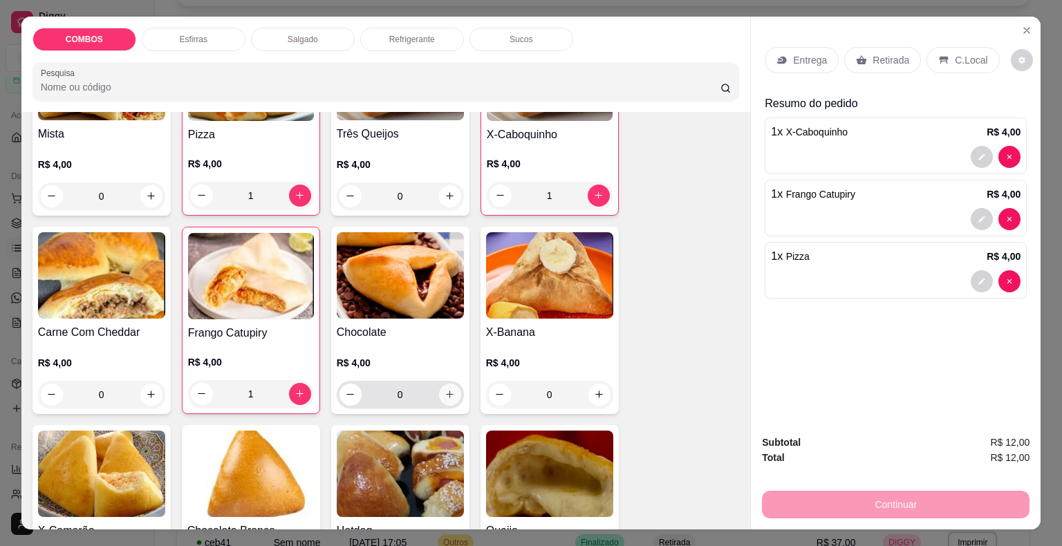
click at [451, 385] on button "increase-product-quantity" at bounding box center [450, 395] width 22 height 22
type input "1"
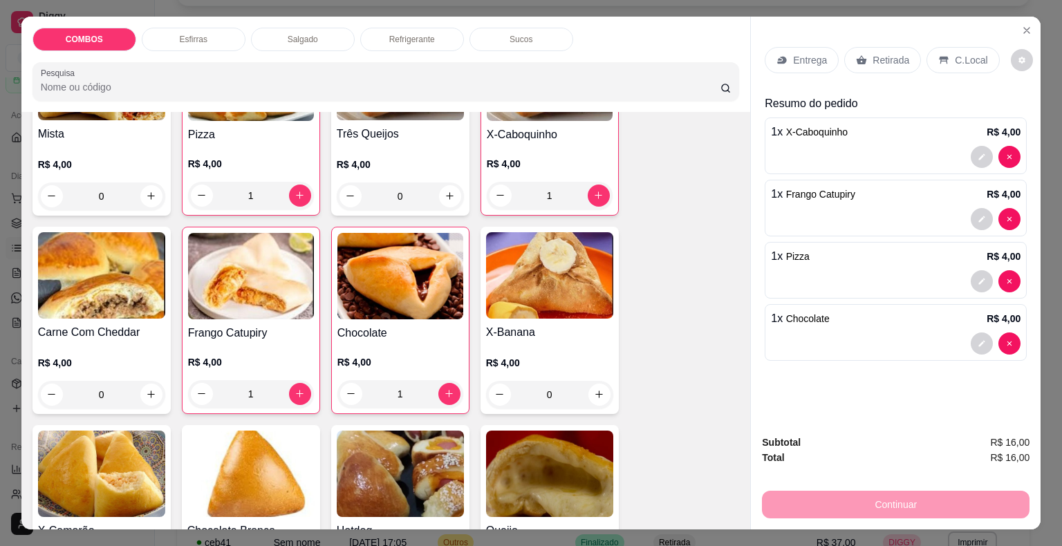
drag, startPoint x: 864, startPoint y: 59, endPoint x: 850, endPoint y: 68, distance: 16.5
click at [862, 62] on div "Retirada" at bounding box center [883, 60] width 77 height 26
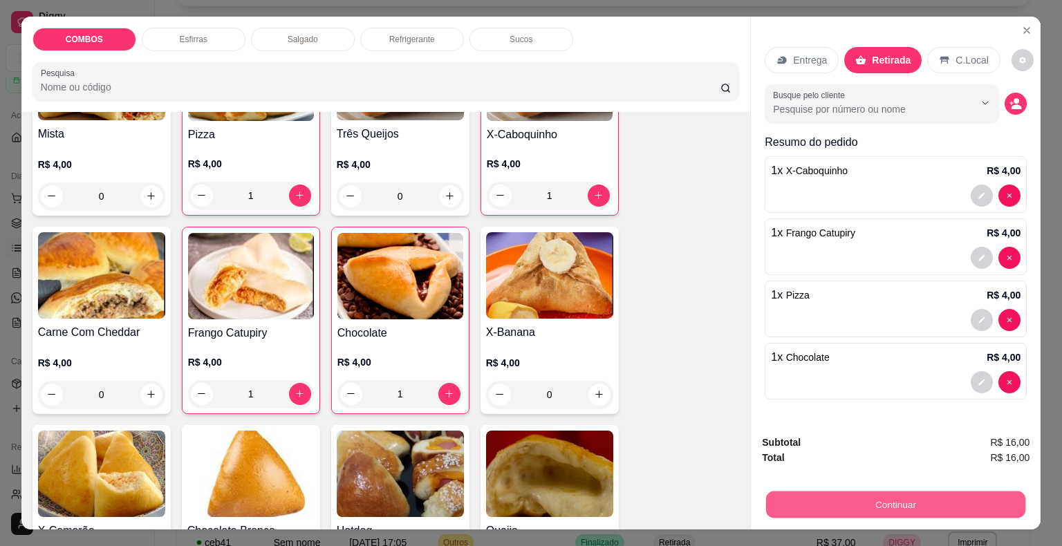
click at [921, 508] on button "Continuar" at bounding box center [895, 505] width 259 height 27
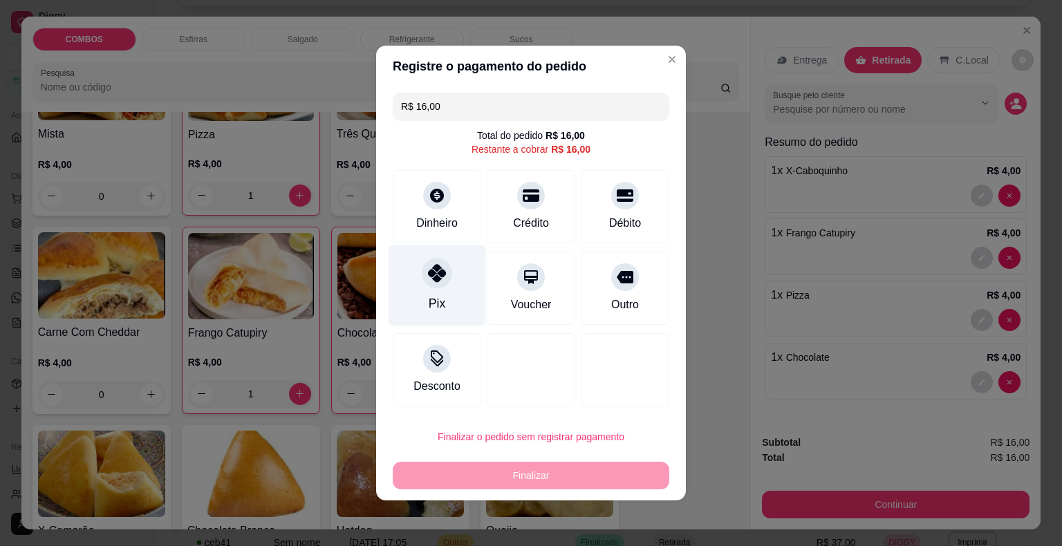
click at [423, 282] on div at bounding box center [437, 273] width 30 height 30
type input "R$ 0,00"
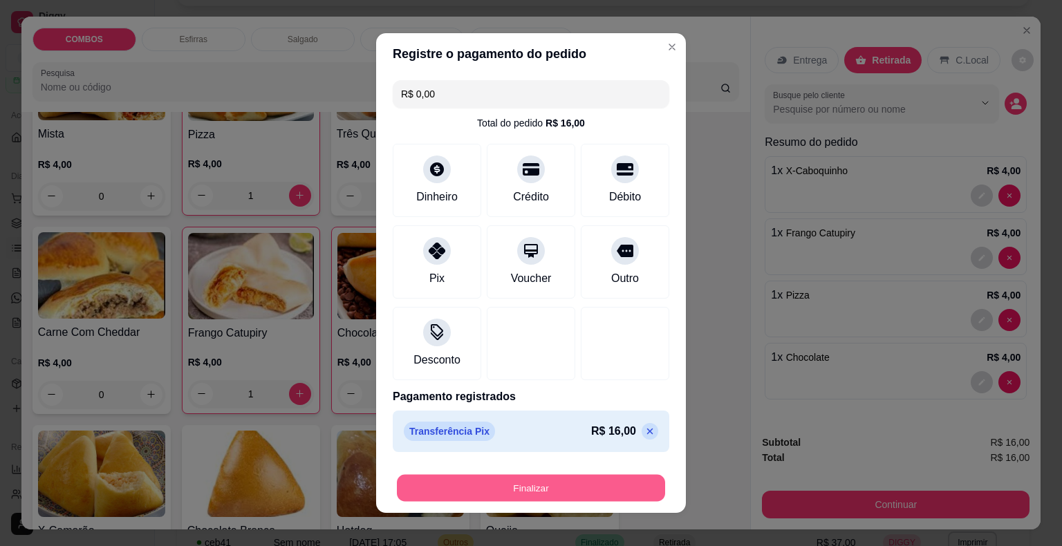
click at [421, 489] on button "Finalizar" at bounding box center [531, 488] width 268 height 27
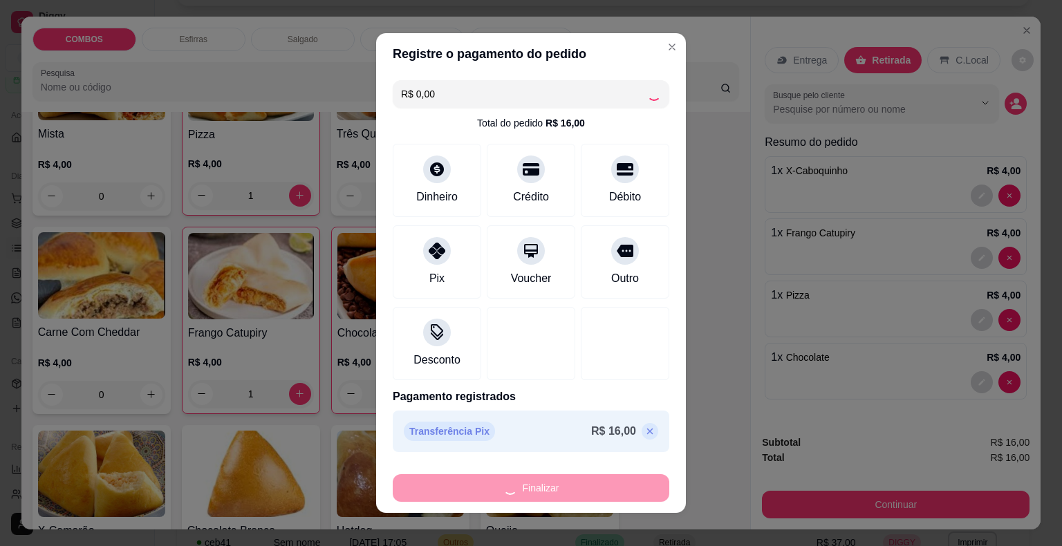
type input "0"
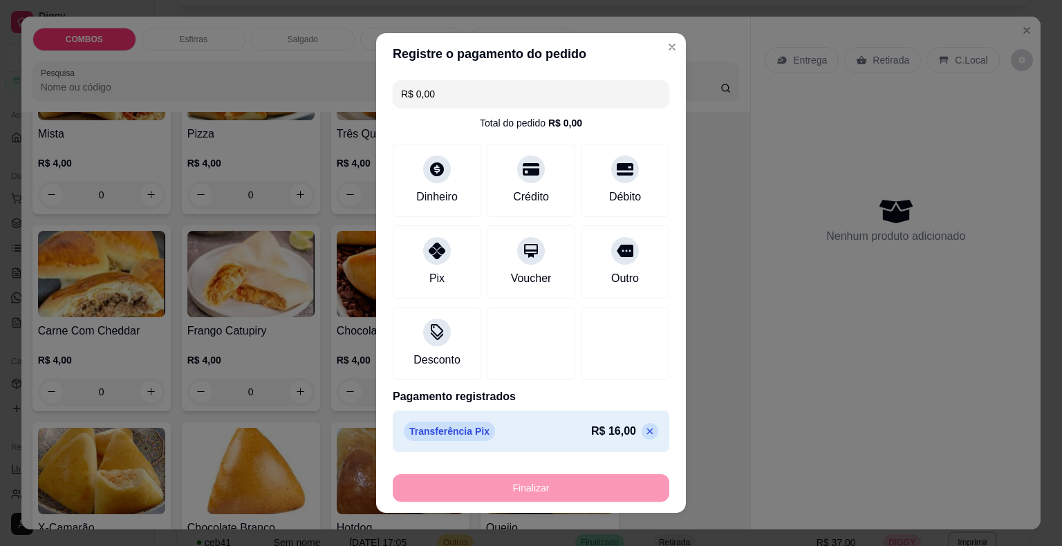
type input "-R$ 16,00"
